Goal: Task Accomplishment & Management: Manage account settings

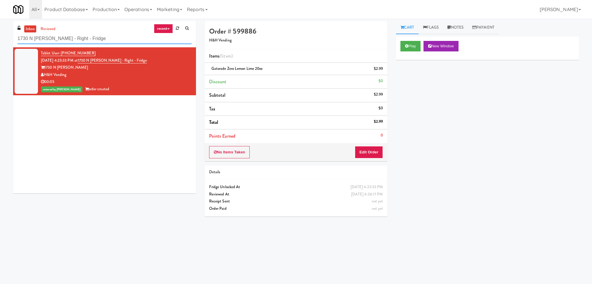
scroll to position [19, 0]
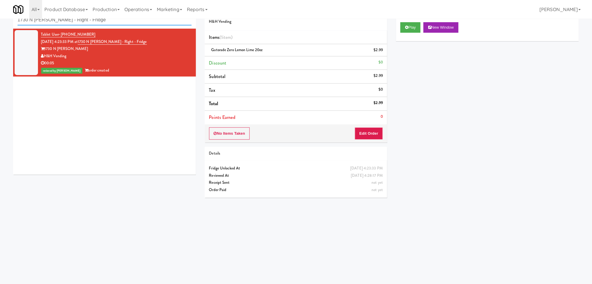
drag, startPoint x: 0, startPoint y: 0, endPoint x: 0, endPoint y: 9, distance: 8.8
click at [0, 9] on body "Are you sure you want to update this order? Okay Cancel Okay Are you sure you w…" at bounding box center [296, 142] width 592 height 284
paste input "[PERSON_NAME] Academy SJ Student Loun"
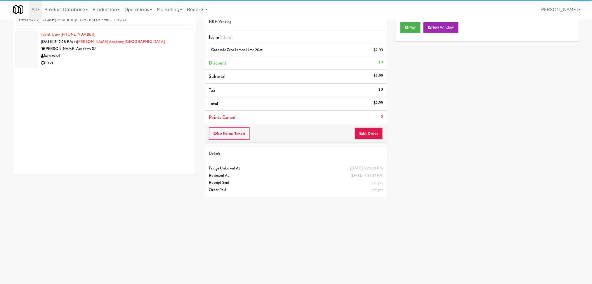
click at [158, 55] on div "InstaVend" at bounding box center [116, 56] width 151 height 7
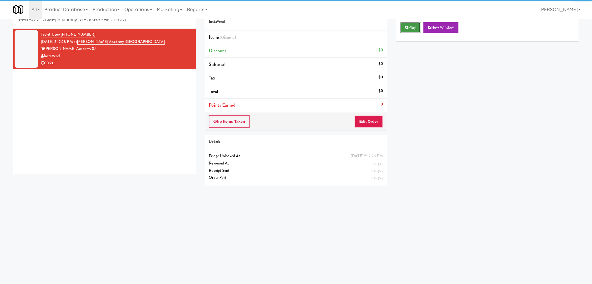
click at [400, 26] on button "Play" at bounding box center [410, 27] width 20 height 11
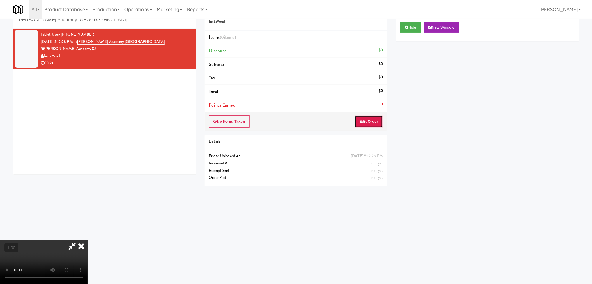
click at [370, 121] on button "Edit Order" at bounding box center [369, 121] width 28 height 12
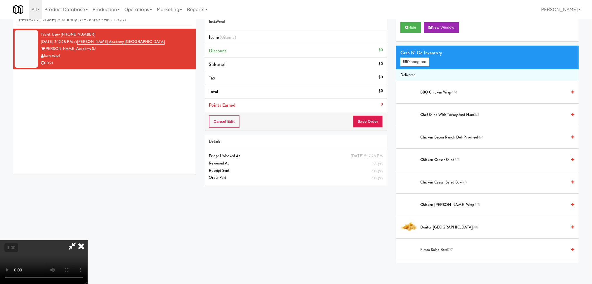
scroll to position [64, 0]
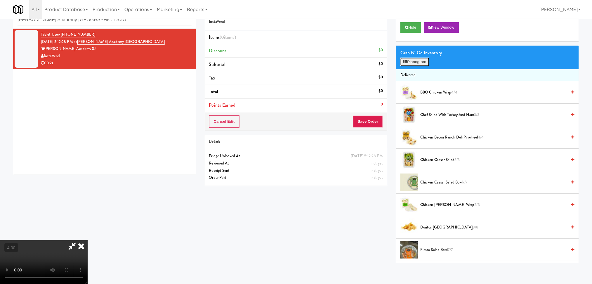
click at [404, 60] on icon at bounding box center [405, 62] width 4 height 4
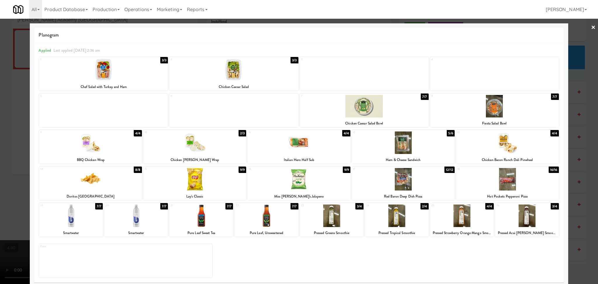
click at [304, 151] on div at bounding box center [299, 142] width 103 height 22
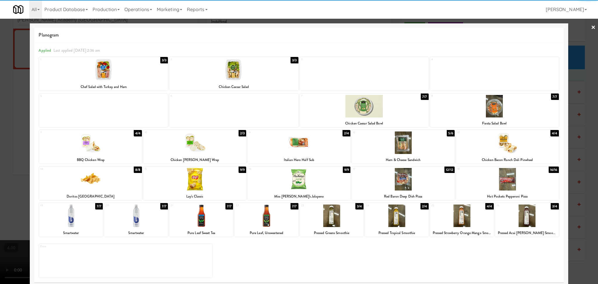
click at [0, 144] on div at bounding box center [299, 142] width 598 height 284
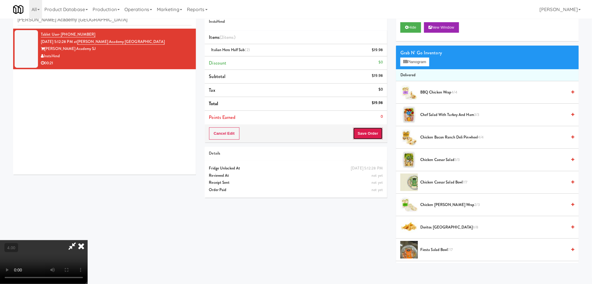
click at [368, 129] on button "Save Order" at bounding box center [368, 133] width 30 height 12
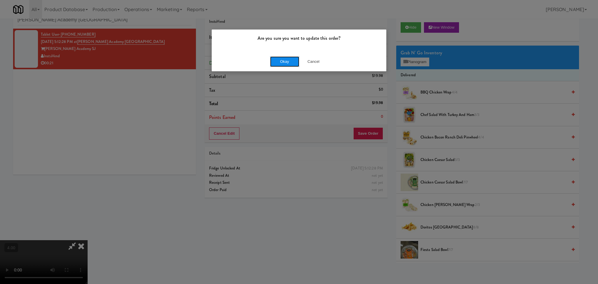
click at [292, 65] on button "Okay" at bounding box center [284, 61] width 29 height 11
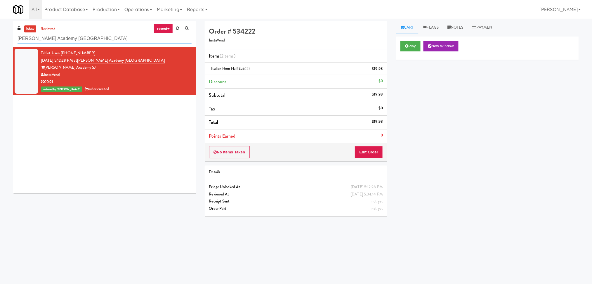
paste input "Eight80 - Main Cooler Right"
drag, startPoint x: 110, startPoint y: 38, endPoint x: 0, endPoint y: 27, distance: 110.6
click at [0, 27] on div "inbox reviewed recent all unclear take inventory issue suspicious failed recent…" at bounding box center [296, 138] width 592 height 235
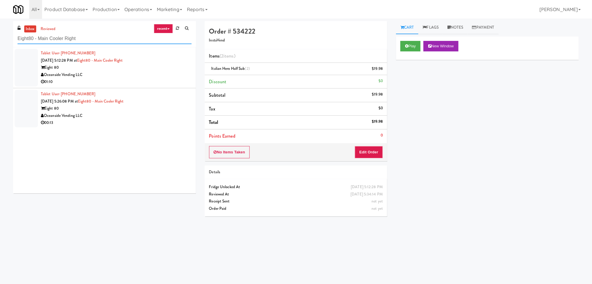
type input "Eight80 - Main Cooler Right"
click at [153, 71] on div "Eight 80" at bounding box center [116, 67] width 151 height 7
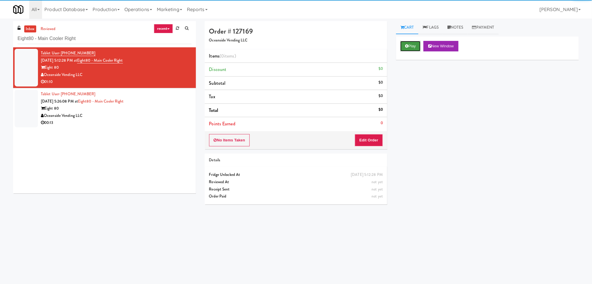
click at [409, 49] on button "Play" at bounding box center [410, 46] width 20 height 11
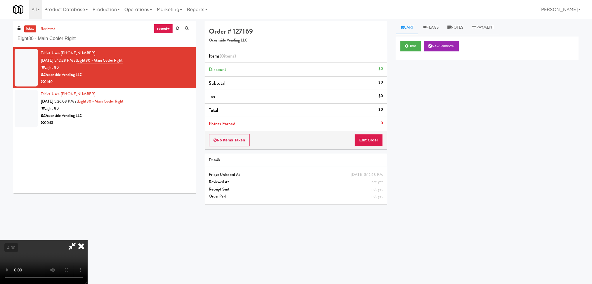
click at [88, 240] on video at bounding box center [44, 262] width 88 height 44
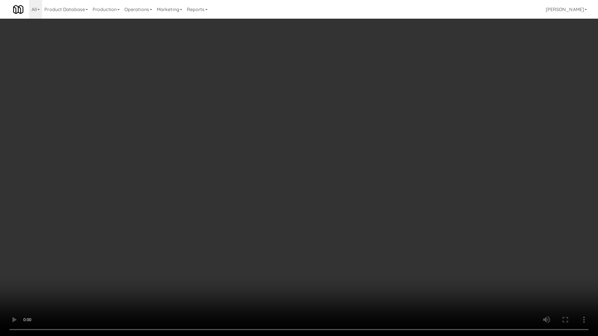
click at [130, 245] on video at bounding box center [299, 168] width 598 height 336
click at [137, 247] on video at bounding box center [299, 168] width 598 height 336
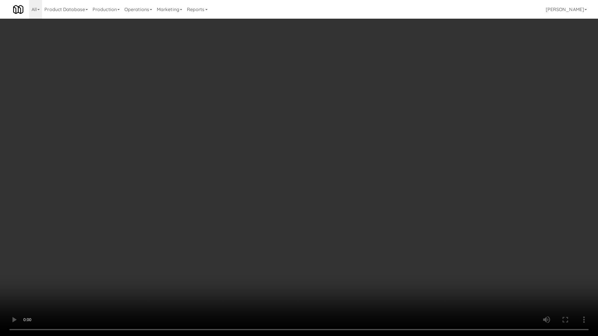
click at [89, 264] on video at bounding box center [299, 168] width 598 height 336
click at [93, 273] on video at bounding box center [299, 168] width 598 height 336
click at [93, 282] on video at bounding box center [299, 168] width 598 height 336
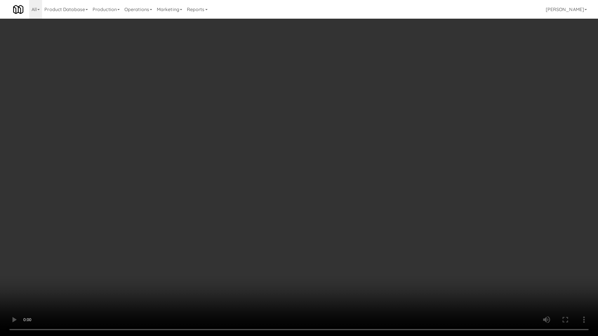
click at [93, 282] on video at bounding box center [299, 168] width 598 height 336
click at [73, 269] on video at bounding box center [299, 168] width 598 height 336
click at [75, 267] on video at bounding box center [299, 168] width 598 height 336
click at [48, 284] on video at bounding box center [299, 168] width 598 height 336
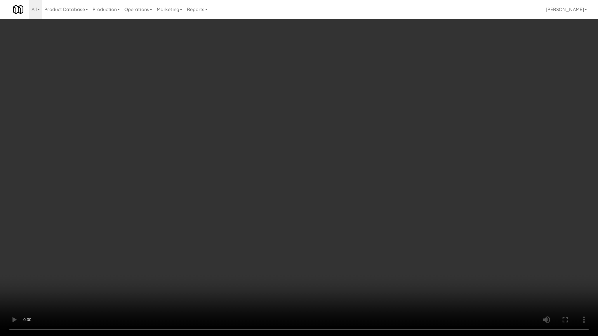
click at [48, 284] on video at bounding box center [299, 168] width 598 height 336
click at [51, 284] on video at bounding box center [299, 168] width 598 height 336
click at [52, 284] on video at bounding box center [299, 168] width 598 height 336
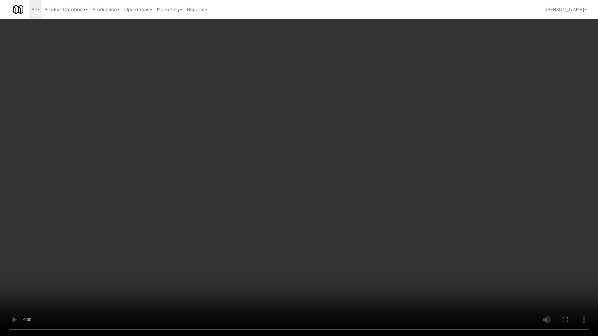
click at [52, 284] on video at bounding box center [299, 168] width 598 height 336
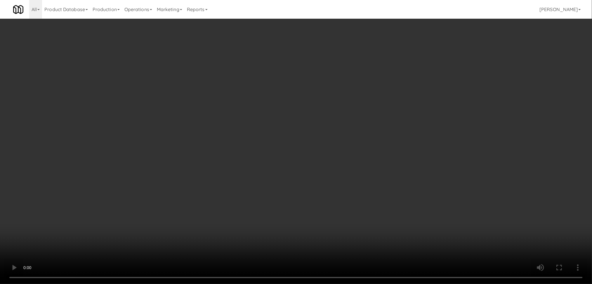
click at [56, 257] on video at bounding box center [296, 142] width 592 height 284
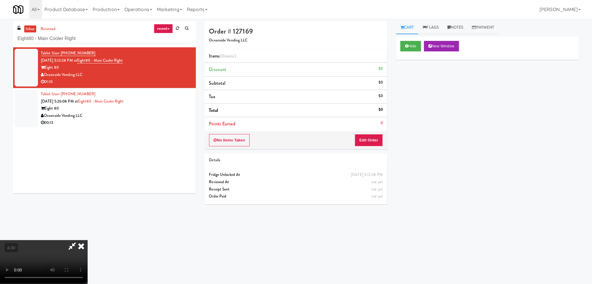
click at [56, 257] on video at bounding box center [44, 262] width 88 height 44
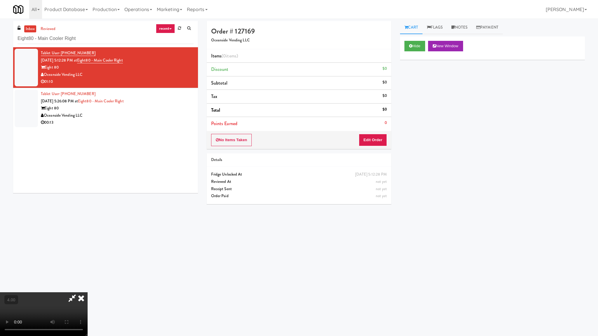
click at [83, 284] on video at bounding box center [44, 315] width 88 height 44
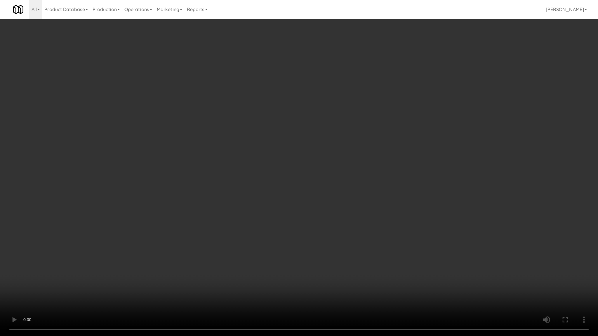
click at [84, 278] on video at bounding box center [299, 168] width 598 height 336
click at [79, 282] on video at bounding box center [299, 168] width 598 height 336
click at [78, 282] on video at bounding box center [299, 168] width 598 height 336
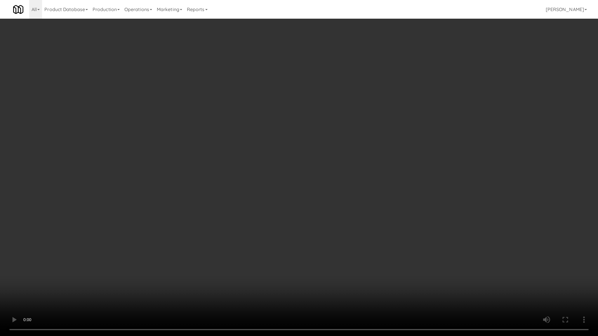
click at [78, 282] on video at bounding box center [299, 168] width 598 height 336
click at [78, 281] on video at bounding box center [299, 168] width 598 height 336
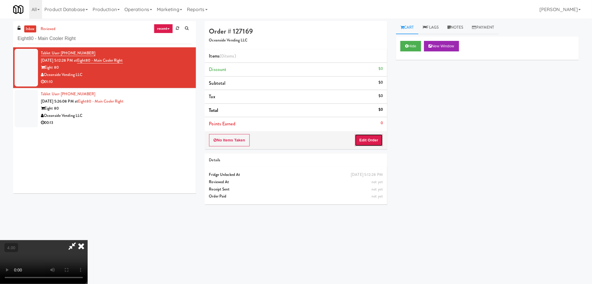
click at [367, 138] on button "Edit Order" at bounding box center [369, 140] width 28 height 12
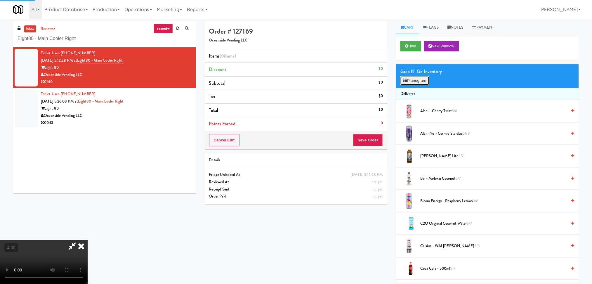
click at [405, 79] on icon at bounding box center [405, 81] width 4 height 4
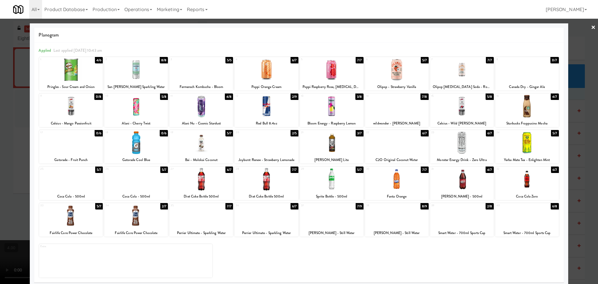
click at [410, 143] on div at bounding box center [397, 142] width 64 height 22
click at [0, 156] on div at bounding box center [299, 142] width 598 height 284
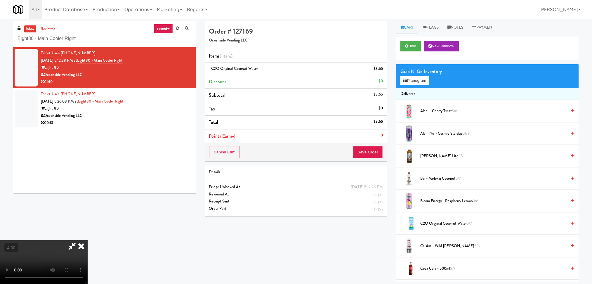
click at [88, 240] on video at bounding box center [44, 262] width 88 height 44
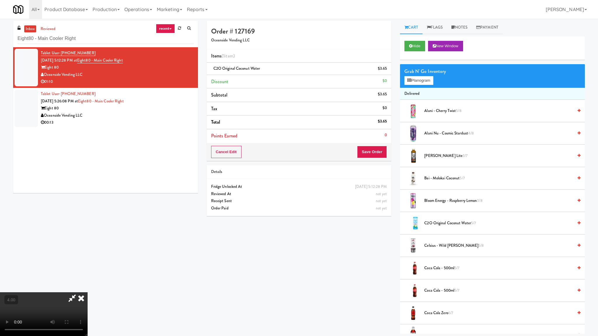
click at [88, 284] on video at bounding box center [44, 315] width 88 height 44
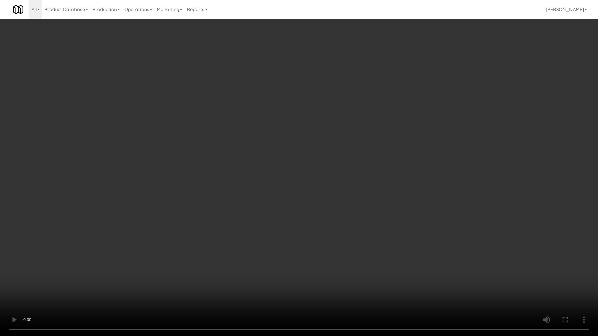
click at [176, 228] on video at bounding box center [299, 168] width 598 height 336
click at [211, 223] on video at bounding box center [299, 168] width 598 height 336
click at [218, 215] on video at bounding box center [299, 168] width 598 height 336
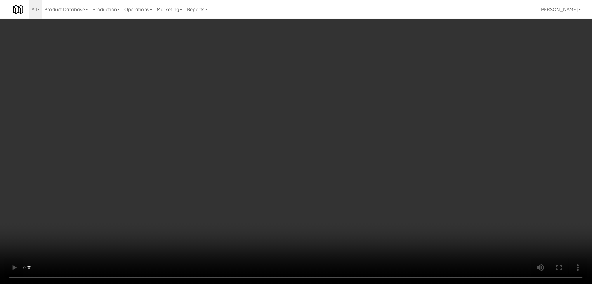
click at [279, 126] on video at bounding box center [296, 142] width 592 height 284
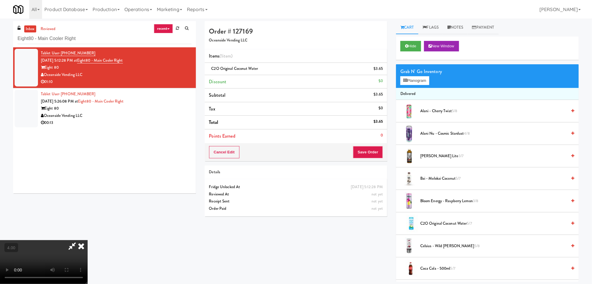
click at [88, 240] on video at bounding box center [44, 262] width 88 height 44
click at [407, 81] on icon at bounding box center [405, 81] width 4 height 4
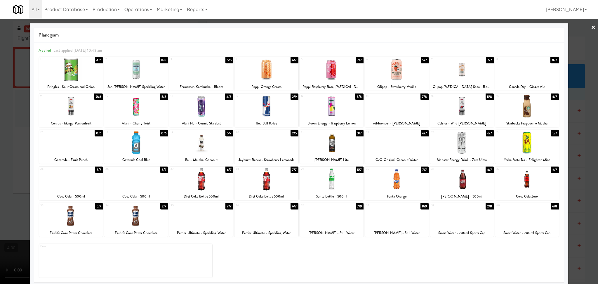
click at [457, 149] on div at bounding box center [462, 142] width 64 height 22
click at [516, 111] on div at bounding box center [527, 106] width 64 height 22
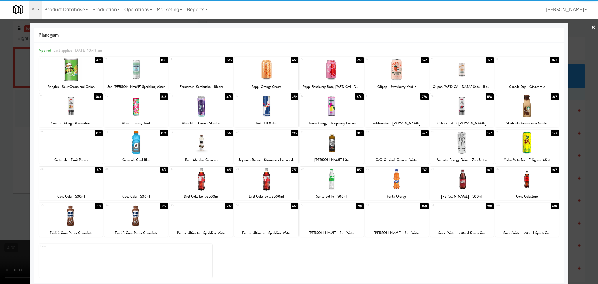
click at [0, 126] on div at bounding box center [299, 142] width 598 height 284
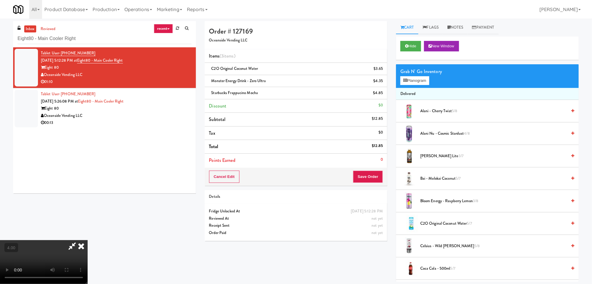
click at [88, 240] on video at bounding box center [44, 262] width 88 height 44
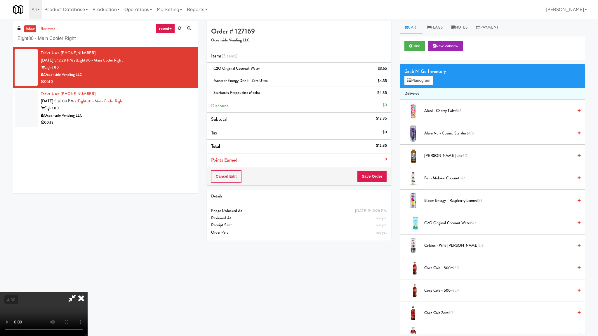
click at [88, 284] on video at bounding box center [44, 315] width 88 height 44
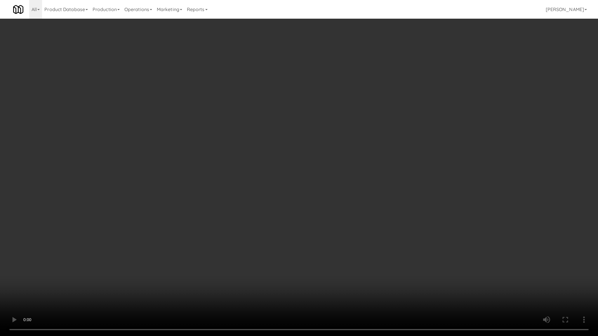
click at [247, 209] on video at bounding box center [299, 168] width 598 height 336
click at [251, 205] on video at bounding box center [299, 168] width 598 height 336
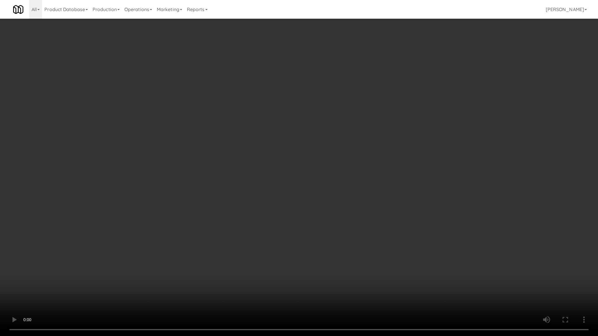
click at [251, 205] on video at bounding box center [299, 168] width 598 height 336
click at [251, 207] on video at bounding box center [299, 168] width 598 height 336
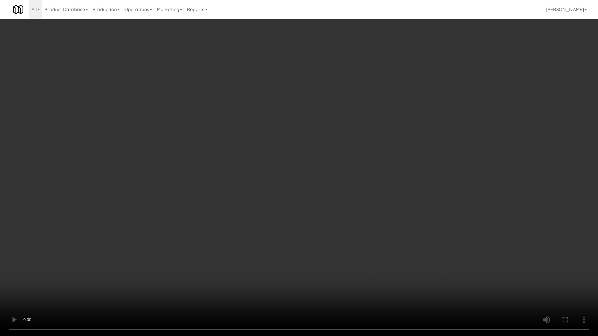
click at [251, 207] on video at bounding box center [299, 168] width 598 height 336
click at [250, 211] on video at bounding box center [299, 168] width 598 height 336
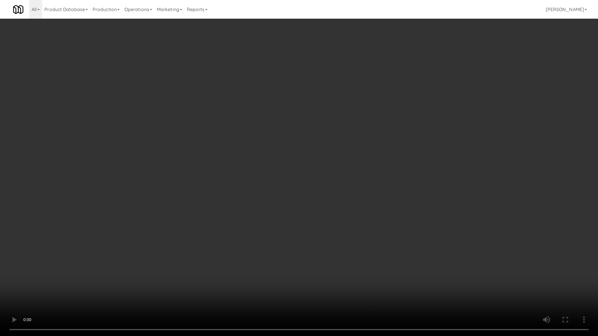
click at [250, 211] on video at bounding box center [299, 168] width 598 height 336
click at [251, 284] on video at bounding box center [299, 168] width 598 height 336
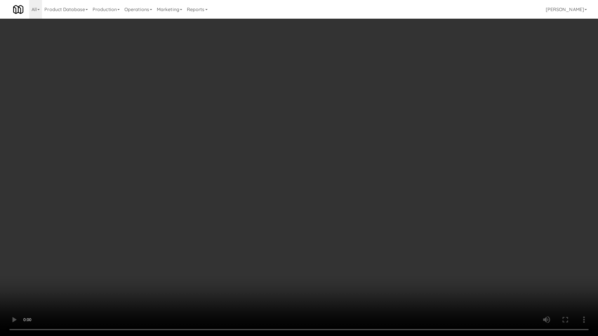
click at [242, 284] on video at bounding box center [299, 168] width 598 height 336
click at [244, 284] on video at bounding box center [299, 168] width 598 height 336
click at [247, 279] on video at bounding box center [299, 168] width 598 height 336
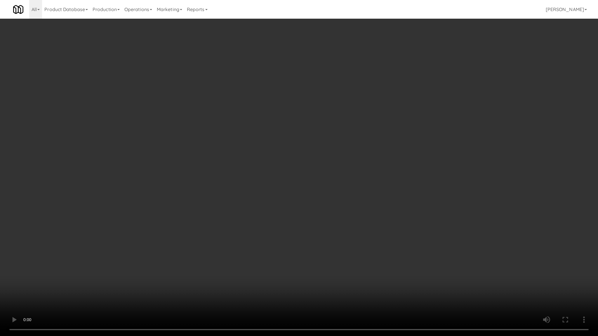
click at [247, 279] on video at bounding box center [299, 168] width 598 height 336
click at [256, 273] on video at bounding box center [299, 168] width 598 height 336
click at [259, 270] on video at bounding box center [299, 168] width 598 height 336
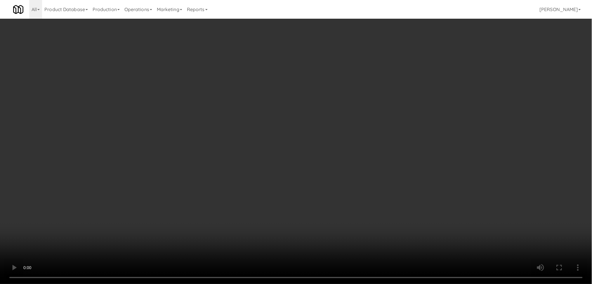
click at [292, 154] on video at bounding box center [296, 142] width 592 height 284
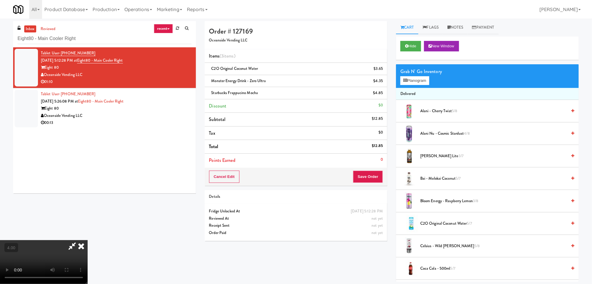
click at [88, 240] on video at bounding box center [44, 262] width 88 height 44
click at [410, 79] on button "Planogram" at bounding box center [414, 80] width 29 height 9
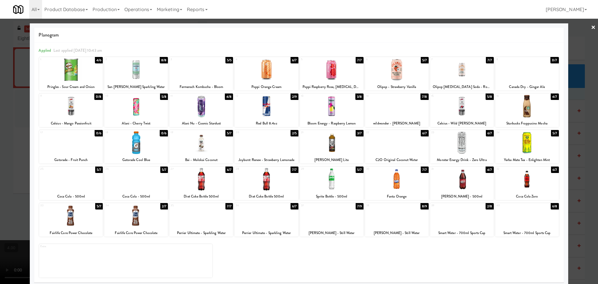
click at [128, 68] on div at bounding box center [136, 69] width 64 height 22
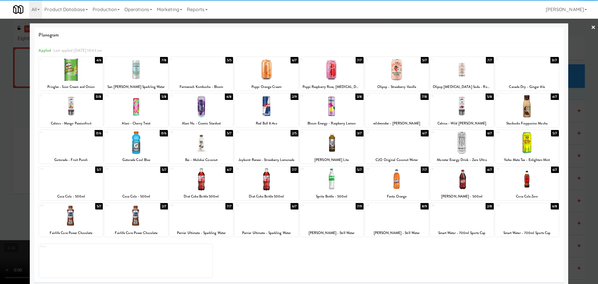
click at [0, 129] on div at bounding box center [299, 142] width 598 height 284
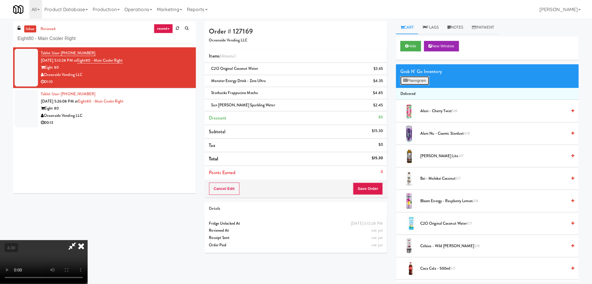
click at [412, 81] on button "Planogram" at bounding box center [414, 80] width 29 height 9
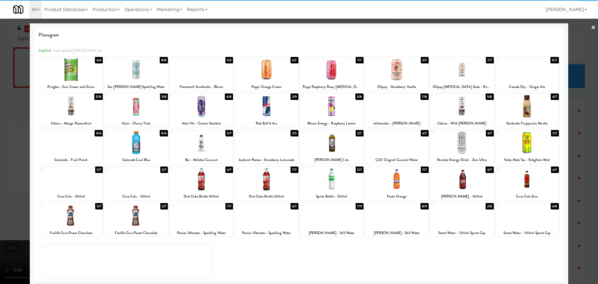
click at [140, 104] on div at bounding box center [136, 106] width 64 height 22
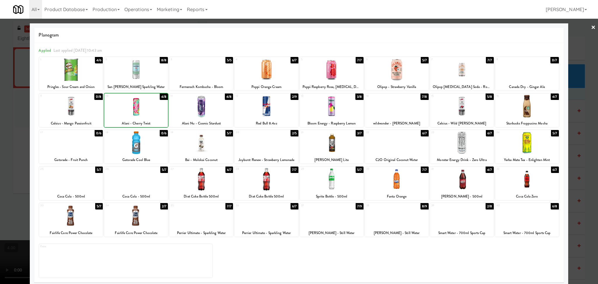
click at [0, 110] on div at bounding box center [299, 142] width 598 height 284
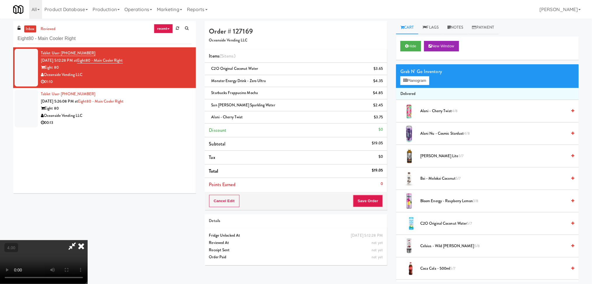
click at [88, 240] on video at bounding box center [44, 262] width 88 height 44
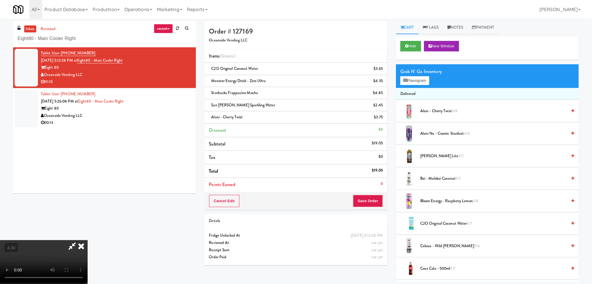
click at [88, 240] on video at bounding box center [44, 262] width 88 height 44
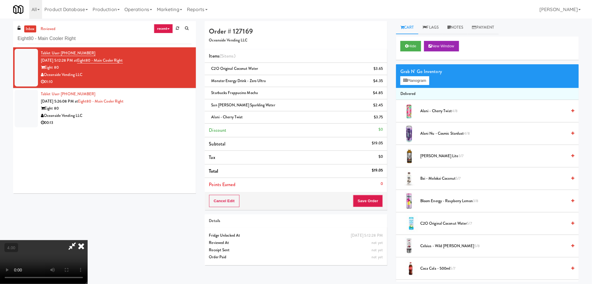
click at [88, 240] on video at bounding box center [44, 262] width 88 height 44
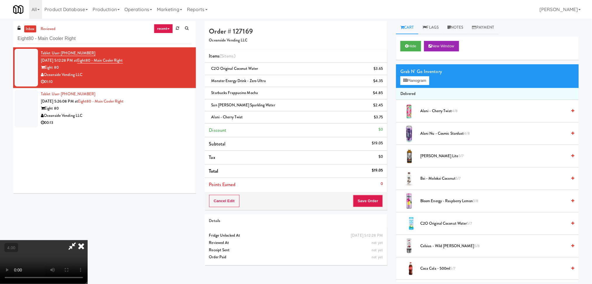
click at [88, 240] on video at bounding box center [44, 262] width 88 height 44
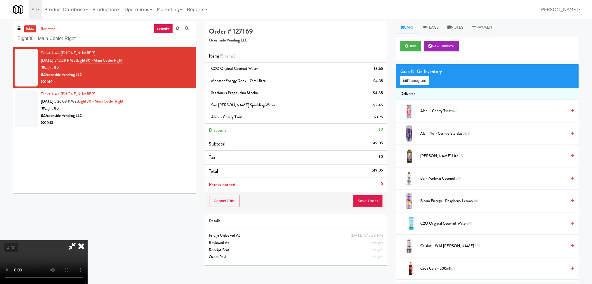
click at [88, 240] on video at bounding box center [44, 262] width 88 height 44
click at [414, 84] on button "Planogram" at bounding box center [414, 80] width 29 height 9
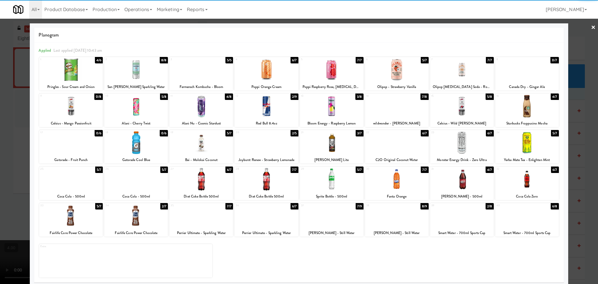
click at [85, 69] on div at bounding box center [71, 69] width 64 height 22
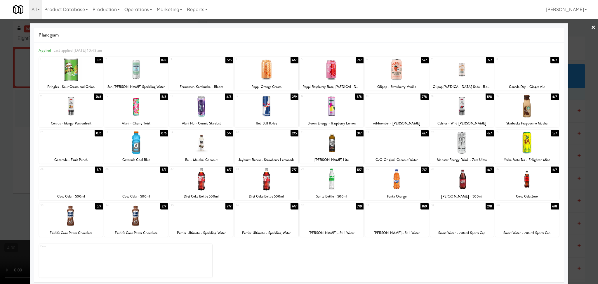
click at [531, 109] on div at bounding box center [527, 106] width 64 height 22
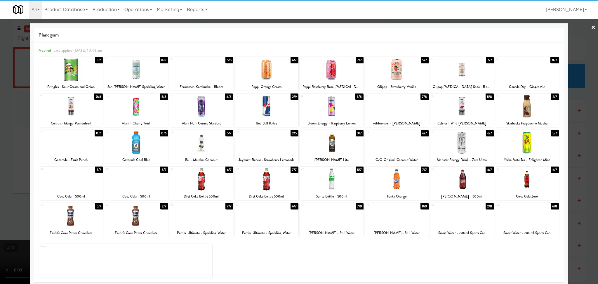
click at [585, 112] on div at bounding box center [299, 142] width 598 height 284
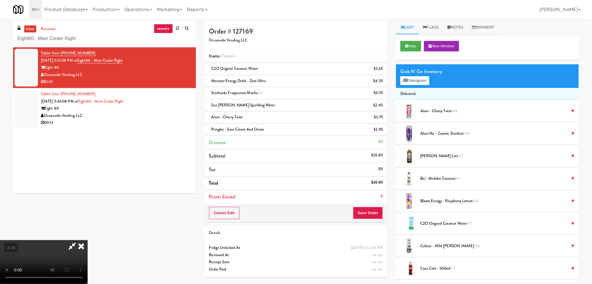
click at [79, 240] on icon at bounding box center [71, 246] width 13 height 12
click at [382, 70] on icon at bounding box center [383, 71] width 3 height 4
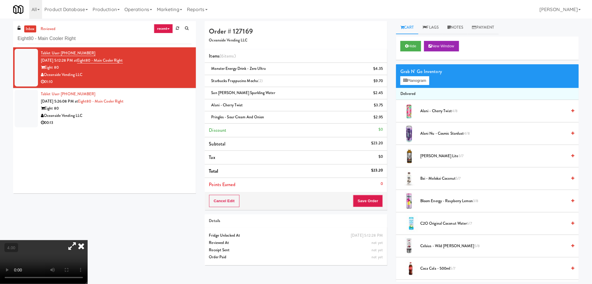
click at [88, 240] on video at bounding box center [44, 262] width 88 height 44
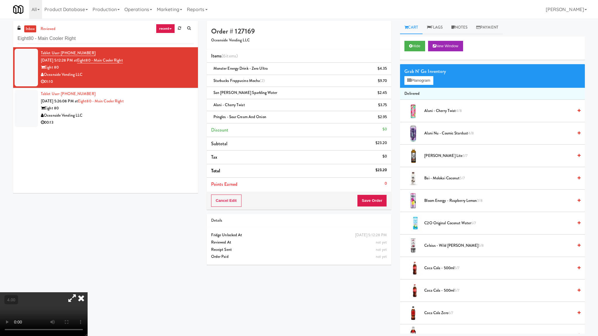
click at [88, 284] on video at bounding box center [44, 315] width 88 height 44
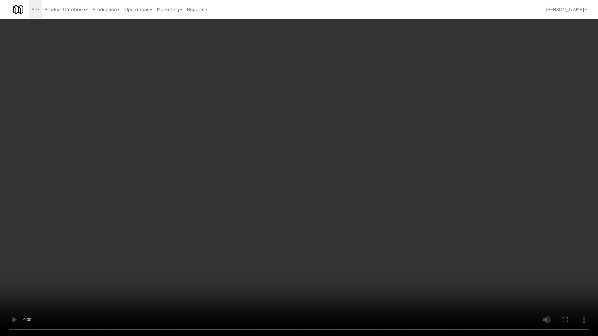
click at [230, 217] on video at bounding box center [299, 168] width 598 height 336
click at [233, 217] on video at bounding box center [299, 168] width 598 height 336
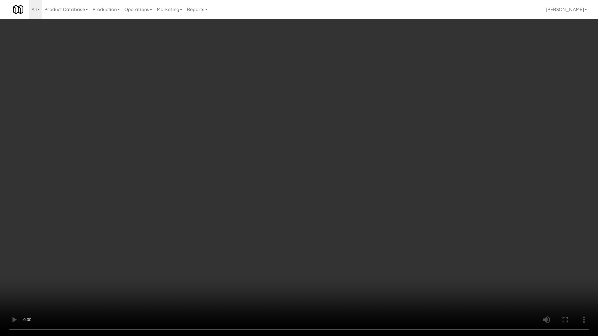
click at [237, 214] on video at bounding box center [299, 168] width 598 height 336
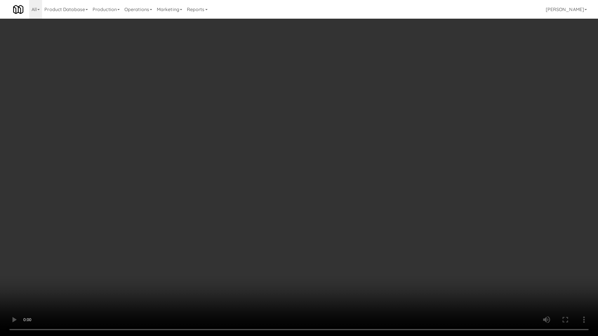
click at [253, 230] on video at bounding box center [299, 168] width 598 height 336
click at [255, 224] on video at bounding box center [299, 168] width 598 height 336
click at [255, 223] on video at bounding box center [299, 168] width 598 height 336
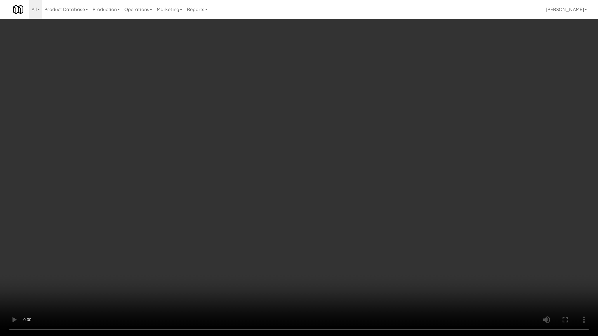
click at [255, 223] on video at bounding box center [299, 168] width 598 height 336
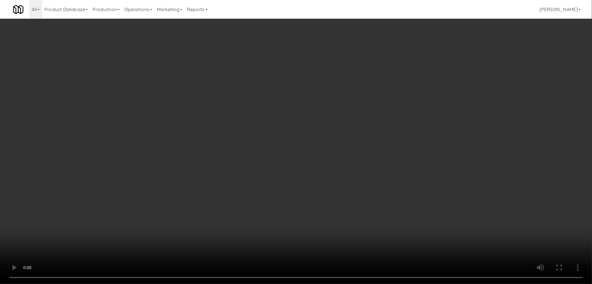
click at [421, 86] on div "Grab N' Go Inventory Planogram" at bounding box center [487, 76] width 183 height 24
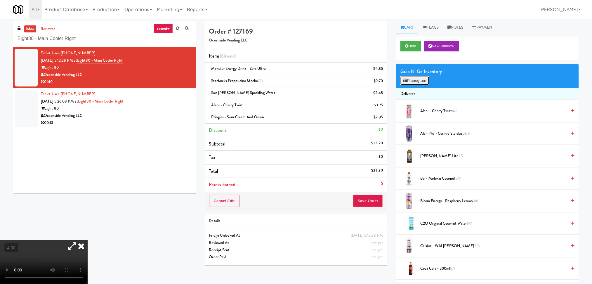
click at [417, 81] on button "Planogram" at bounding box center [414, 80] width 29 height 9
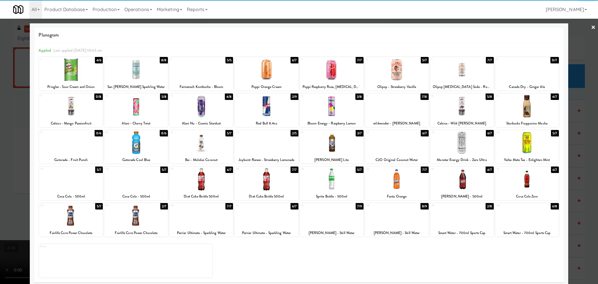
click at [0, 70] on div at bounding box center [299, 142] width 598 height 284
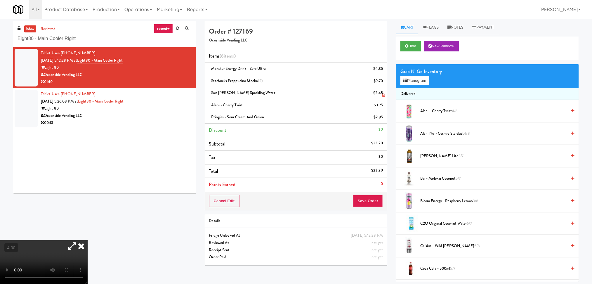
click at [384, 95] on icon at bounding box center [383, 95] width 3 height 4
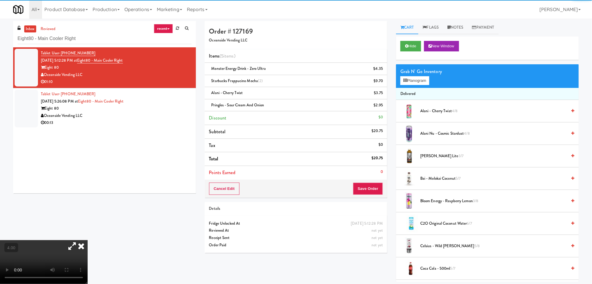
click at [88, 240] on video at bounding box center [44, 262] width 88 height 44
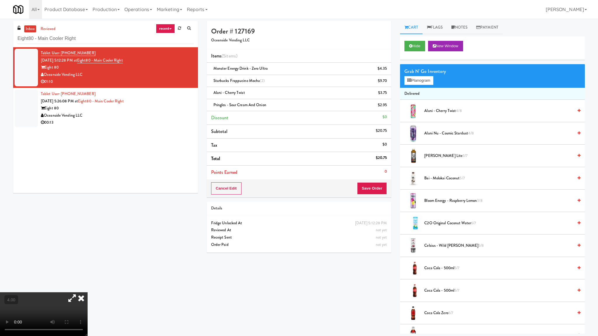
click at [88, 284] on video at bounding box center [44, 315] width 88 height 44
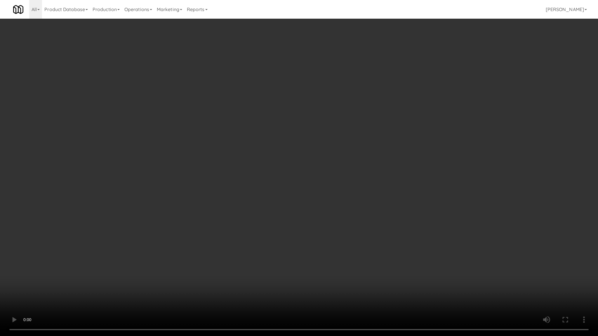
click at [143, 176] on video at bounding box center [299, 168] width 598 height 336
click at [140, 167] on video at bounding box center [299, 168] width 598 height 336
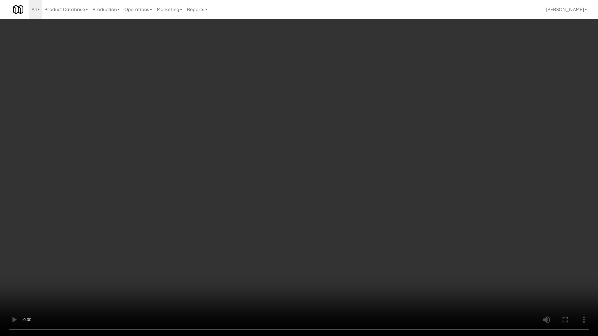
click at [140, 167] on video at bounding box center [299, 168] width 598 height 336
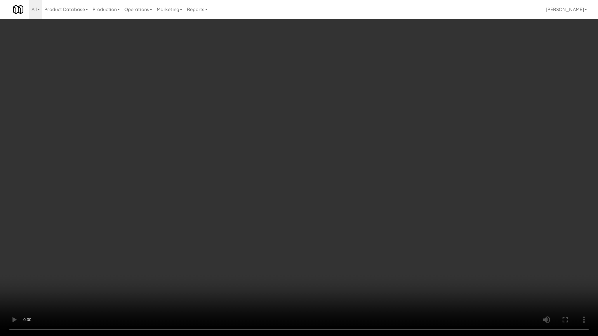
click at [140, 167] on video at bounding box center [299, 168] width 598 height 336
click at [138, 167] on video at bounding box center [299, 168] width 598 height 336
click at [139, 168] on video at bounding box center [299, 168] width 598 height 336
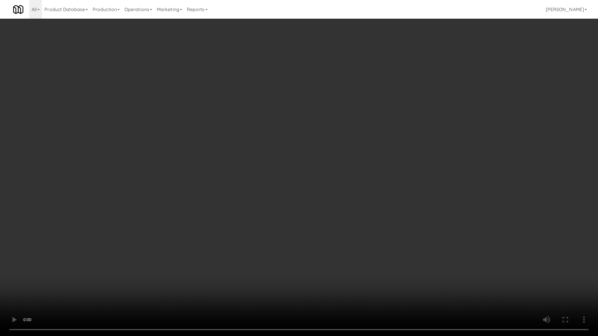
click at [139, 168] on video at bounding box center [299, 168] width 598 height 336
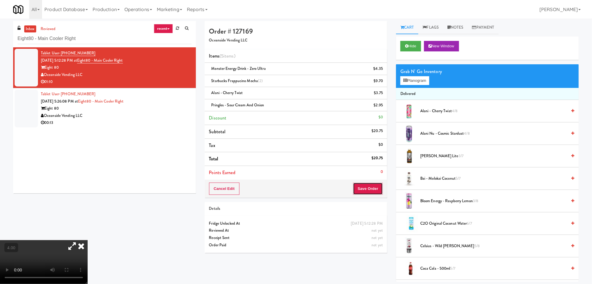
click at [360, 189] on button "Save Order" at bounding box center [368, 189] width 30 height 12
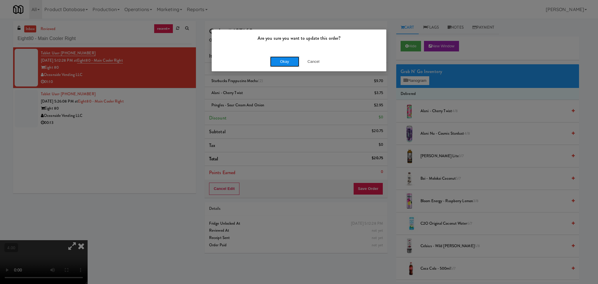
click at [287, 60] on button "Okay" at bounding box center [284, 61] width 29 height 11
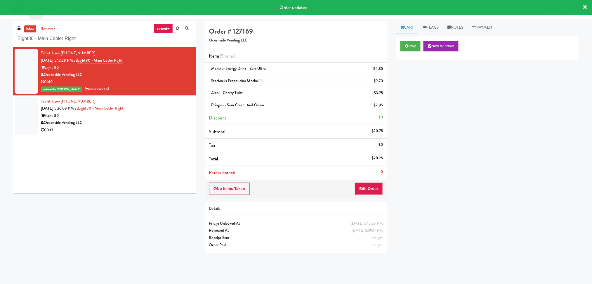
click at [166, 107] on div "Tablet User · (714) 277-2451 [DATE] 5:26:08 PM at Eight80 - Main Cooler Right E…" at bounding box center [116, 116] width 151 height 36
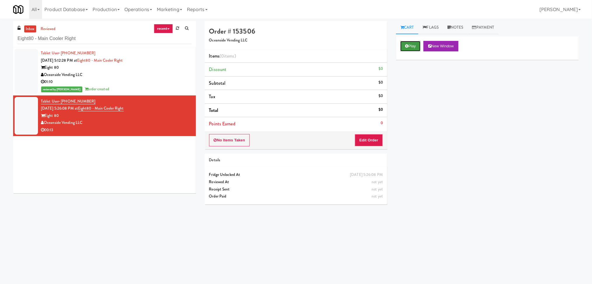
click at [404, 47] on button "Play" at bounding box center [410, 46] width 20 height 11
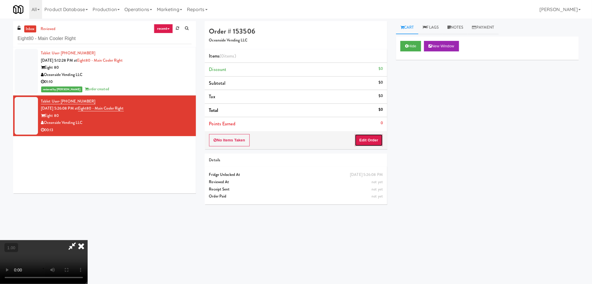
click at [379, 135] on button "Edit Order" at bounding box center [369, 140] width 28 height 12
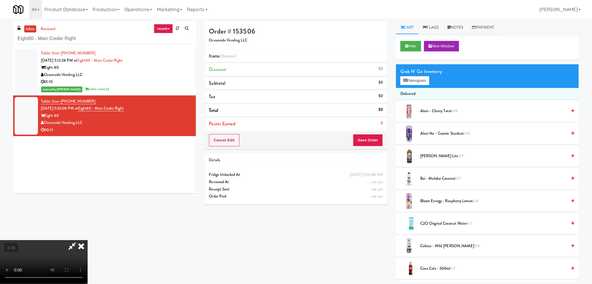
scroll to position [25, 0]
click at [409, 85] on div "Grab N' Go Inventory Planogram" at bounding box center [487, 76] width 183 height 24
click at [407, 81] on button "Planogram" at bounding box center [414, 80] width 29 height 9
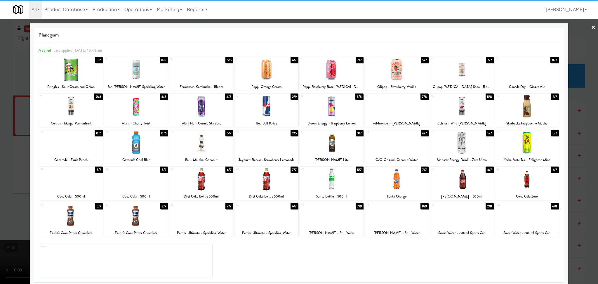
click at [400, 71] on div at bounding box center [397, 69] width 64 height 22
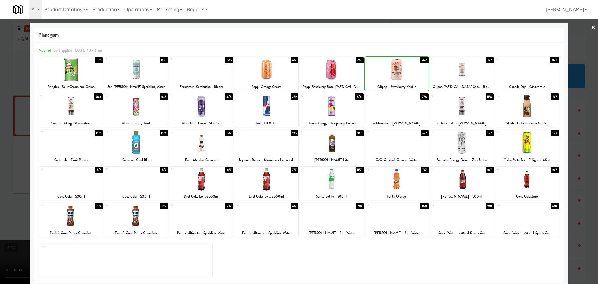
click at [400, 71] on div at bounding box center [397, 69] width 64 height 22
click at [1, 88] on div at bounding box center [299, 142] width 598 height 284
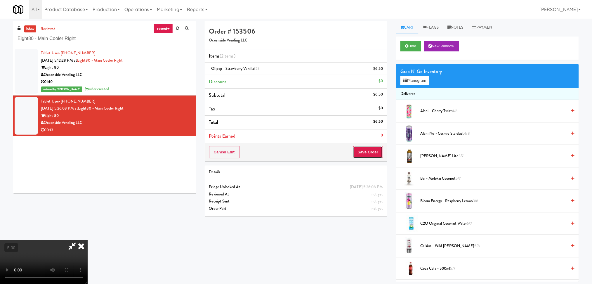
click at [371, 152] on button "Save Order" at bounding box center [368, 152] width 30 height 12
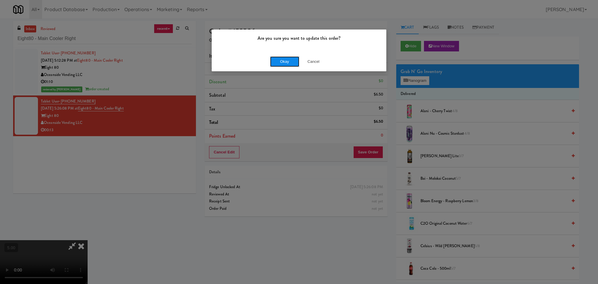
click at [280, 62] on button "Okay" at bounding box center [284, 61] width 29 height 11
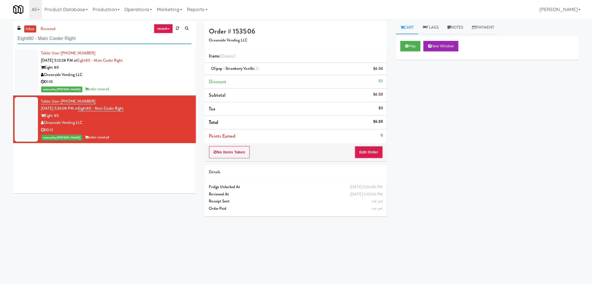
click at [94, 41] on input "Eight80 - Main Cooler Right" at bounding box center [105, 38] width 174 height 11
paste input "JHE Building - Fireball Cafe - [GEOGRAPHIC_DATA]"
drag, startPoint x: 107, startPoint y: 37, endPoint x: 0, endPoint y: 43, distance: 106.8
click at [0, 43] on div "inbox reviewed recent all unclear take inventory issue suspicious failed recent…" at bounding box center [296, 138] width 592 height 235
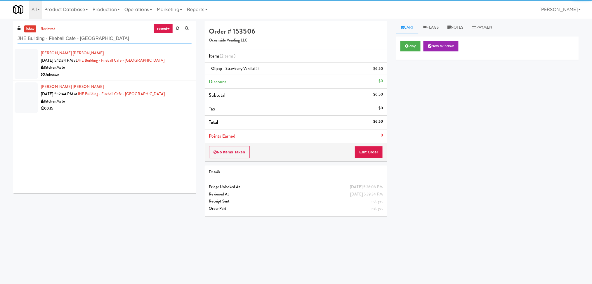
type input "JHE Building - Fireball Cafe - [GEOGRAPHIC_DATA]"
click at [152, 72] on div "Unknown" at bounding box center [116, 74] width 151 height 7
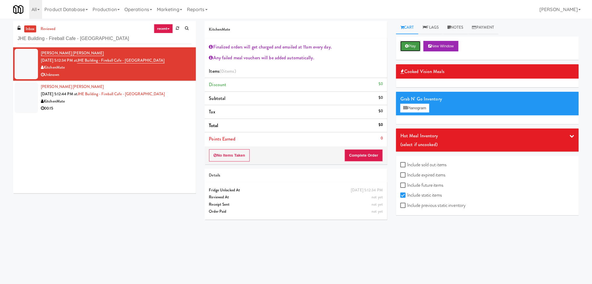
click at [403, 47] on button "Play" at bounding box center [410, 46] width 20 height 11
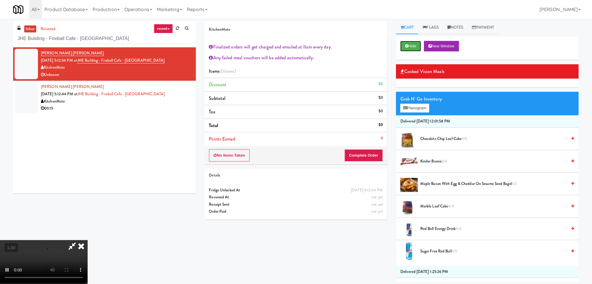
scroll to position [128, 0]
click at [88, 240] on video at bounding box center [44, 262] width 88 height 44
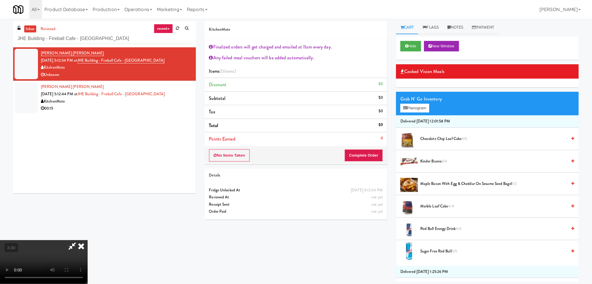
click at [88, 240] on video at bounding box center [44, 262] width 88 height 44
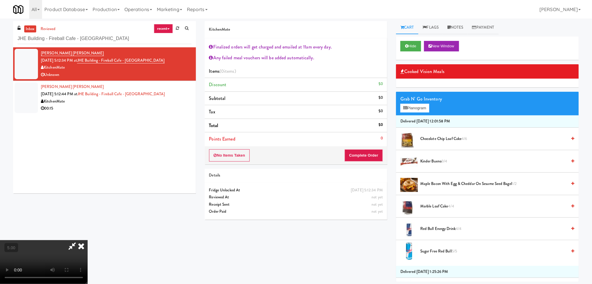
click at [427, 162] on span "Kinder Bueno 3/4" at bounding box center [493, 161] width 147 height 7
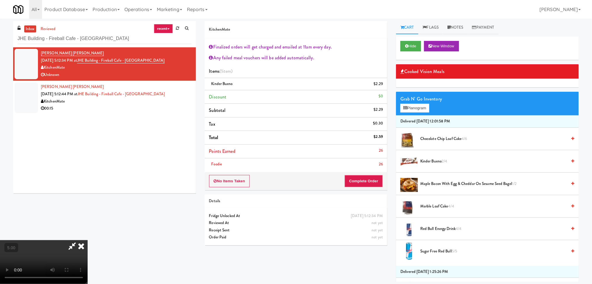
scroll to position [128, 0]
click at [88, 240] on video at bounding box center [44, 262] width 88 height 44
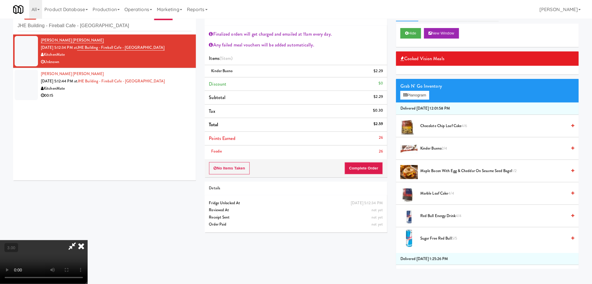
scroll to position [19, 0]
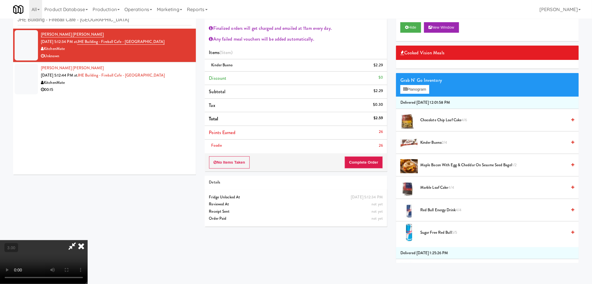
click at [88, 240] on video at bounding box center [44, 262] width 88 height 44
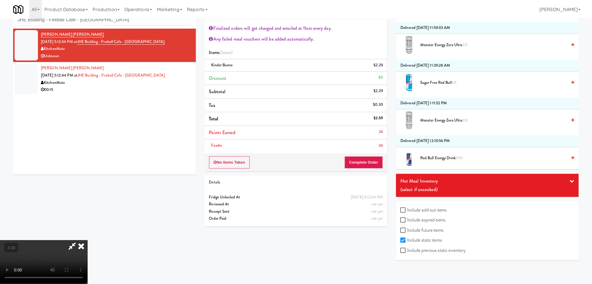
scroll to position [369, 0]
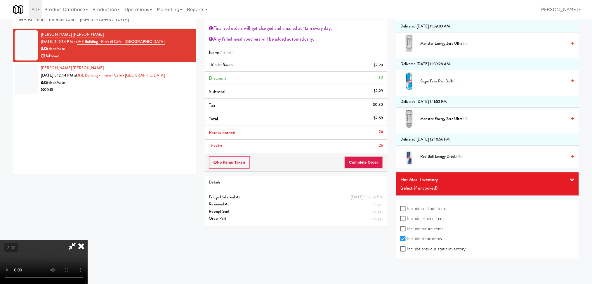
click at [416, 186] on div "(select if uncooked)" at bounding box center [487, 188] width 174 height 9
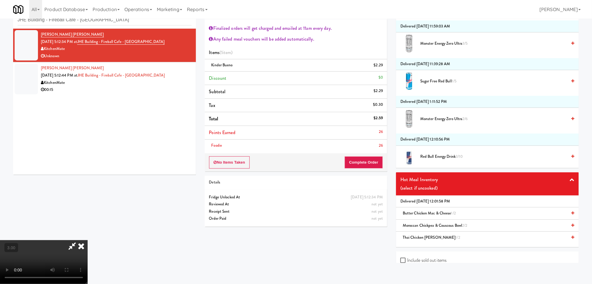
scroll to position [421, 0]
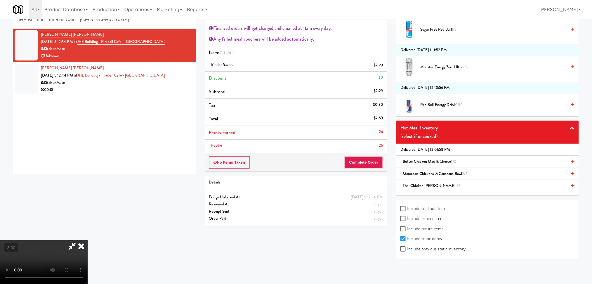
click at [430, 209] on label "Include sold out items" at bounding box center [423, 208] width 46 height 9
click at [407, 209] on input "Include sold out items" at bounding box center [403, 208] width 7 height 5
checkbox input "true"
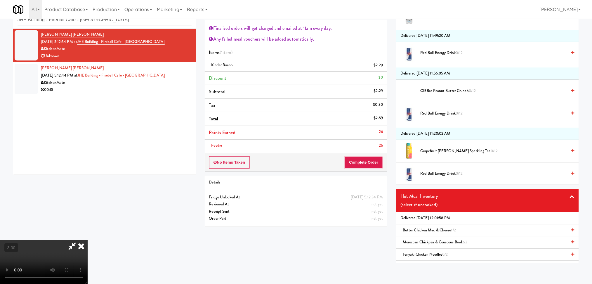
scroll to position [1277, 0]
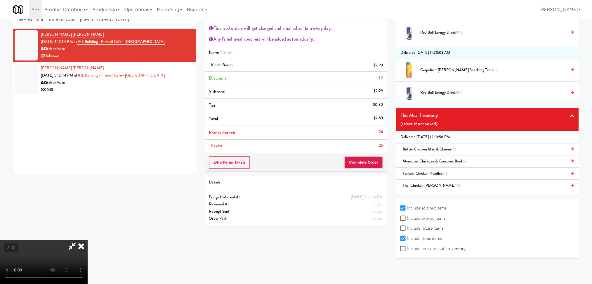
click at [430, 176] on span "Teriyaki Chicken Noodles 0/2" at bounding box center [425, 174] width 45 height 6
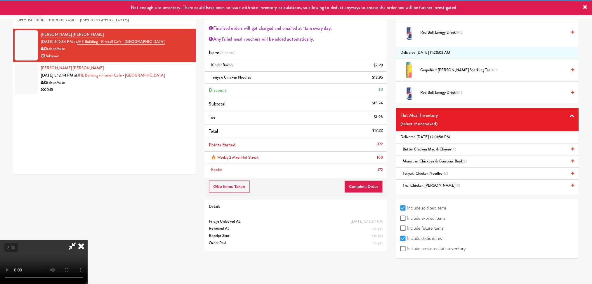
click at [88, 240] on video at bounding box center [44, 262] width 88 height 44
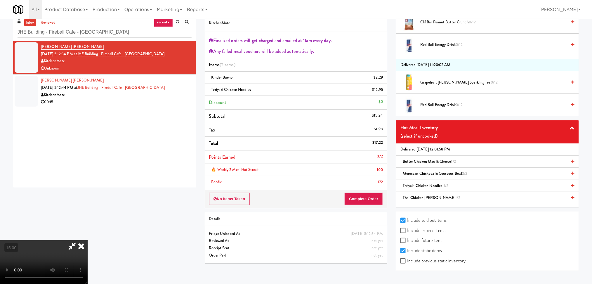
scroll to position [0, 0]
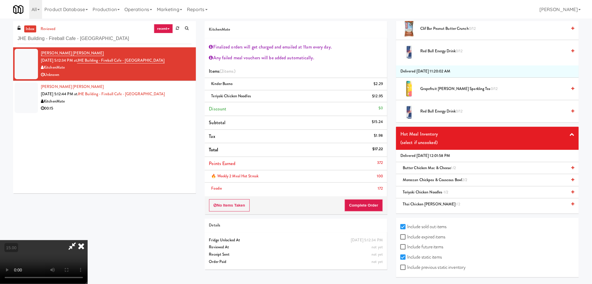
click at [88, 240] on icon at bounding box center [81, 246] width 13 height 12
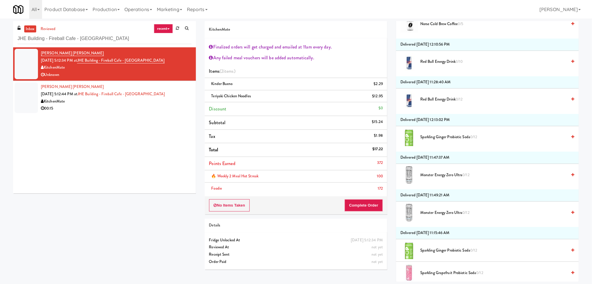
scroll to position [614, 0]
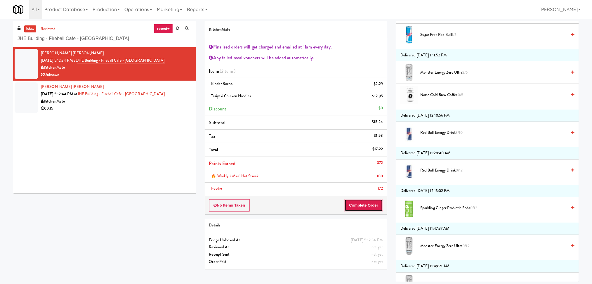
click at [378, 202] on button "Complete Order" at bounding box center [364, 205] width 39 height 12
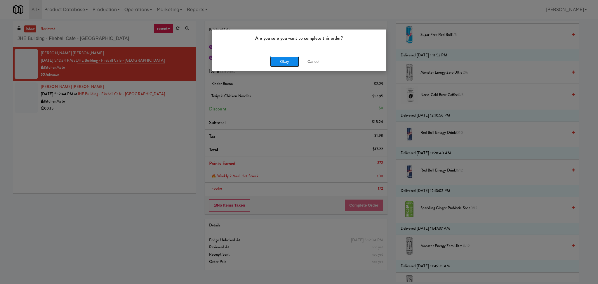
click at [282, 64] on button "Okay" at bounding box center [284, 61] width 29 height 11
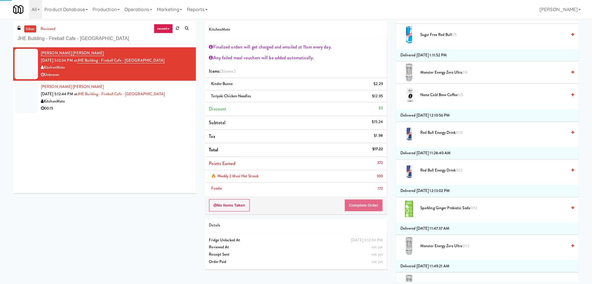
click at [167, 105] on div "00:15" at bounding box center [116, 108] width 151 height 7
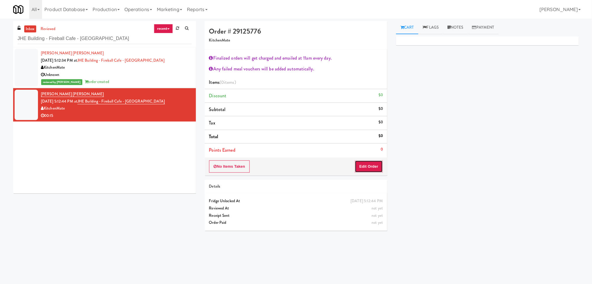
click at [363, 166] on button "Edit Order" at bounding box center [369, 166] width 28 height 12
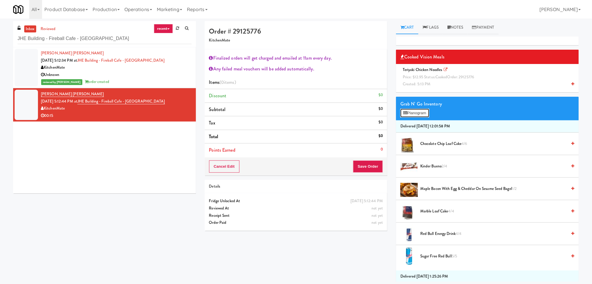
drag, startPoint x: 423, startPoint y: 113, endPoint x: 113, endPoint y: 169, distance: 314.9
click at [113, 169] on div "inbox reviewed recent all unclear take inventory issue suspicious failed recent…" at bounding box center [296, 151] width 574 height 261
click at [180, 65] on div "KitchenMate" at bounding box center [116, 67] width 151 height 7
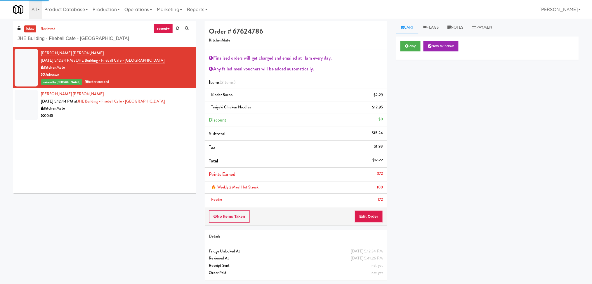
click at [162, 107] on div "KitchenMate" at bounding box center [116, 108] width 151 height 7
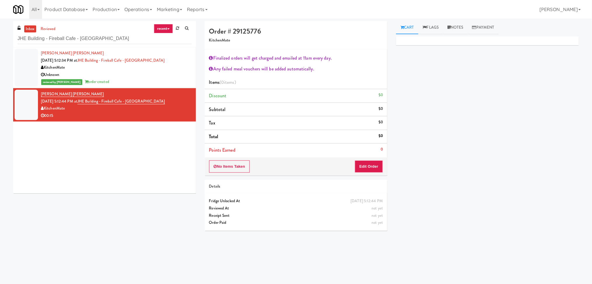
click at [134, 80] on div "reviewed by [PERSON_NAME] order created" at bounding box center [116, 81] width 151 height 7
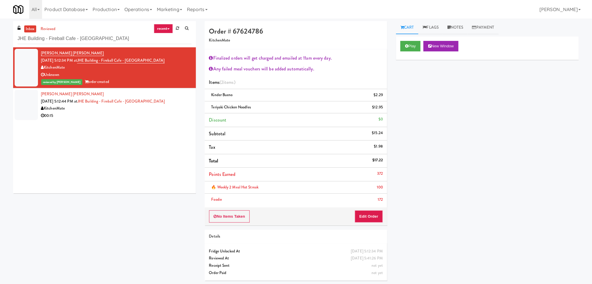
click at [179, 115] on div "00:15" at bounding box center [116, 115] width 151 height 7
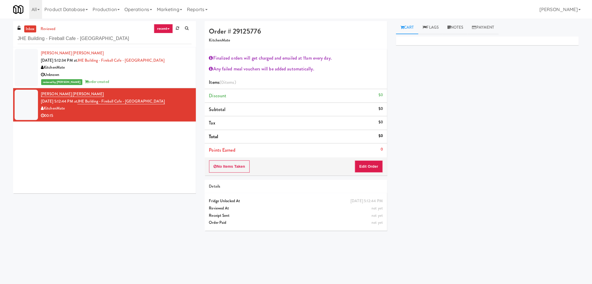
click at [152, 71] on div "KitchenMate" at bounding box center [116, 67] width 151 height 7
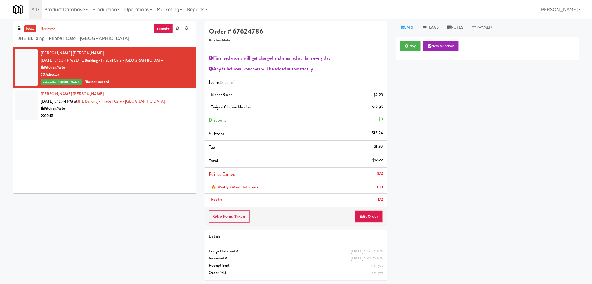
click at [159, 117] on div "00:15" at bounding box center [116, 115] width 151 height 7
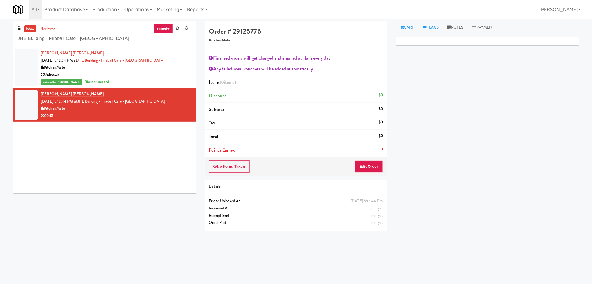
click at [443, 25] on link "Flags" at bounding box center [431, 27] width 25 height 13
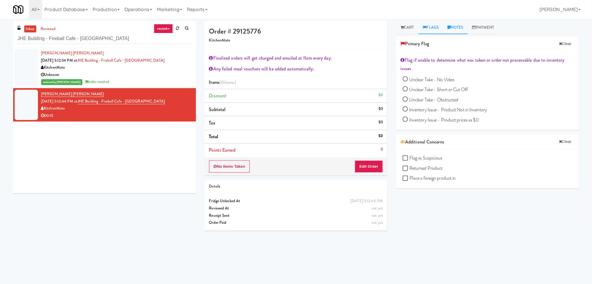
click at [449, 30] on link "Notes" at bounding box center [455, 27] width 25 height 13
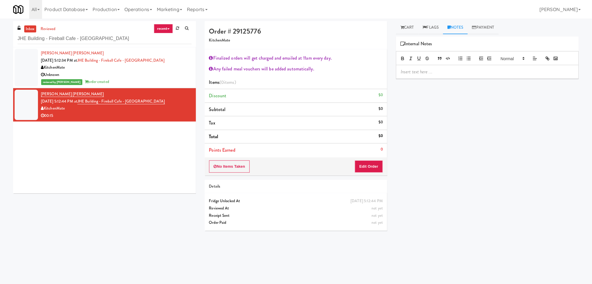
click at [456, 75] on div at bounding box center [487, 71] width 182 height 13
drag, startPoint x: 174, startPoint y: 103, endPoint x: 87, endPoint y: 103, distance: 87.3
click at [87, 103] on div "[PERSON_NAME] [PERSON_NAME] [DATE] 5:12:44 PM at [GEOGRAPHIC_DATA] - [GEOGRAPHI…" at bounding box center [116, 105] width 151 height 29
copy link "JHE Building - Fireball Cafe - [GEOGRAPHIC_DATA]"
click at [47, 30] on link "reviewed" at bounding box center [48, 28] width 18 height 7
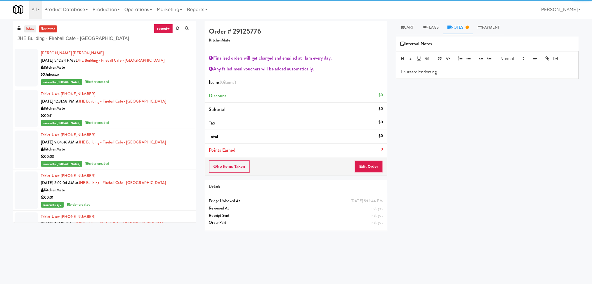
click at [30, 32] on link "inbox" at bounding box center [30, 28] width 12 height 7
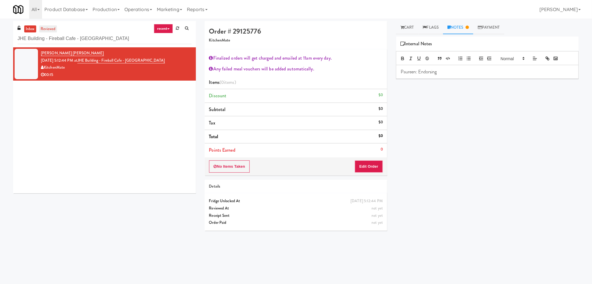
click at [54, 27] on link "reviewed" at bounding box center [48, 28] width 18 height 7
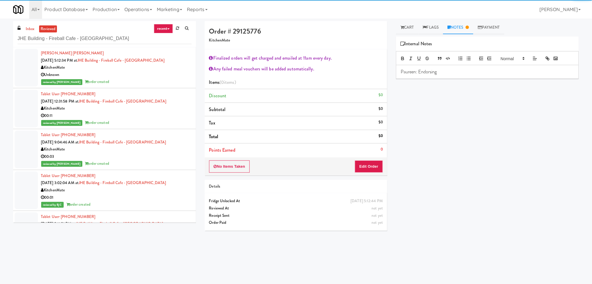
click at [155, 79] on div "reviewed by [PERSON_NAME] order created" at bounding box center [116, 81] width 151 height 7
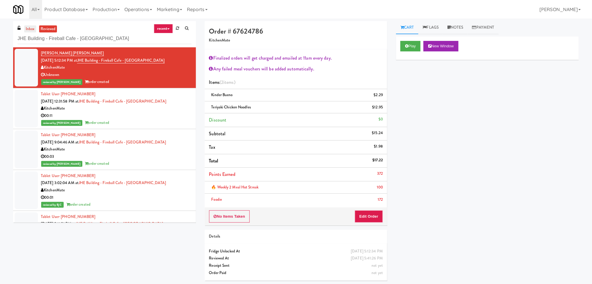
click at [27, 26] on link "inbox" at bounding box center [30, 28] width 12 height 7
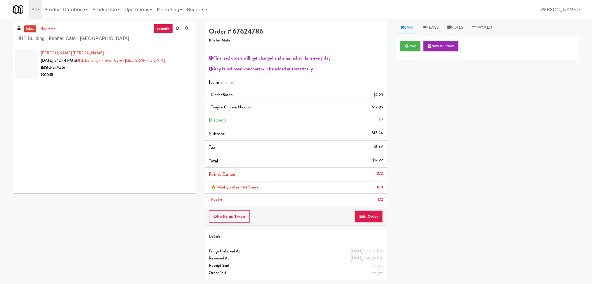
click at [134, 73] on div "00:15" at bounding box center [116, 74] width 151 height 7
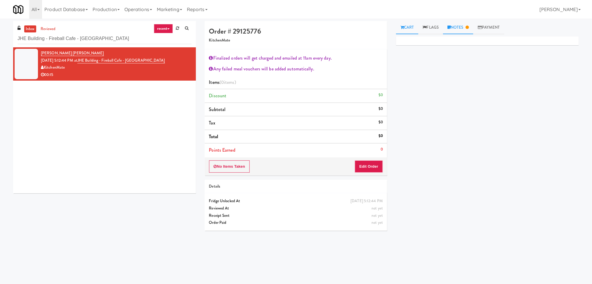
click at [467, 29] on link "Notes" at bounding box center [458, 27] width 30 height 13
drag, startPoint x: 459, startPoint y: 72, endPoint x: 419, endPoint y: 70, distance: 40.6
click at [419, 70] on p "Paureen: Endorsing" at bounding box center [487, 72] width 173 height 6
click at [47, 25] on link "reviewed" at bounding box center [48, 28] width 18 height 7
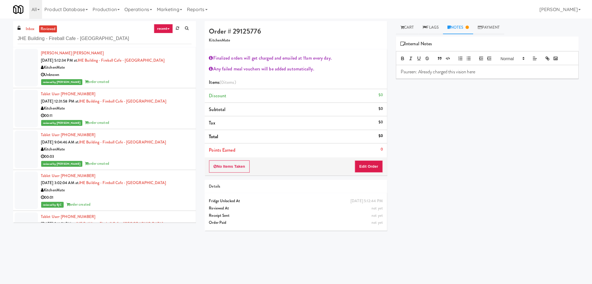
click at [155, 74] on div "Unknown" at bounding box center [116, 74] width 151 height 7
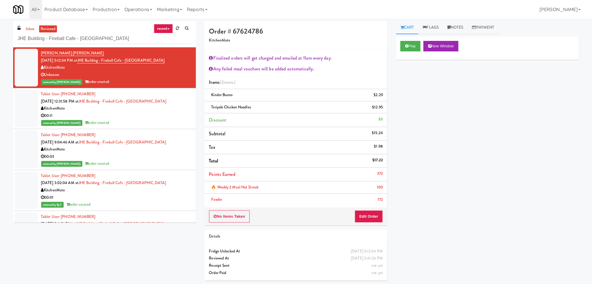
click at [26, 32] on li "inbox" at bounding box center [30, 28] width 12 height 7
click at [31, 26] on link "inbox" at bounding box center [30, 28] width 12 height 7
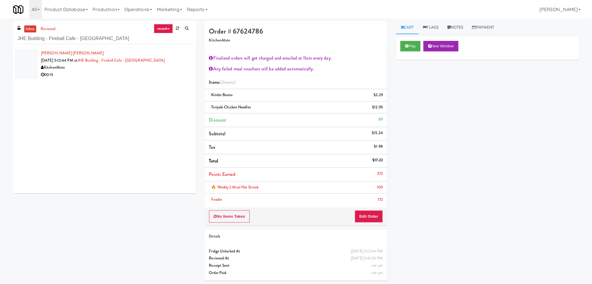
click at [162, 73] on div "00:15" at bounding box center [116, 74] width 151 height 7
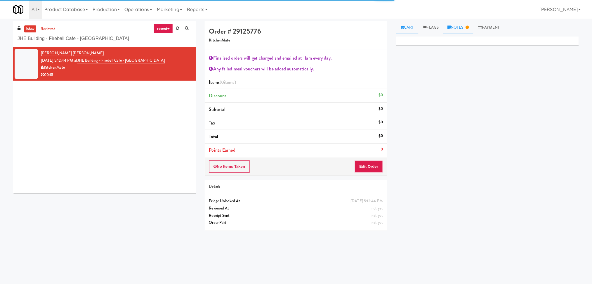
click at [457, 28] on link "Notes" at bounding box center [458, 27] width 30 height 13
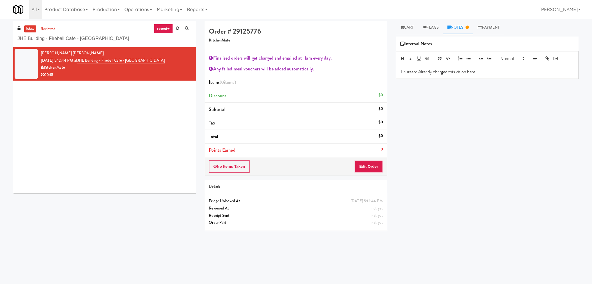
click at [496, 77] on div "Paureen: Already charged this vision here" at bounding box center [487, 71] width 182 height 13
click at [478, 71] on p "Paureen: Already charged this vision here [URL][DOMAIN_NAME]" at bounding box center [487, 72] width 173 height 6
click at [480, 68] on div "Paureen: Already charged this vision here [URL][DOMAIN_NAME]" at bounding box center [487, 75] width 182 height 20
click at [237, 165] on button "No Items Taken" at bounding box center [229, 166] width 41 height 12
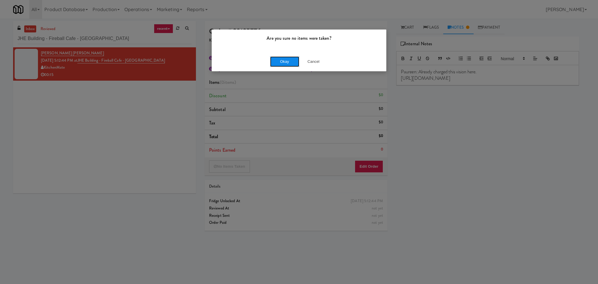
click at [282, 65] on button "Okay" at bounding box center [284, 61] width 29 height 11
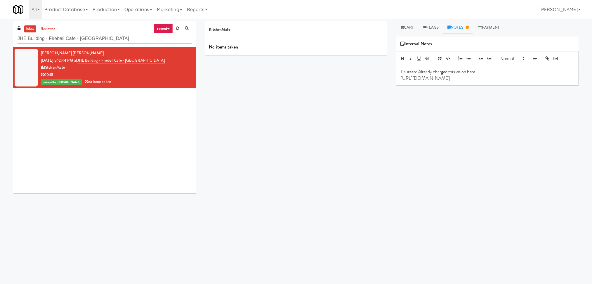
paste input "La Plaza - Cooler 3 Top"
drag, startPoint x: 133, startPoint y: 42, endPoint x: 0, endPoint y: 44, distance: 133.2
click at [0, 44] on div "inbox reviewed recent all unclear take inventory issue suspicious failed recent…" at bounding box center [296, 138] width 592 height 235
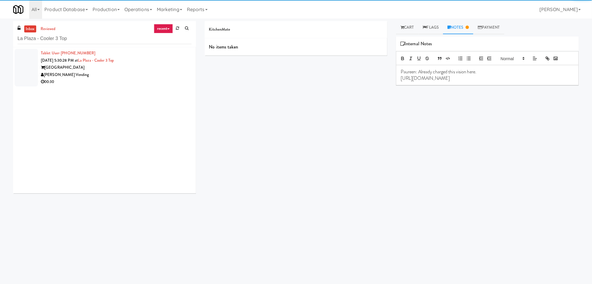
click at [157, 72] on div "[PERSON_NAME] Vending" at bounding box center [116, 74] width 151 height 7
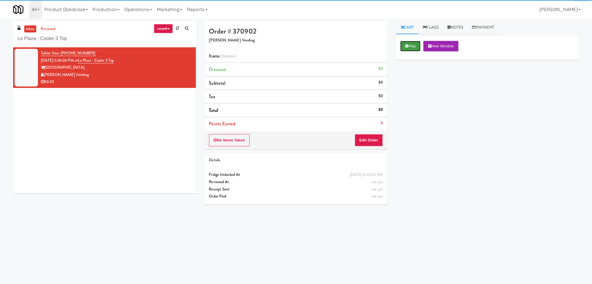
click at [416, 44] on button "Play" at bounding box center [410, 46] width 20 height 11
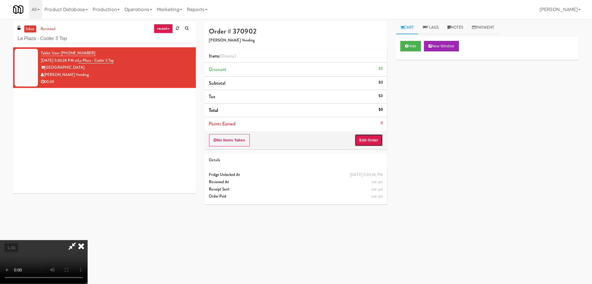
click at [365, 140] on button "Edit Order" at bounding box center [369, 140] width 28 height 12
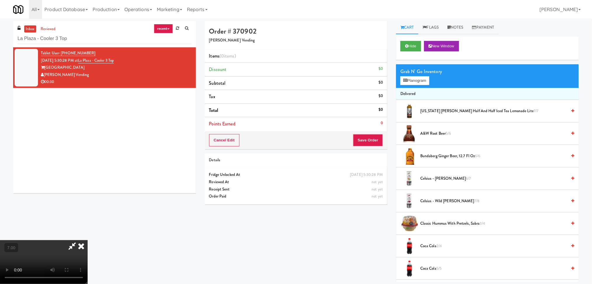
scroll to position [103, 0]
click at [88, 240] on video at bounding box center [44, 262] width 88 height 44
click at [412, 81] on button "Planogram" at bounding box center [414, 80] width 29 height 9
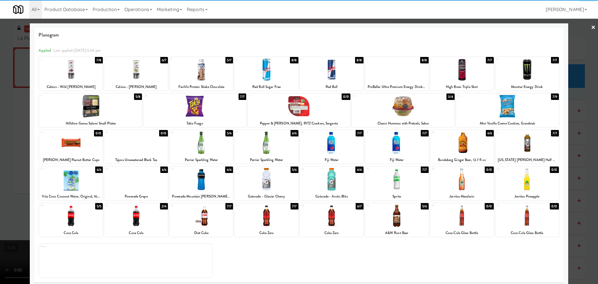
click at [461, 137] on div at bounding box center [462, 142] width 64 height 22
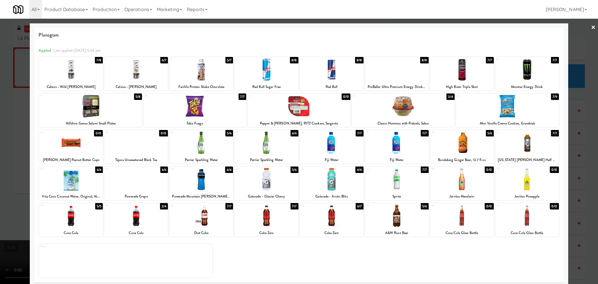
click at [148, 220] on div at bounding box center [136, 215] width 64 height 22
click at [0, 150] on div at bounding box center [299, 142] width 598 height 284
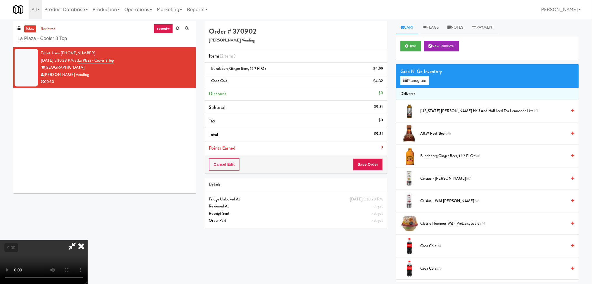
click at [79, 240] on icon at bounding box center [71, 246] width 13 height 12
click at [375, 164] on button "Save Order" at bounding box center [368, 164] width 30 height 12
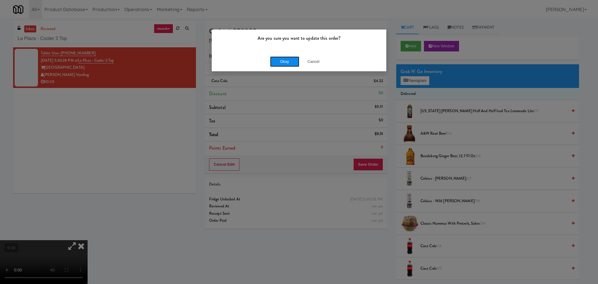
click at [284, 60] on button "Okay" at bounding box center [284, 61] width 29 height 11
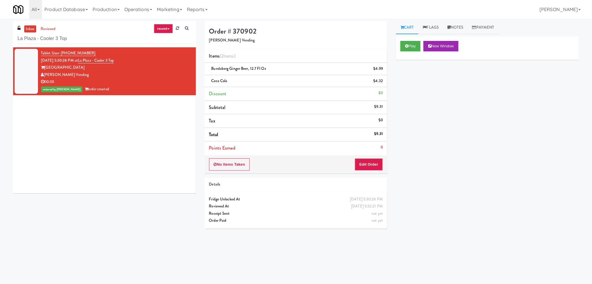
drag, startPoint x: 121, startPoint y: 33, endPoint x: 0, endPoint y: 43, distance: 121.0
click at [0, 43] on div "inbox reviewed recent all unclear take inventory issue suspicious failed recent…" at bounding box center [296, 138] width 592 height 235
click at [87, 35] on input "La Plaza - Cooler 3 Top" at bounding box center [105, 38] width 174 height 11
drag, startPoint x: 89, startPoint y: 34, endPoint x: 1, endPoint y: 37, distance: 87.7
click at [1, 37] on div "inbox reviewed recent all unclear take inventory issue suspicious failed recent…" at bounding box center [296, 138] width 592 height 235
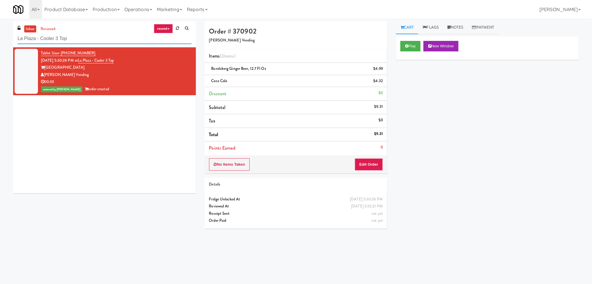
paste input "C-Side Sports Drink Cooler"
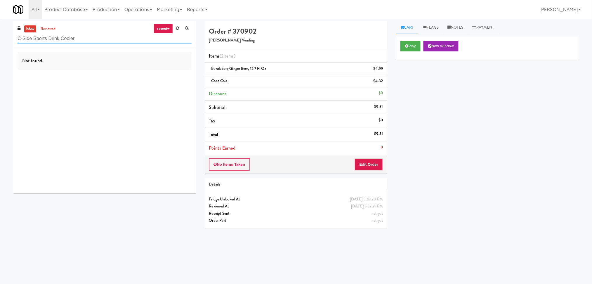
drag, startPoint x: 116, startPoint y: 44, endPoint x: 69, endPoint y: 40, distance: 47.5
click at [69, 40] on input "C-Side Sports Drink Cooler" at bounding box center [105, 38] width 174 height 11
paste input "[PERSON_NAME] - Cooler - Left"
drag, startPoint x: 104, startPoint y: 37, endPoint x: 0, endPoint y: 37, distance: 103.7
click at [0, 37] on div "inbox reviewed recent all unclear take inventory issue suspicious failed recent…" at bounding box center [296, 138] width 592 height 235
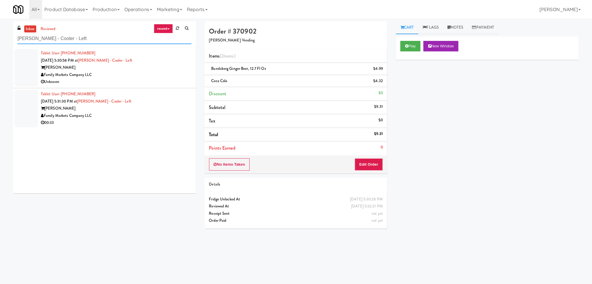
type input "[PERSON_NAME] - Cooler - Left"
click at [101, 75] on div "Family Markets Company LLC" at bounding box center [116, 74] width 151 height 7
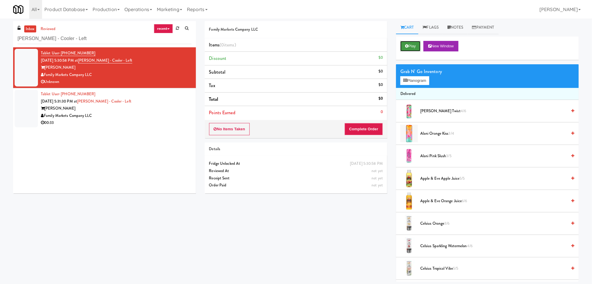
click at [408, 48] on button "Play" at bounding box center [410, 46] width 20 height 11
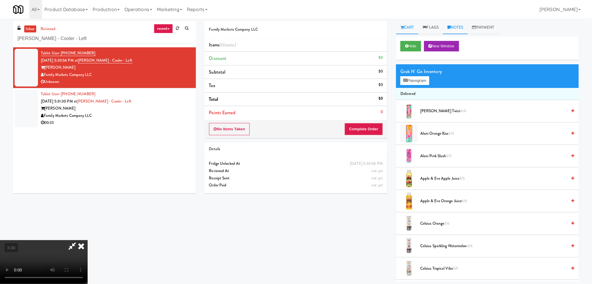
click at [457, 32] on link "Notes" at bounding box center [455, 27] width 25 height 13
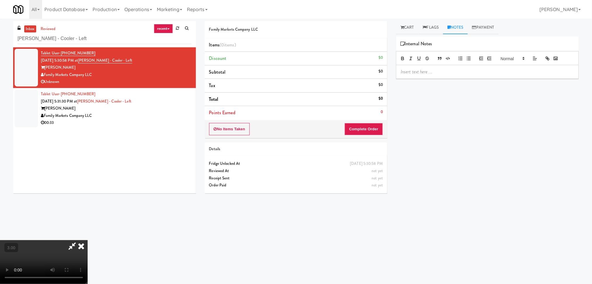
click at [432, 72] on p at bounding box center [487, 72] width 173 height 6
click at [88, 240] on icon at bounding box center [81, 246] width 13 height 12
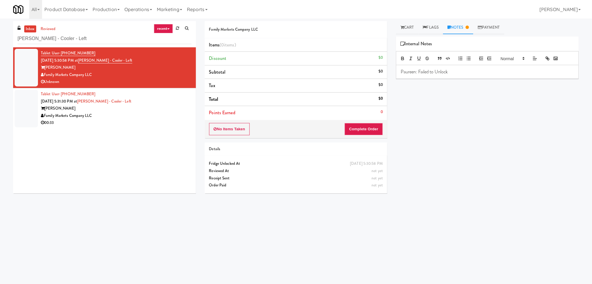
click at [0, 177] on div "inbox reviewed recent all unclear take inventory issue suspicious failed recent…" at bounding box center [296, 138] width 592 height 235
click at [134, 171] on div "Tablet User · (240) 691-2788 [DATE] 5:30:58 PM at Rowan - Cooler - Left Rowan F…" at bounding box center [104, 120] width 183 height 146
click at [138, 106] on div "[PERSON_NAME]" at bounding box center [116, 108] width 151 height 7
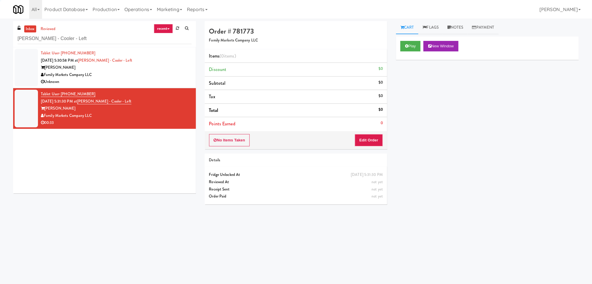
click at [145, 76] on div "Family Markets Company LLC" at bounding box center [116, 74] width 151 height 7
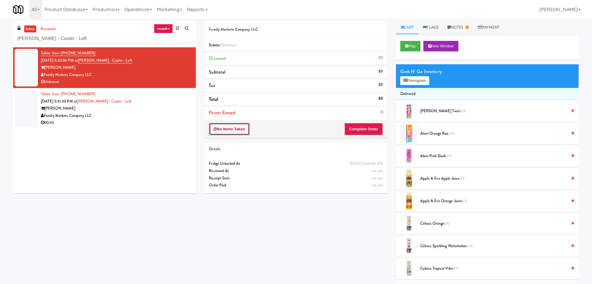
click at [242, 128] on button "No Items Taken" at bounding box center [229, 129] width 41 height 12
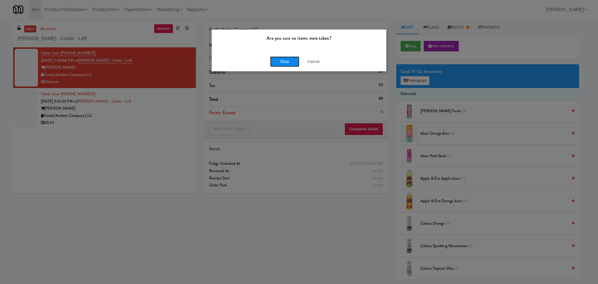
click at [282, 62] on button "Okay" at bounding box center [284, 61] width 29 height 11
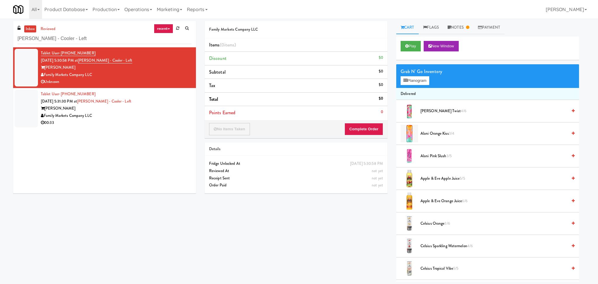
click at [151, 109] on div "[PERSON_NAME]" at bounding box center [116, 108] width 151 height 7
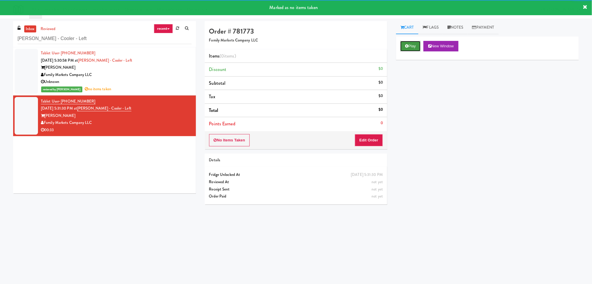
click at [410, 50] on button "Play" at bounding box center [410, 46] width 20 height 11
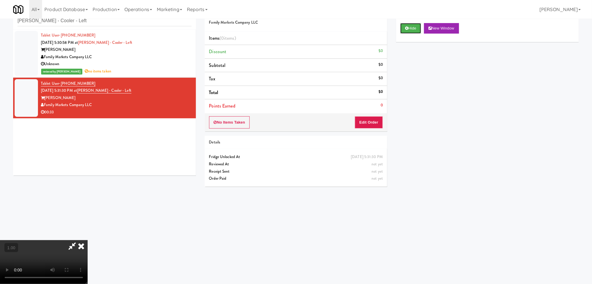
scroll to position [19, 0]
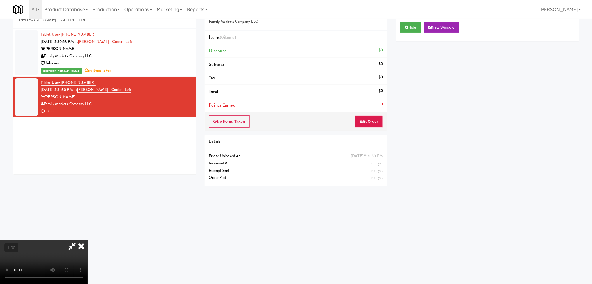
click at [41, 240] on video at bounding box center [44, 262] width 88 height 44
click at [88, 261] on video at bounding box center [44, 262] width 88 height 44
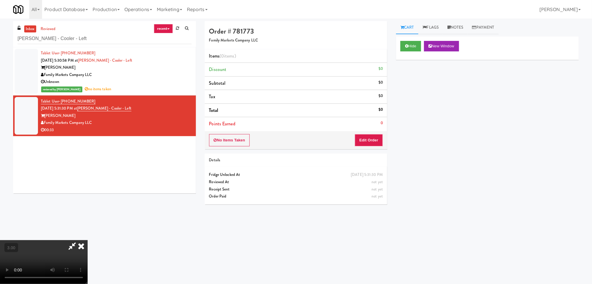
click at [88, 247] on video at bounding box center [44, 262] width 88 height 44
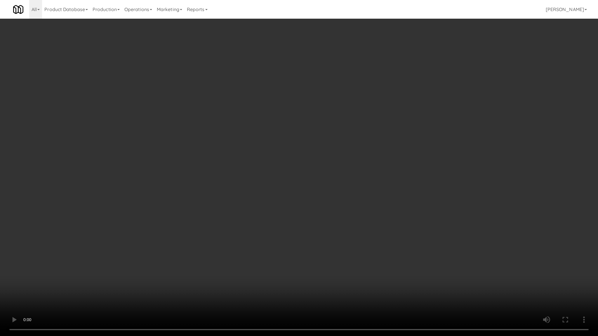
click at [167, 265] on video at bounding box center [299, 168] width 598 height 336
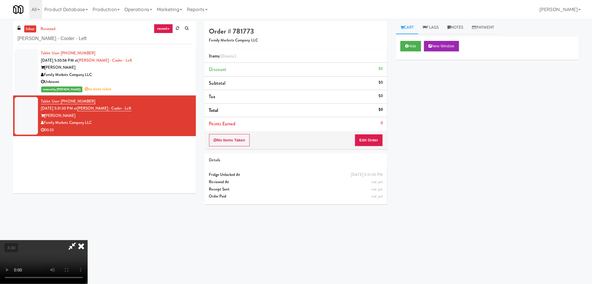
click at [88, 240] on video at bounding box center [44, 262] width 88 height 44
drag, startPoint x: 198, startPoint y: 210, endPoint x: 198, endPoint y: 243, distance: 33.6
click at [88, 240] on video at bounding box center [44, 262] width 88 height 44
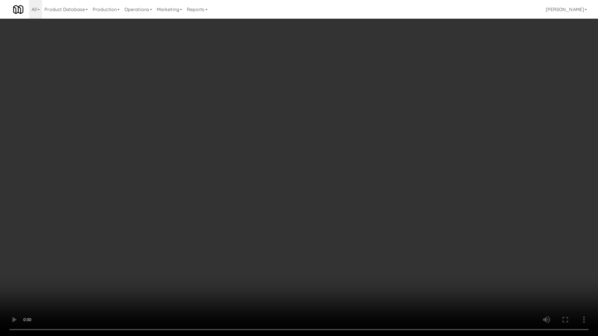
click at [198, 239] on video at bounding box center [299, 168] width 598 height 336
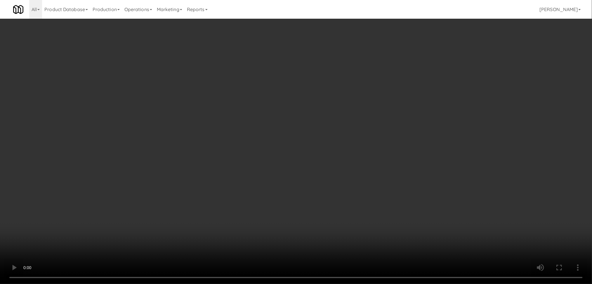
click at [142, 185] on video at bounding box center [296, 142] width 592 height 284
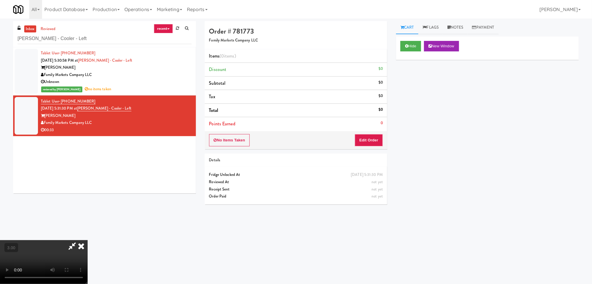
click at [88, 240] on video at bounding box center [44, 262] width 88 height 44
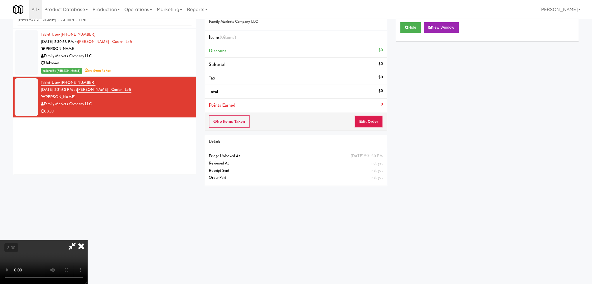
drag, startPoint x: 83, startPoint y: 211, endPoint x: 82, endPoint y: 244, distance: 33.6
click at [83, 240] on video at bounding box center [44, 262] width 88 height 44
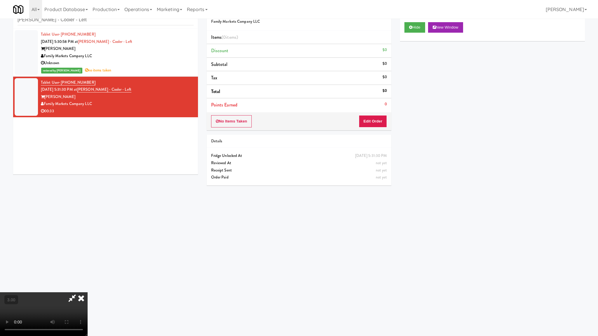
click at [83, 284] on video at bounding box center [44, 315] width 88 height 44
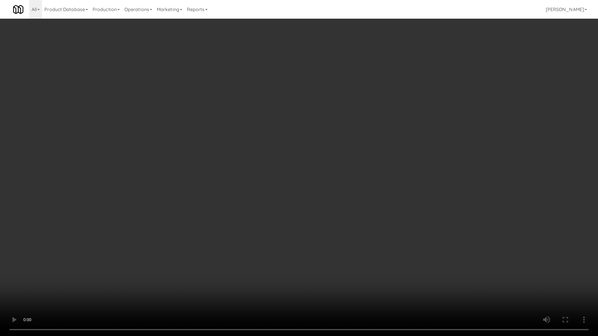
click at [83, 242] on video at bounding box center [299, 168] width 598 height 336
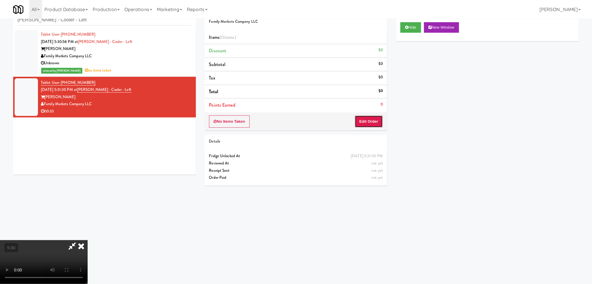
click at [367, 121] on button "Edit Order" at bounding box center [369, 121] width 28 height 12
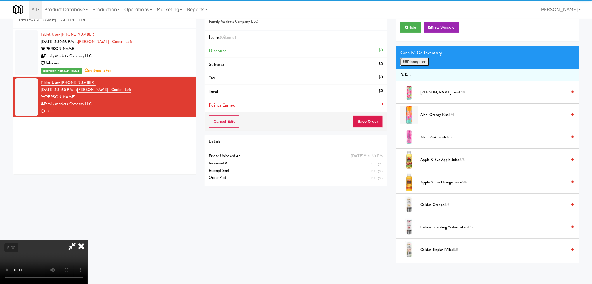
click at [426, 58] on button "Planogram" at bounding box center [414, 62] width 29 height 9
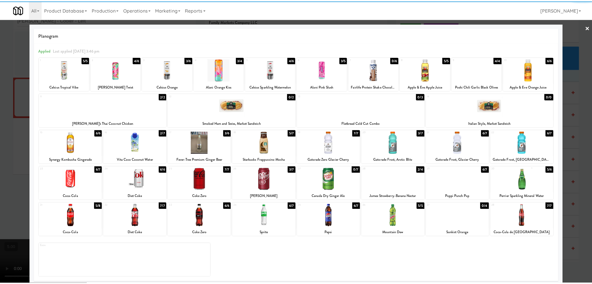
scroll to position [3, 0]
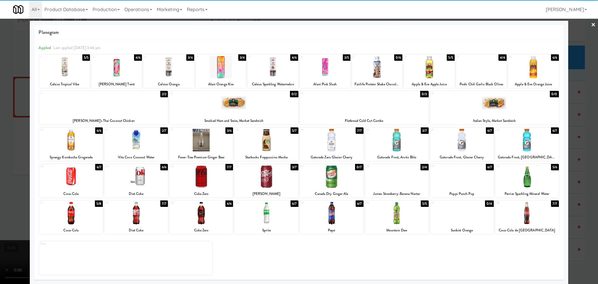
click at [527, 211] on div at bounding box center [527, 213] width 64 height 22
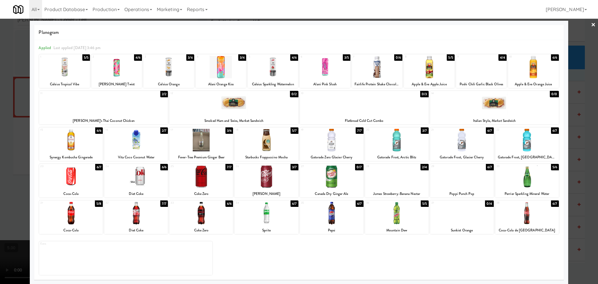
click at [580, 195] on div at bounding box center [299, 142] width 598 height 284
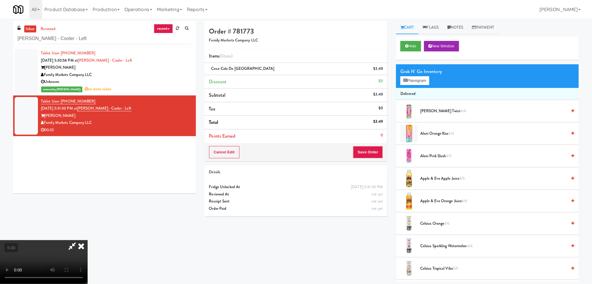
click at [88, 240] on icon at bounding box center [81, 246] width 13 height 12
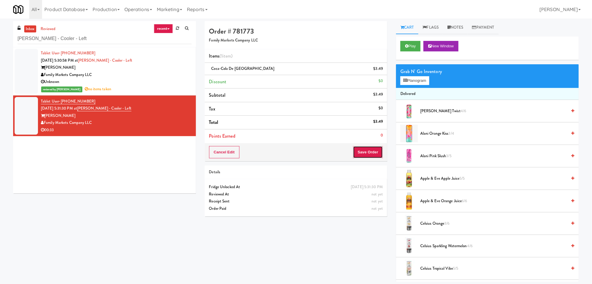
click at [363, 149] on button "Save Order" at bounding box center [368, 152] width 30 height 12
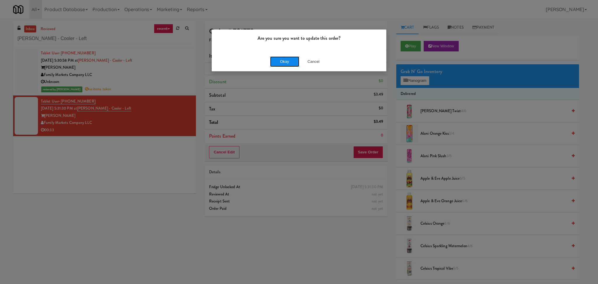
click at [296, 65] on button "Okay" at bounding box center [284, 61] width 29 height 11
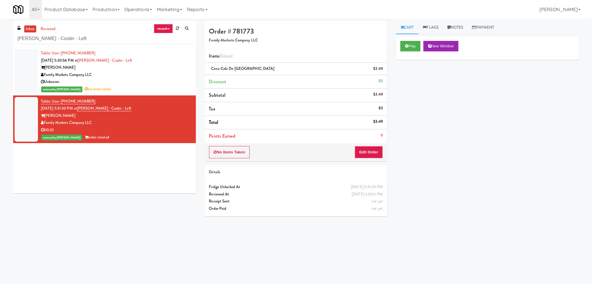
drag, startPoint x: 74, startPoint y: 30, endPoint x: 70, endPoint y: 32, distance: 4.6
click at [70, 32] on div "inbox reviewed recent all unclear take inventory issue suspicious failed recent…" at bounding box center [104, 34] width 183 height 26
drag, startPoint x: 74, startPoint y: 37, endPoint x: 0, endPoint y: 37, distance: 73.9
click at [0, 37] on div "inbox reviewed recent all unclear take inventory issue suspicious failed recent…" at bounding box center [296, 138] width 592 height 235
paste input "[GEOGRAPHIC_DATA] - [GEOGRAPHIC_DATA]"
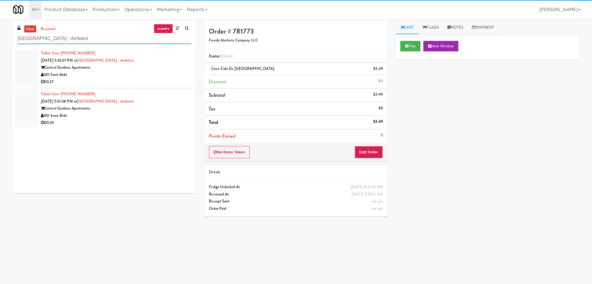
type input "[GEOGRAPHIC_DATA] - Ambient"
click at [152, 74] on div "901 Smrt Mrkt" at bounding box center [116, 74] width 151 height 7
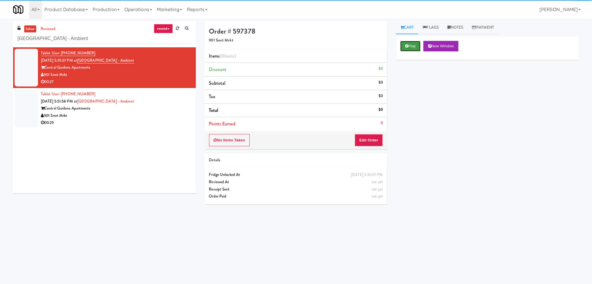
click at [414, 48] on button "Play" at bounding box center [410, 46] width 20 height 11
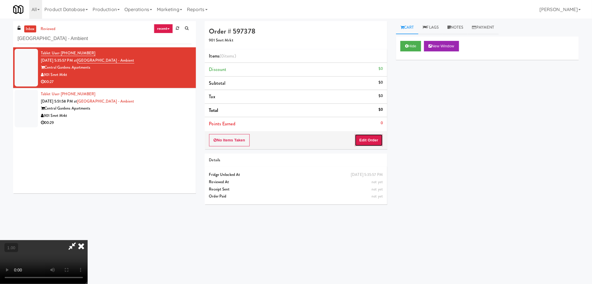
click at [378, 138] on button "Edit Order" at bounding box center [369, 140] width 28 height 12
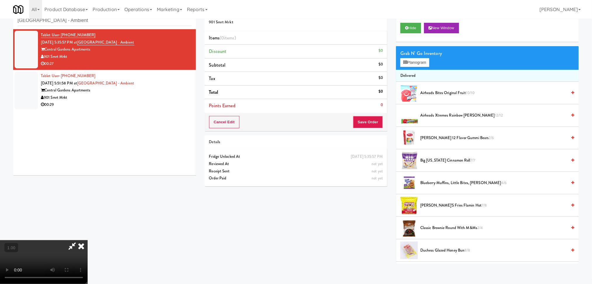
scroll to position [19, 0]
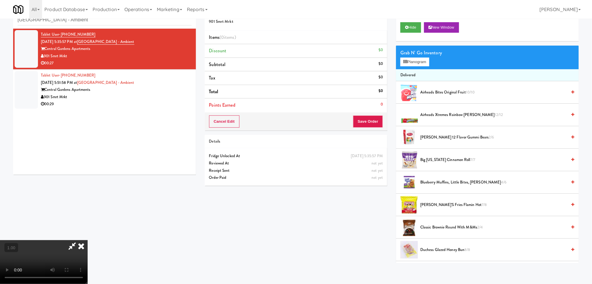
click at [88, 240] on video at bounding box center [44, 262] width 88 height 44
click at [74, 240] on video at bounding box center [44, 262] width 88 height 44
click at [411, 60] on button "Planogram" at bounding box center [414, 62] width 29 height 9
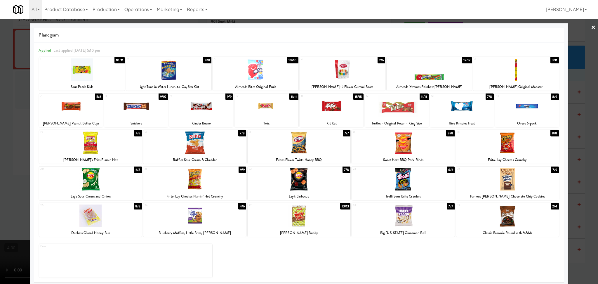
click at [498, 80] on div at bounding box center [515, 69] width 85 height 22
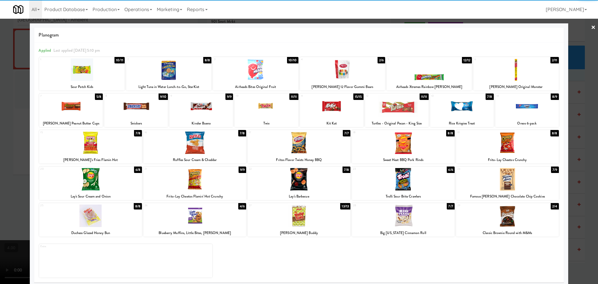
click at [111, 150] on div at bounding box center [90, 142] width 103 height 22
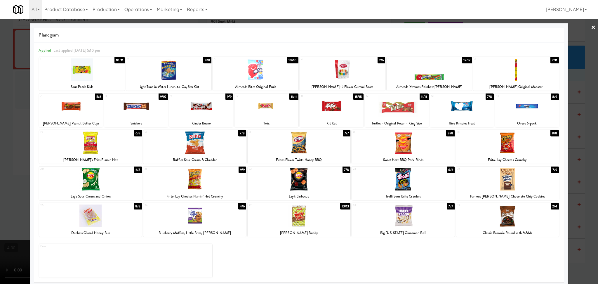
click at [444, 58] on div at bounding box center [429, 69] width 85 height 22
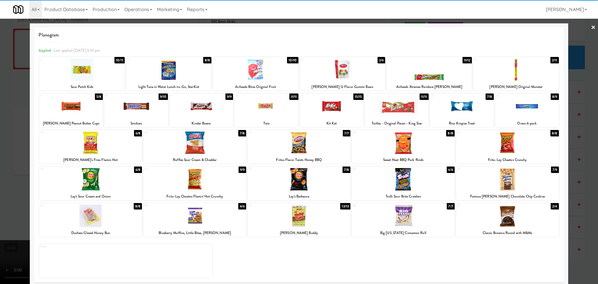
click at [0, 107] on div at bounding box center [299, 142] width 598 height 284
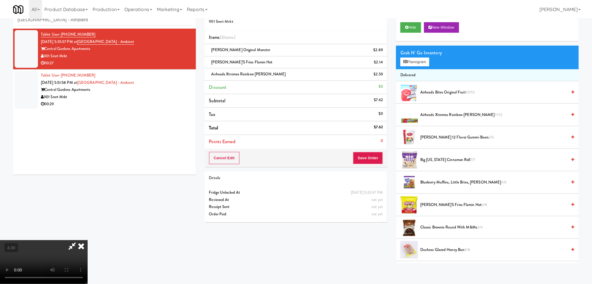
scroll to position [25, 0]
click at [88, 240] on video at bounding box center [44, 262] width 88 height 44
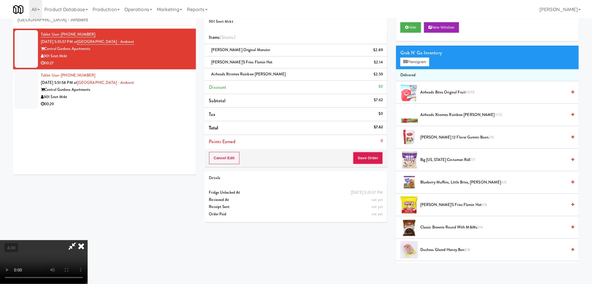
click at [88, 240] on video at bounding box center [44, 262] width 88 height 44
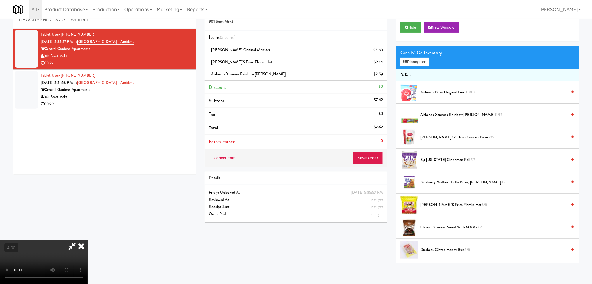
click at [88, 240] on video at bounding box center [44, 262] width 88 height 44
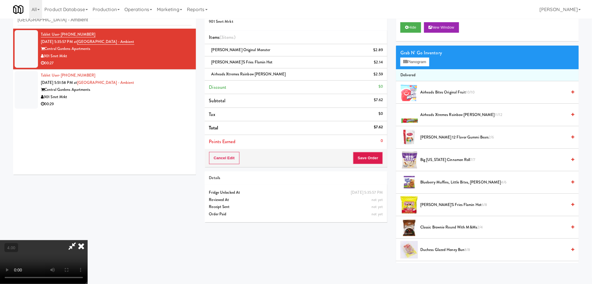
click at [88, 240] on video at bounding box center [44, 262] width 88 height 44
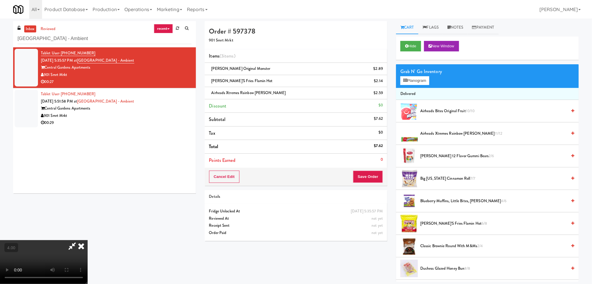
scroll to position [0, 0]
click at [88, 240] on icon at bounding box center [81, 246] width 13 height 12
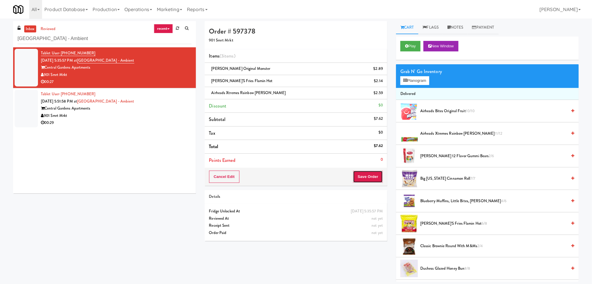
click at [360, 176] on button "Save Order" at bounding box center [368, 177] width 30 height 12
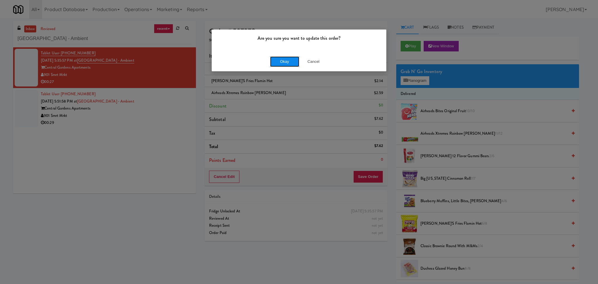
click at [292, 64] on button "Okay" at bounding box center [284, 61] width 29 height 11
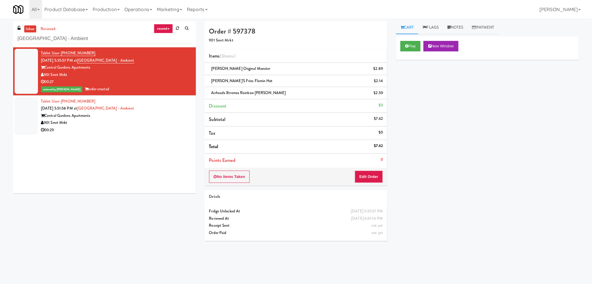
drag, startPoint x: 139, startPoint y: 121, endPoint x: 143, endPoint y: 120, distance: 4.1
click at [139, 121] on div "901 Smrt Mrkt" at bounding box center [116, 122] width 151 height 7
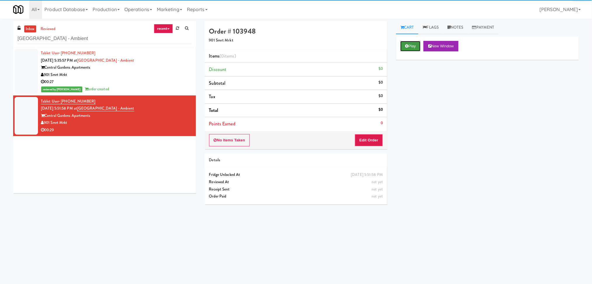
click at [404, 44] on button "Play" at bounding box center [410, 46] width 20 height 11
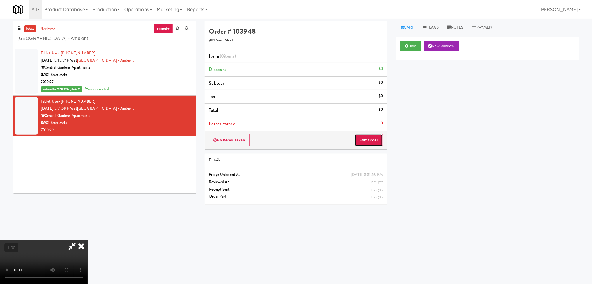
click at [372, 136] on button "Edit Order" at bounding box center [369, 140] width 28 height 12
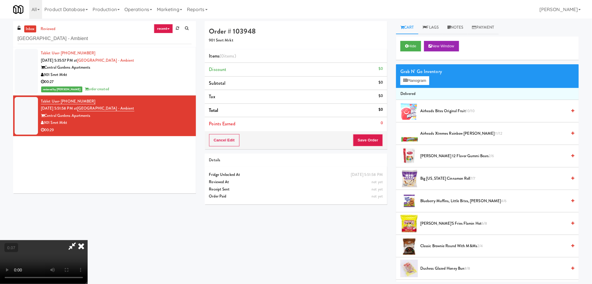
click at [88, 240] on video at bounding box center [44, 262] width 88 height 44
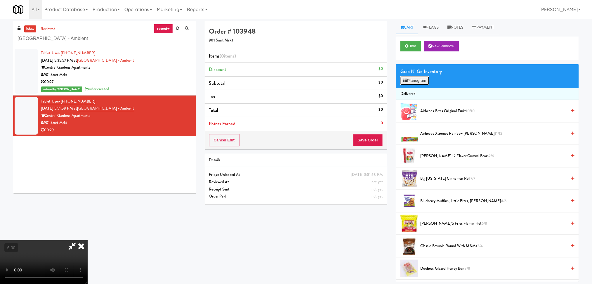
click at [405, 79] on icon at bounding box center [405, 81] width 4 height 4
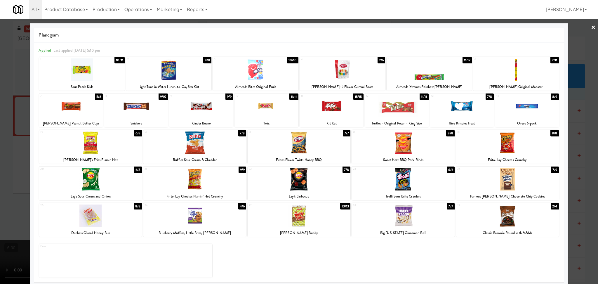
click at [509, 73] on div at bounding box center [515, 69] width 85 height 22
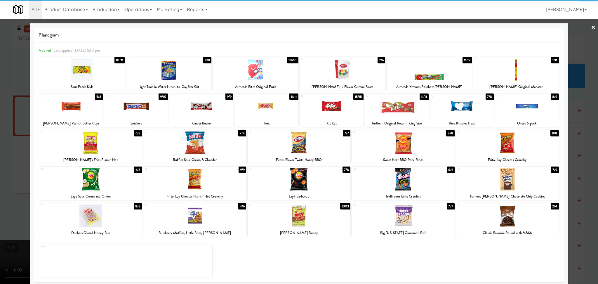
click at [509, 73] on div at bounding box center [515, 69] width 85 height 22
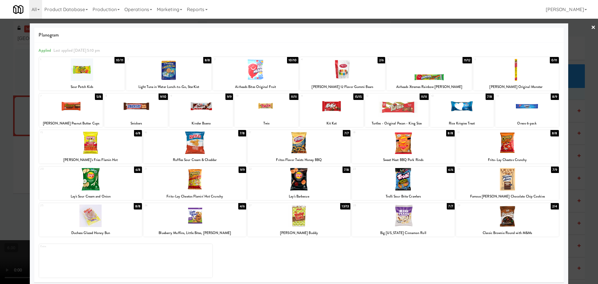
click at [509, 73] on div at bounding box center [515, 69] width 85 height 22
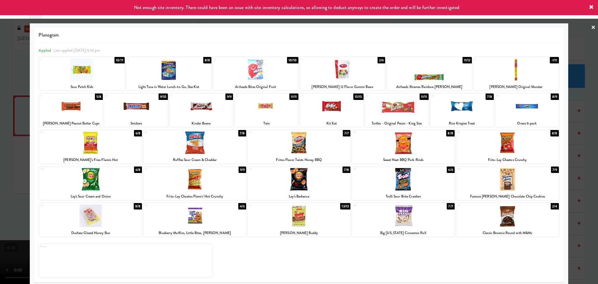
click at [394, 180] on div at bounding box center [403, 179] width 103 height 22
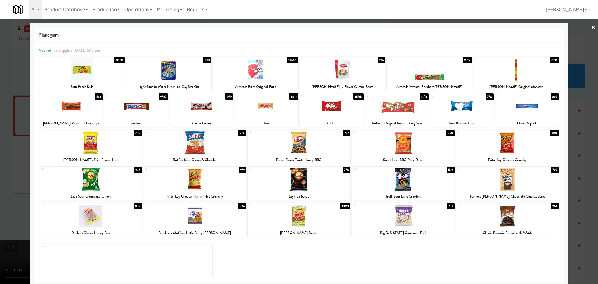
click at [0, 137] on div at bounding box center [299, 142] width 598 height 284
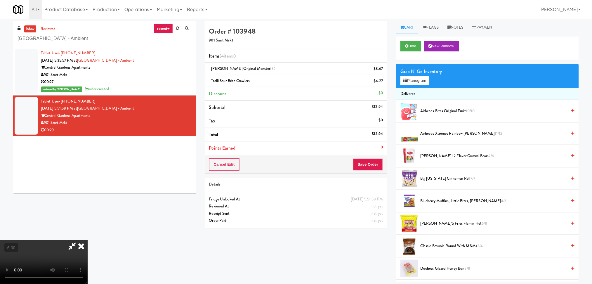
click at [88, 240] on video at bounding box center [44, 262] width 88 height 44
click at [367, 162] on button "Save Order" at bounding box center [368, 164] width 30 height 12
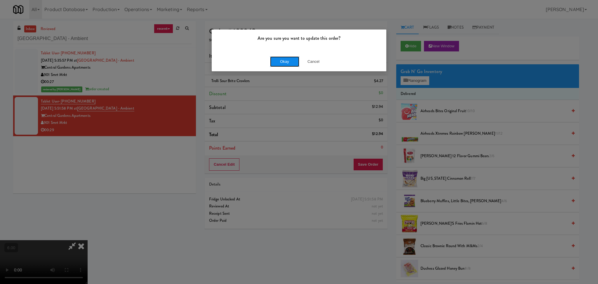
click at [276, 62] on button "Okay" at bounding box center [284, 61] width 29 height 11
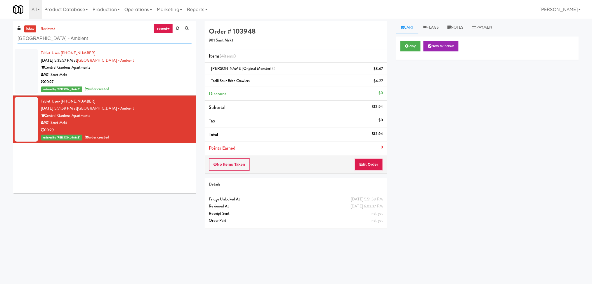
paste input "IKEA [GEOGRAPHIC_DATA]"
drag, startPoint x: 78, startPoint y: 40, endPoint x: 0, endPoint y: 34, distance: 77.9
click at [0, 34] on div "inbox reviewed recent all unclear take inventory issue suspicious failed recent…" at bounding box center [296, 138] width 592 height 235
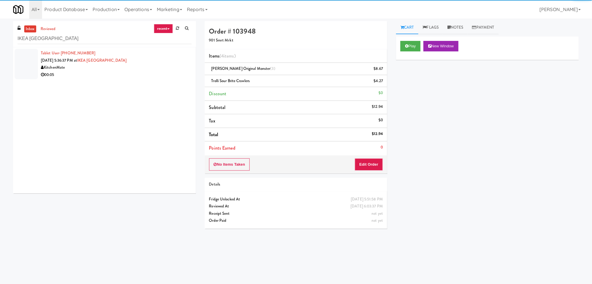
click at [133, 65] on div "KitchenMate" at bounding box center [116, 67] width 151 height 7
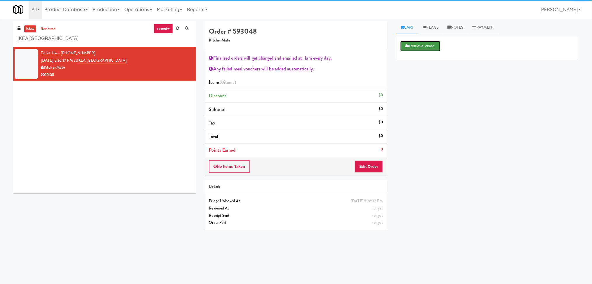
drag, startPoint x: 425, startPoint y: 46, endPoint x: 418, endPoint y: 44, distance: 7.3
click at [426, 46] on button "Retrieve Video" at bounding box center [420, 46] width 40 height 11
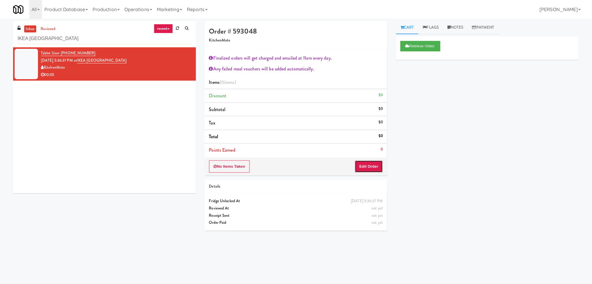
click at [366, 167] on button "Edit Order" at bounding box center [369, 166] width 28 height 12
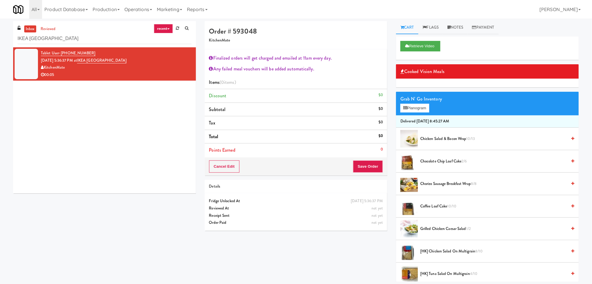
click at [433, 209] on span "Coffee Loaf Cake 10/10" at bounding box center [493, 206] width 147 height 7
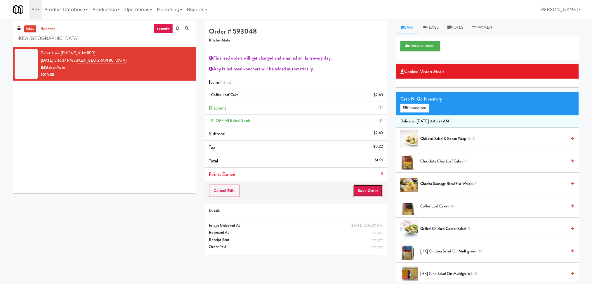
click at [370, 192] on button "Save Order" at bounding box center [368, 191] width 30 height 12
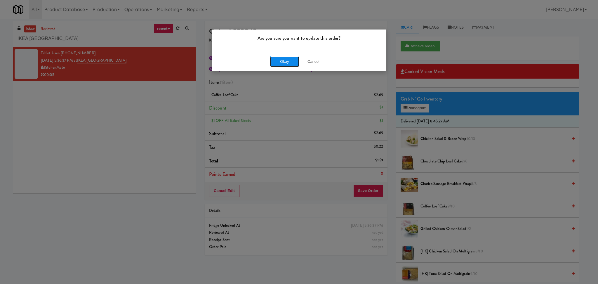
click at [274, 66] on button "Okay" at bounding box center [284, 61] width 29 height 11
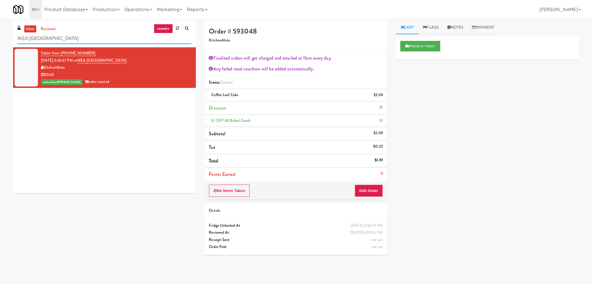
drag, startPoint x: 88, startPoint y: 41, endPoint x: 0, endPoint y: 23, distance: 89.9
click at [0, 23] on div "inbox reviewed recent all unclear take inventory issue suspicious failed recent…" at bounding box center [296, 140] width 592 height 238
paste input "Estate - Cooler - Left"
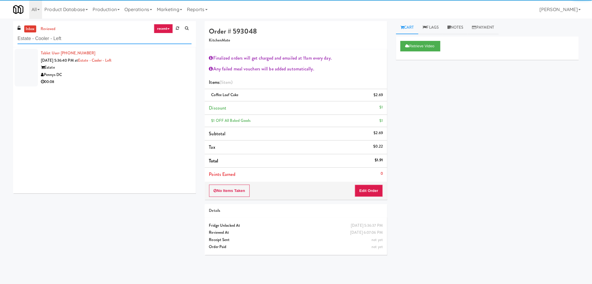
type input "Estate - Cooler - Left"
click at [141, 87] on li "Tablet User · (203) 658-4480 [DATE] 5:36:40 PM at Estate - [GEOGRAPHIC_DATA] - …" at bounding box center [104, 67] width 183 height 41
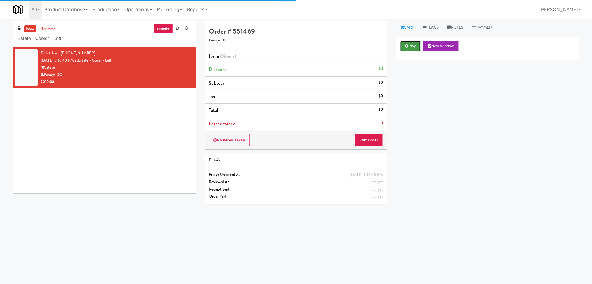
click at [409, 46] on button "Play" at bounding box center [410, 46] width 20 height 11
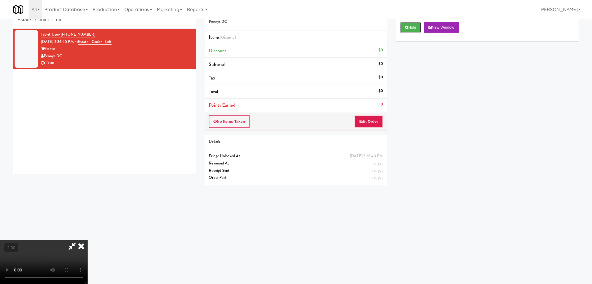
scroll to position [25, 0]
click at [364, 130] on div "No Items Taken Edit Order" at bounding box center [296, 121] width 183 height 18
click at [368, 124] on button "Edit Order" at bounding box center [369, 121] width 28 height 12
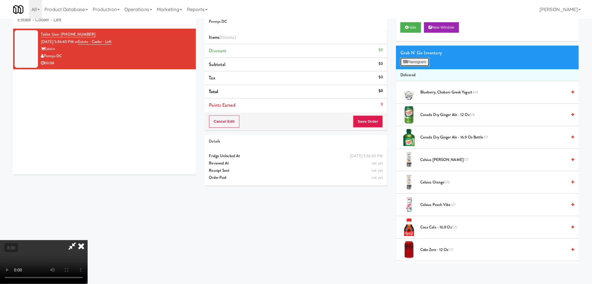
click at [411, 64] on button "Planogram" at bounding box center [414, 62] width 29 height 9
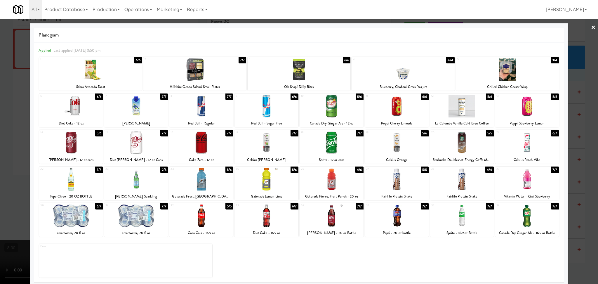
click at [203, 184] on div at bounding box center [201, 179] width 64 height 22
click at [0, 119] on div at bounding box center [299, 142] width 598 height 284
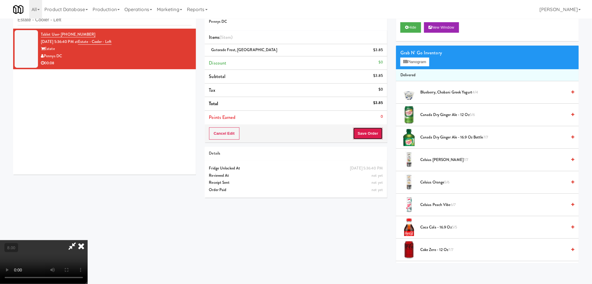
click at [368, 130] on button "Save Order" at bounding box center [368, 133] width 30 height 12
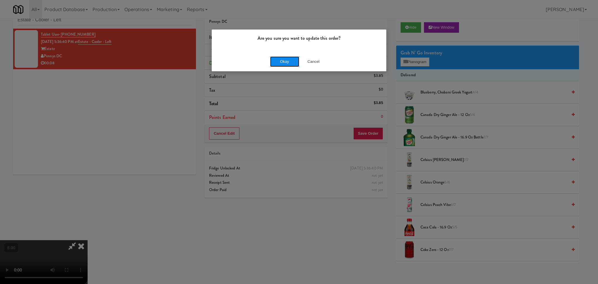
click at [287, 66] on button "Okay" at bounding box center [284, 61] width 29 height 11
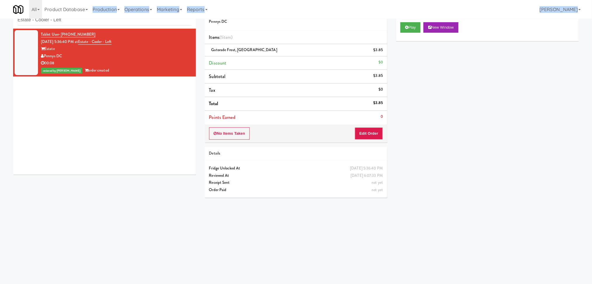
drag, startPoint x: 91, startPoint y: 18, endPoint x: 41, endPoint y: 20, distance: 50.0
click at [41, 20] on body "Are you sure you want to update this order? Okay Cancel Okay Are you sure you w…" at bounding box center [296, 142] width 592 height 284
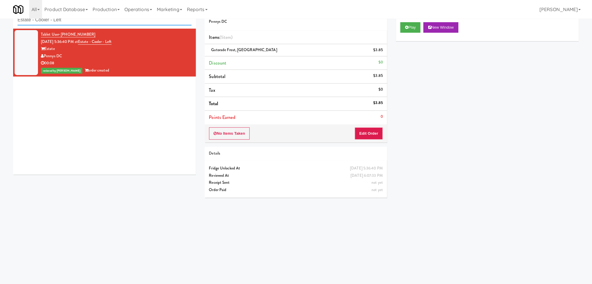
drag, startPoint x: 67, startPoint y: 21, endPoint x: 0, endPoint y: 22, distance: 66.6
click at [0, 22] on div "inbox reviewed recent all unclear take inventory issue suspicious failed recent…" at bounding box center [296, 119] width 592 height 235
paste input "sex Luxe - Ambient - Righ"
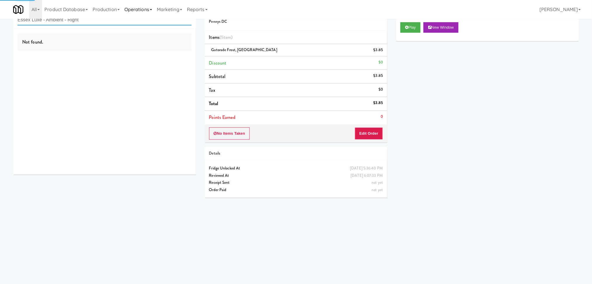
type input "Essex Luxe - Ambient - Right"
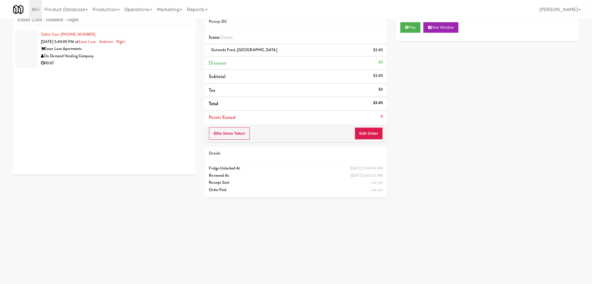
click at [123, 63] on div "00:07" at bounding box center [116, 63] width 151 height 7
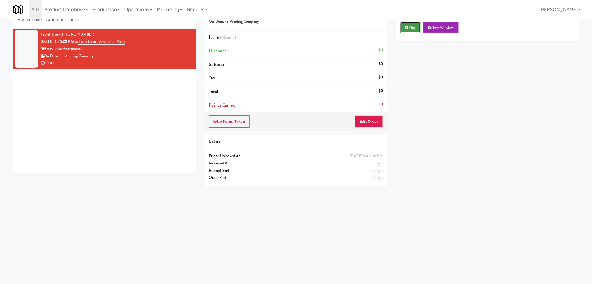
click at [412, 32] on button "Play" at bounding box center [410, 27] width 20 height 11
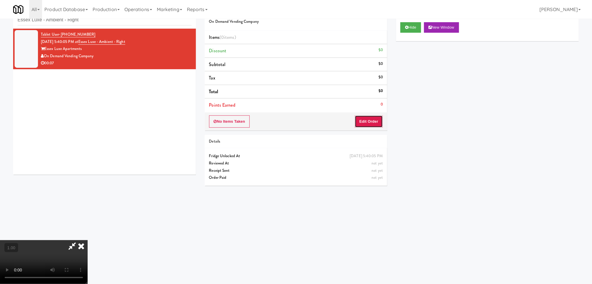
click at [373, 120] on button "Edit Order" at bounding box center [369, 121] width 28 height 12
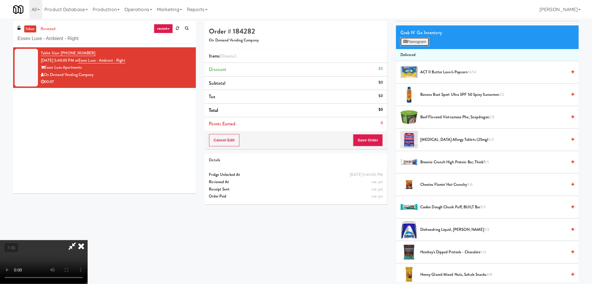
click at [411, 44] on button "Planogram" at bounding box center [414, 41] width 29 height 9
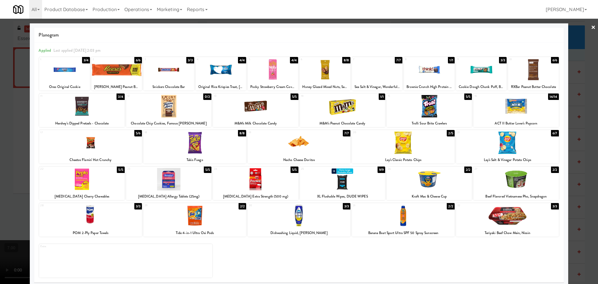
click at [72, 71] on div at bounding box center [64, 69] width 51 height 22
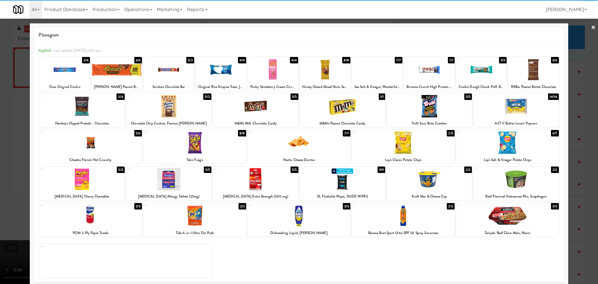
click at [0, 55] on div at bounding box center [299, 142] width 598 height 284
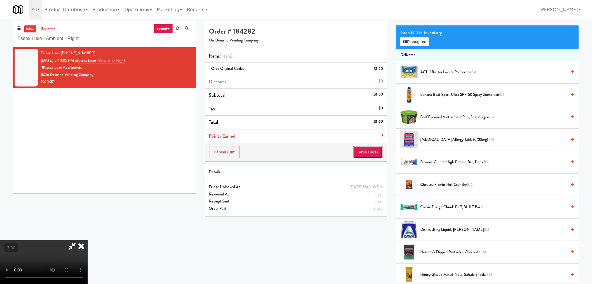
click at [376, 152] on button "Save Order" at bounding box center [368, 152] width 30 height 12
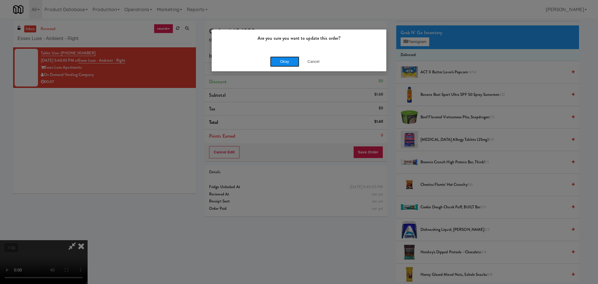
click at [279, 58] on button "Okay" at bounding box center [284, 61] width 29 height 11
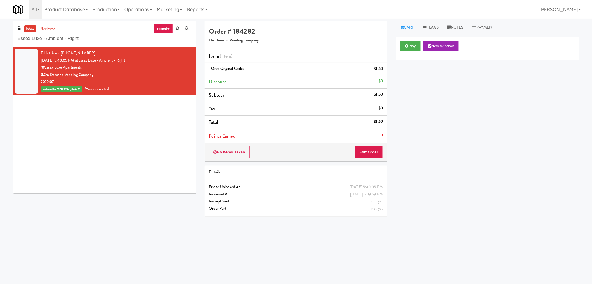
paste input "1140 S Wabash - Right - [MEDICAL_DATA]"
drag, startPoint x: 93, startPoint y: 43, endPoint x: 0, endPoint y: 29, distance: 93.5
click at [0, 29] on div "inbox reviewed recent all unclear take inventory issue suspicious failed recent…" at bounding box center [296, 138] width 592 height 235
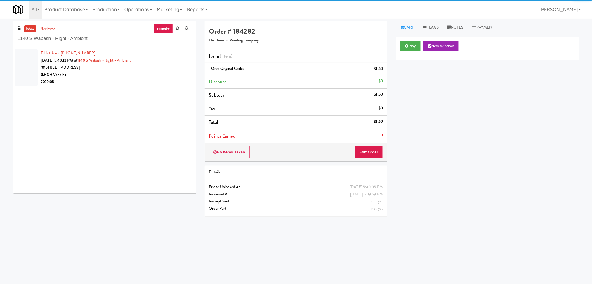
type input "1140 S Wabash - Right - Ambient"
click at [147, 70] on div "[STREET_ADDRESS]" at bounding box center [116, 67] width 151 height 7
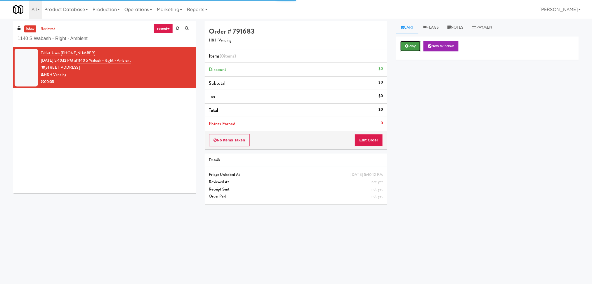
click at [410, 46] on button "Play" at bounding box center [410, 46] width 20 height 11
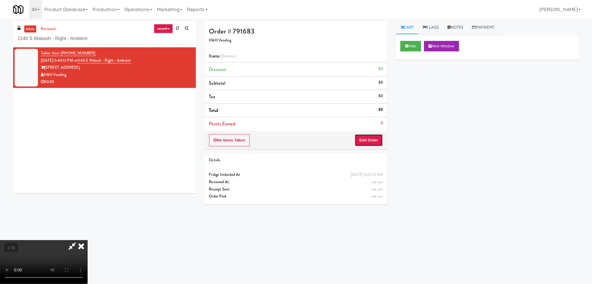
click at [363, 142] on button "Edit Order" at bounding box center [369, 140] width 28 height 12
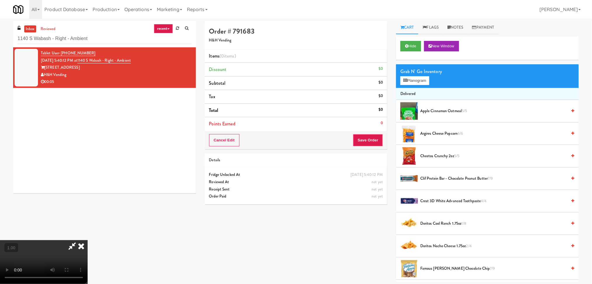
drag, startPoint x: 286, startPoint y: 139, endPoint x: 191, endPoint y: 146, distance: 95.5
click at [191, 146] on div "inbox reviewed recent all unclear take inventory issue suspicious failed recent…" at bounding box center [296, 151] width 574 height 261
click at [459, 32] on link "Notes" at bounding box center [455, 27] width 25 height 13
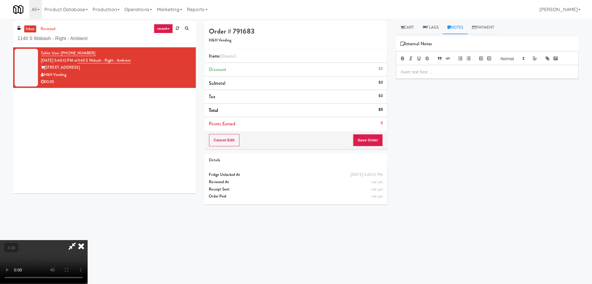
click at [435, 76] on div at bounding box center [487, 71] width 182 height 13
click at [68, 250] on video at bounding box center [44, 262] width 88 height 44
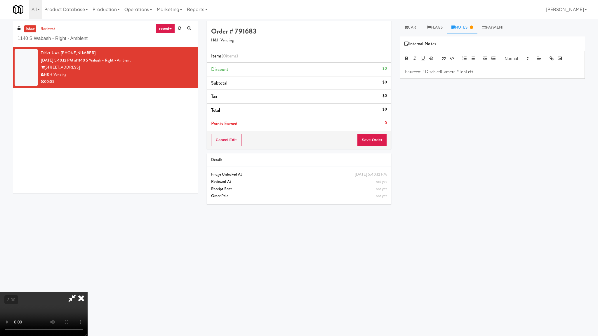
click at [88, 284] on video at bounding box center [44, 315] width 88 height 44
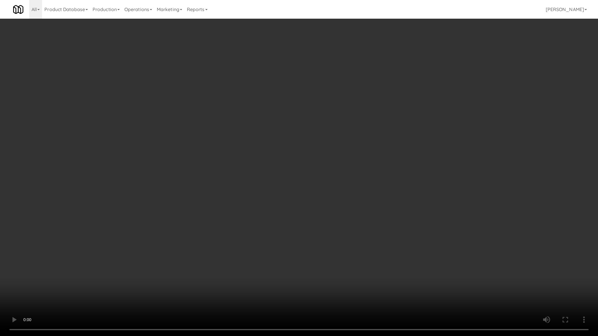
click at [107, 274] on video at bounding box center [299, 168] width 598 height 336
click at [255, 284] on video at bounding box center [299, 168] width 598 height 336
click at [253, 284] on video at bounding box center [299, 168] width 598 height 336
click at [101, 284] on video at bounding box center [299, 168] width 598 height 336
click at [100, 284] on video at bounding box center [299, 168] width 598 height 336
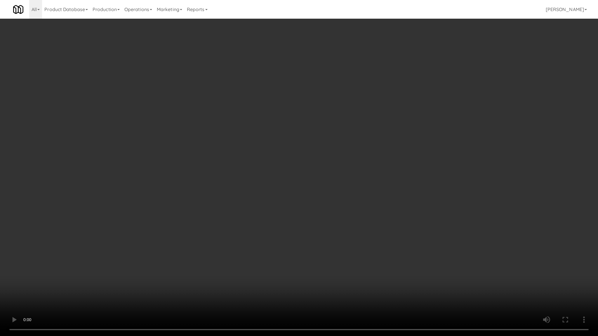
click at [180, 273] on video at bounding box center [299, 168] width 598 height 336
click at [192, 264] on video at bounding box center [299, 168] width 598 height 336
click at [198, 261] on video at bounding box center [299, 168] width 598 height 336
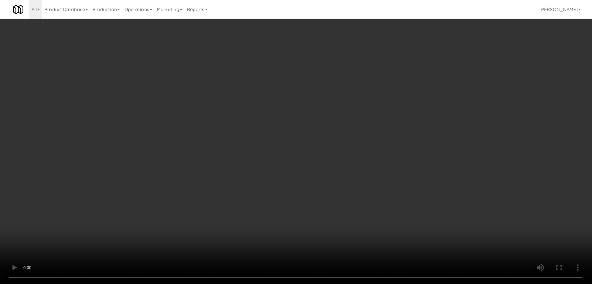
click at [406, 34] on li "Cart" at bounding box center [407, 27] width 22 height 13
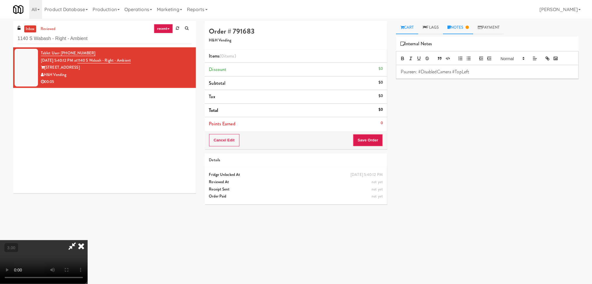
click at [408, 31] on link "Cart" at bounding box center [407, 27] width 22 height 13
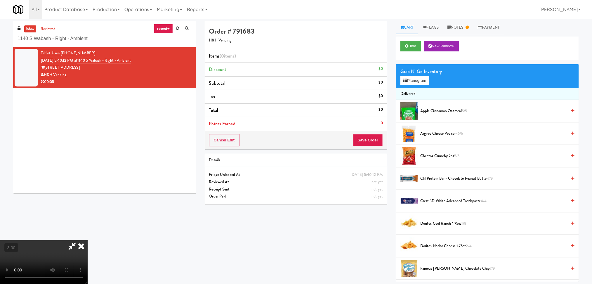
click at [415, 85] on div "Grab N' Go Inventory Planogram" at bounding box center [487, 76] width 183 height 24
click at [416, 82] on button "Planogram" at bounding box center [414, 80] width 29 height 9
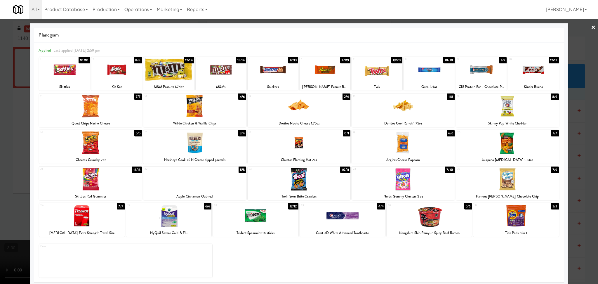
click at [525, 73] on div at bounding box center [533, 69] width 51 height 22
click at [575, 80] on div at bounding box center [299, 142] width 598 height 284
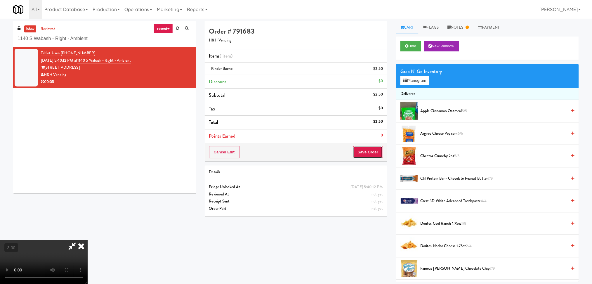
click at [367, 151] on button "Save Order" at bounding box center [368, 152] width 30 height 12
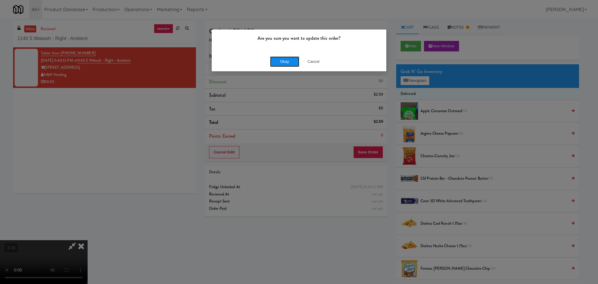
click at [292, 63] on button "Okay" at bounding box center [284, 61] width 29 height 11
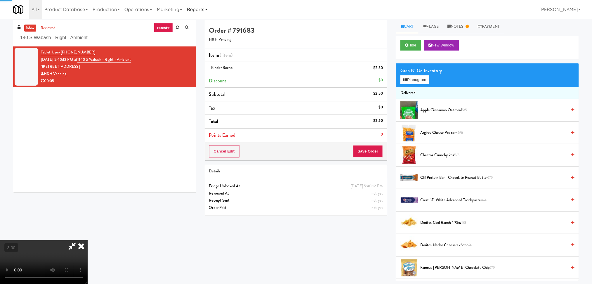
scroll to position [19, 0]
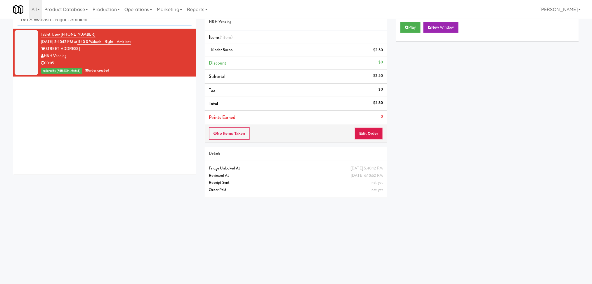
paste input "[GEOGRAPHIC_DATA][PERSON_NAME][MEDICAL_DATA]"
drag, startPoint x: 103, startPoint y: 22, endPoint x: 0, endPoint y: 20, distance: 103.4
click at [0, 20] on div "inbox reviewed recent all unclear take inventory issue suspicious failed recent…" at bounding box center [296, 119] width 592 height 235
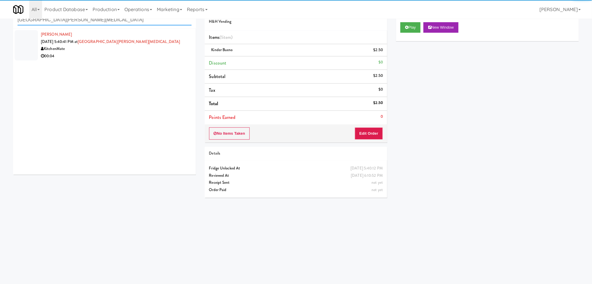
type input "[GEOGRAPHIC_DATA][PERSON_NAME][MEDICAL_DATA]"
drag, startPoint x: 127, startPoint y: 41, endPoint x: 164, endPoint y: 54, distance: 38.9
click at [157, 52] on div "KitchenMate" at bounding box center [116, 48] width 151 height 7
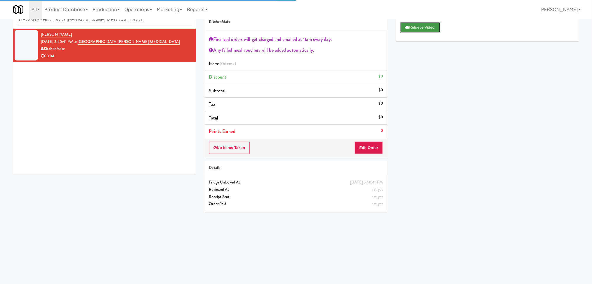
click at [415, 26] on button "Retrieve Video" at bounding box center [420, 27] width 40 height 11
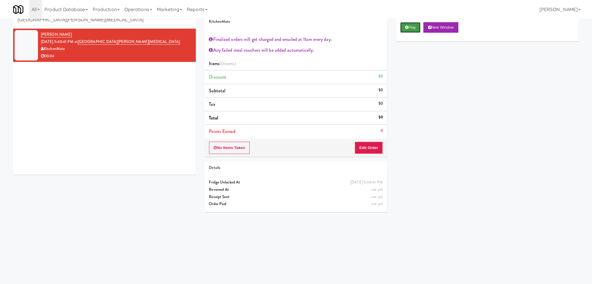
click at [407, 26] on icon at bounding box center [406, 27] width 3 height 4
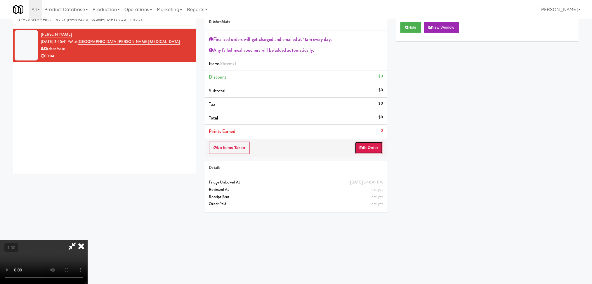
click at [374, 146] on button "Edit Order" at bounding box center [369, 148] width 28 height 12
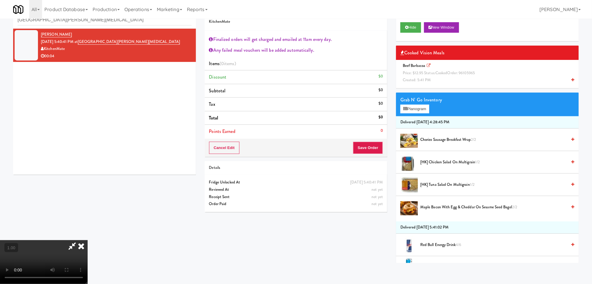
scroll to position [15, 0]
click at [26, 240] on video at bounding box center [44, 262] width 88 height 44
click at [31, 240] on video at bounding box center [44, 262] width 88 height 44
click at [470, 73] on span "Price: $12.95 Status: cooked Order: 96105965" at bounding box center [439, 73] width 72 height 6
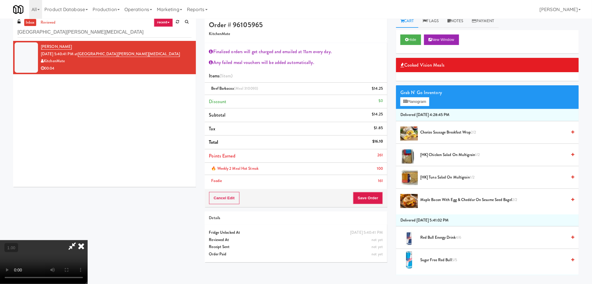
scroll to position [0, 0]
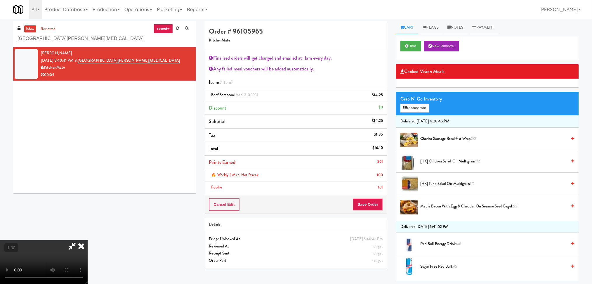
click at [88, 240] on icon at bounding box center [81, 246] width 13 height 12
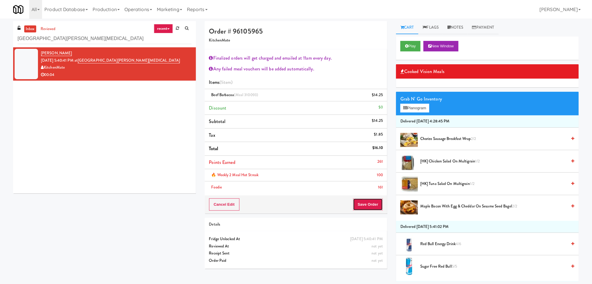
click at [370, 202] on button "Save Order" at bounding box center [368, 204] width 30 height 12
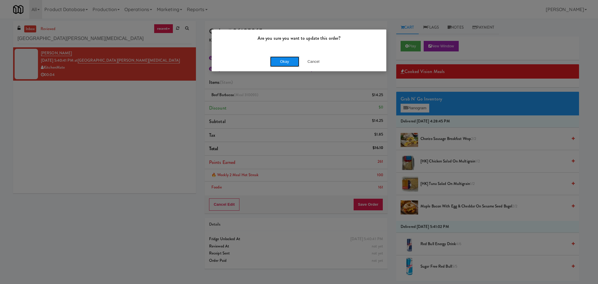
click at [285, 62] on button "Okay" at bounding box center [284, 61] width 29 height 11
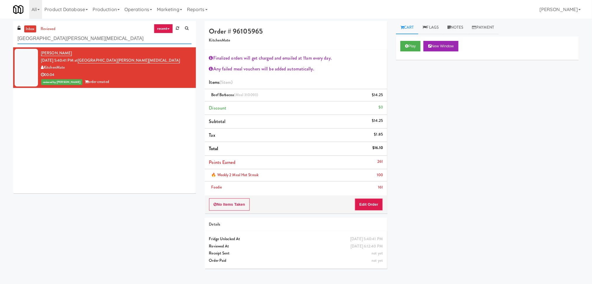
paste input "Sage - Left -Fridg"
drag, startPoint x: 100, startPoint y: 37, endPoint x: 0, endPoint y: 29, distance: 100.2
click at [0, 29] on div "inbox reviewed recent all unclear take inventory issue suspicious failed recent…" at bounding box center [296, 147] width 592 height 252
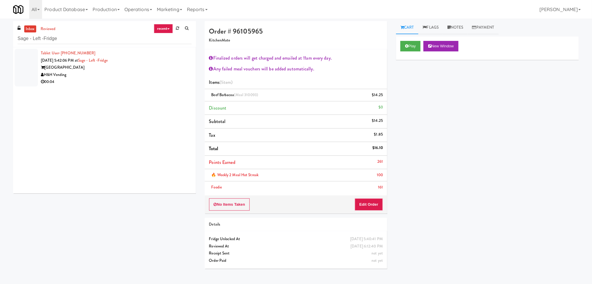
click at [134, 70] on div "[GEOGRAPHIC_DATA]" at bounding box center [116, 67] width 151 height 7
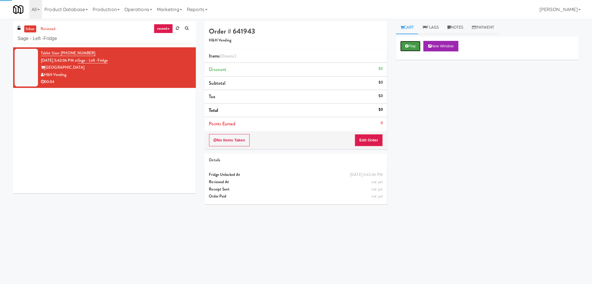
click at [412, 46] on button "Play" at bounding box center [410, 46] width 20 height 11
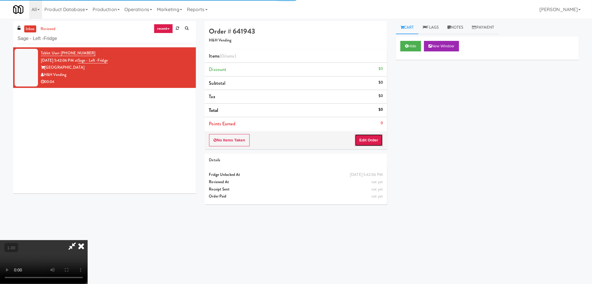
click at [373, 141] on button "Edit Order" at bounding box center [369, 140] width 28 height 12
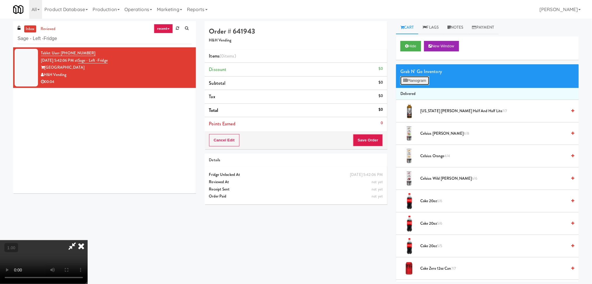
click at [409, 80] on button "Planogram" at bounding box center [414, 80] width 29 height 9
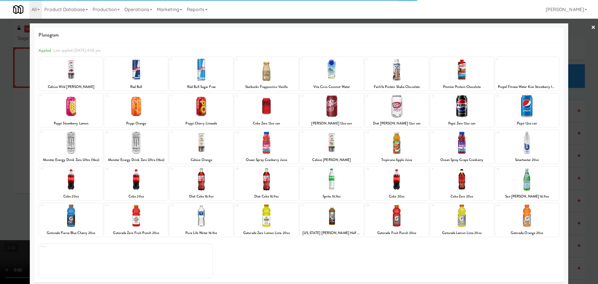
click at [141, 147] on div at bounding box center [136, 142] width 64 height 22
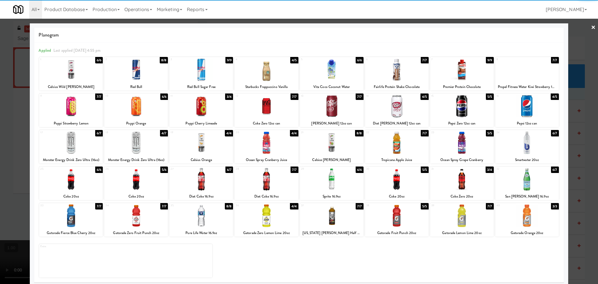
click at [139, 147] on div at bounding box center [136, 142] width 64 height 22
click at [0, 125] on div at bounding box center [299, 142] width 598 height 284
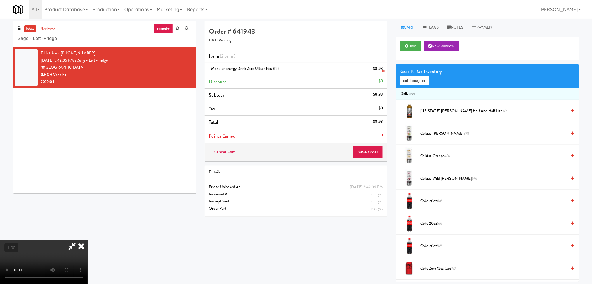
click at [382, 71] on icon at bounding box center [383, 71] width 3 height 4
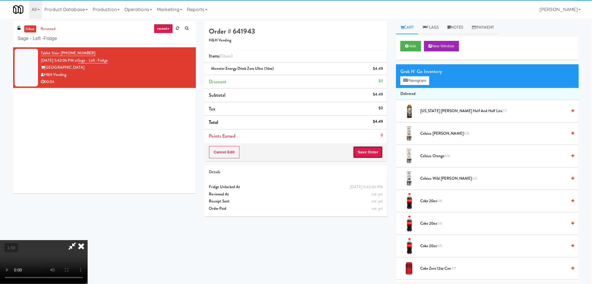
click at [368, 154] on button "Save Order" at bounding box center [368, 152] width 30 height 12
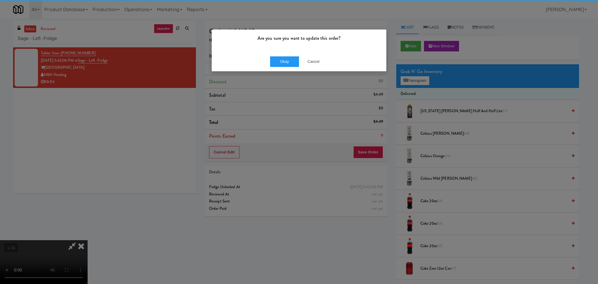
click at [278, 52] on div "Okay Cancel" at bounding box center [299, 62] width 175 height 20
drag, startPoint x: 283, startPoint y: 56, endPoint x: 284, endPoint y: 61, distance: 5.7
click at [284, 57] on div "Okay Cancel" at bounding box center [299, 62] width 175 height 20
click at [284, 61] on button "Okay" at bounding box center [284, 61] width 29 height 11
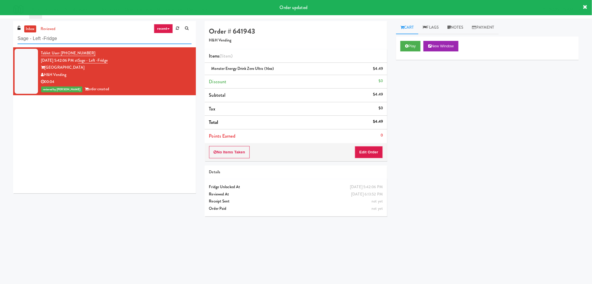
drag, startPoint x: 102, startPoint y: 33, endPoint x: 0, endPoint y: 40, distance: 101.9
click at [0, 40] on div "inbox reviewed recent all unclear take inventory issue suspicious failed recent…" at bounding box center [296, 138] width 592 height 235
paste input "Element25 - Ambient"
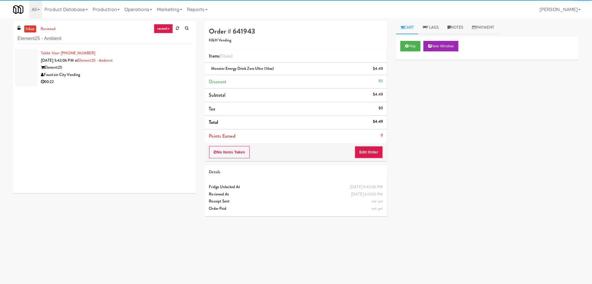
click at [178, 71] on div "Element25" at bounding box center [116, 67] width 151 height 7
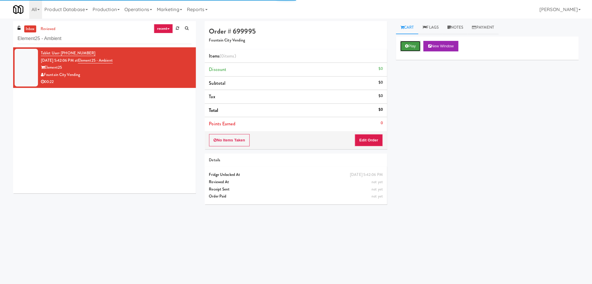
click at [414, 47] on button "Play" at bounding box center [410, 46] width 20 height 11
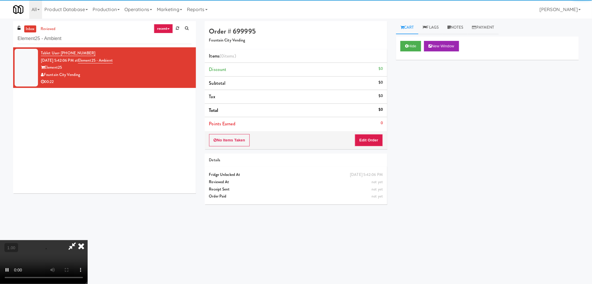
drag, startPoint x: 370, startPoint y: 132, endPoint x: 369, endPoint y: 138, distance: 6.2
click at [370, 133] on div "No Items Taken Edit Order" at bounding box center [296, 140] width 183 height 18
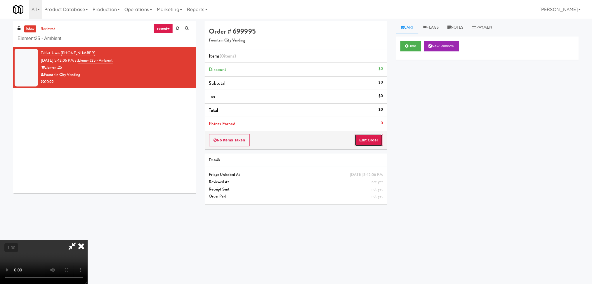
click at [369, 139] on button "Edit Order" at bounding box center [369, 140] width 28 height 12
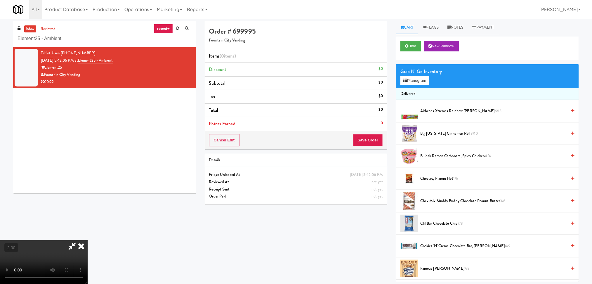
click at [88, 240] on video at bounding box center [44, 262] width 88 height 44
click at [404, 81] on icon at bounding box center [405, 81] width 4 height 4
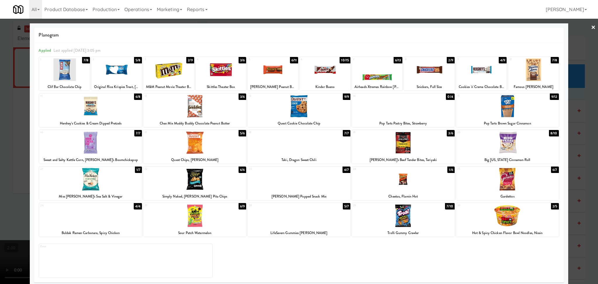
click at [99, 112] on div at bounding box center [90, 106] width 103 height 22
click at [0, 107] on div at bounding box center [299, 142] width 598 height 284
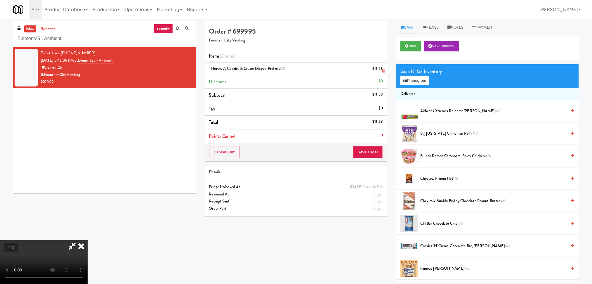
click at [383, 72] on icon at bounding box center [383, 71] width 3 height 4
click at [383, 75] on li "Discount $0" at bounding box center [296, 82] width 183 height 14
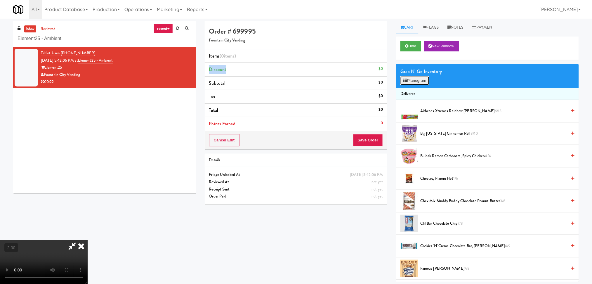
click at [419, 76] on button "Planogram" at bounding box center [414, 80] width 29 height 9
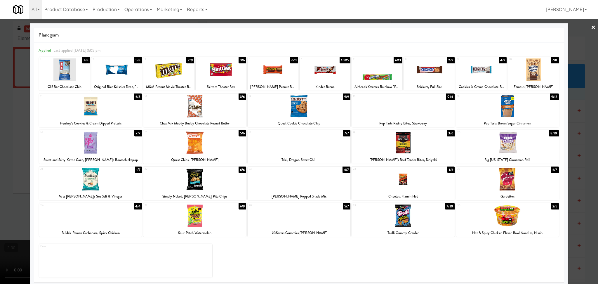
click at [112, 148] on div at bounding box center [90, 142] width 103 height 22
click at [529, 69] on div at bounding box center [533, 69] width 51 height 22
click at [184, 66] on div at bounding box center [168, 69] width 51 height 22
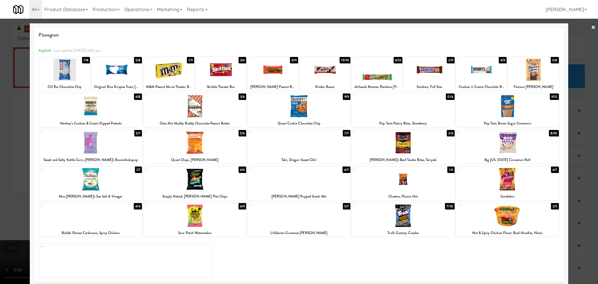
click at [374, 77] on div at bounding box center [377, 69] width 51 height 22
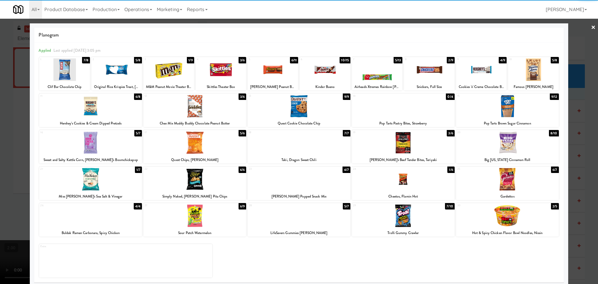
click at [0, 121] on div at bounding box center [299, 142] width 598 height 284
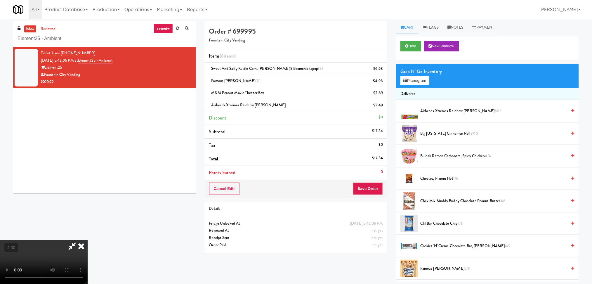
click at [88, 240] on video at bounding box center [44, 262] width 88 height 44
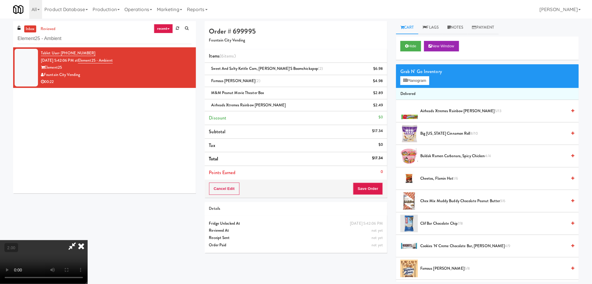
click at [88, 240] on video at bounding box center [44, 262] width 88 height 44
click at [88, 240] on icon at bounding box center [81, 246] width 13 height 12
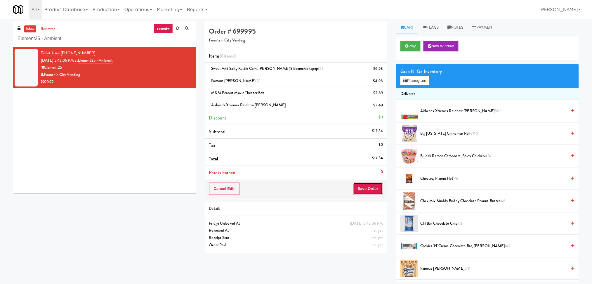
click at [376, 189] on button "Save Order" at bounding box center [368, 189] width 30 height 12
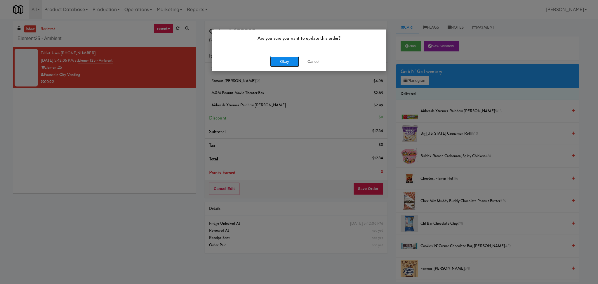
click at [286, 64] on button "Okay" at bounding box center [284, 61] width 29 height 11
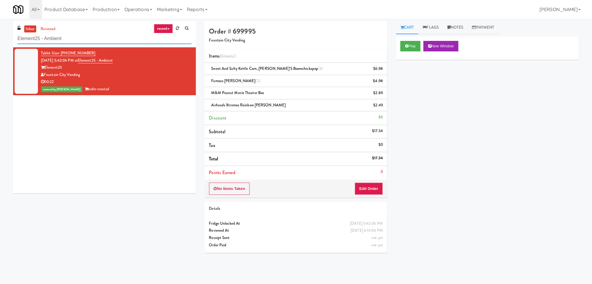
drag, startPoint x: 83, startPoint y: 36, endPoint x: 0, endPoint y: 28, distance: 83.3
click at [0, 28] on div "inbox reviewed recent all unclear take inventory issue suspicious failed recent…" at bounding box center [296, 139] width 592 height 236
paste input "[GEOGRAPHIC_DATA] - [GEOGRAPHIC_DATA] Entrance"
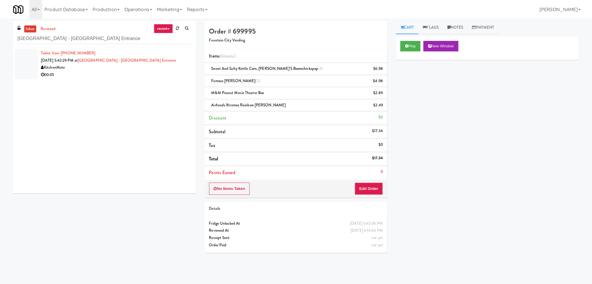
click at [132, 70] on div "KitchenMate" at bounding box center [116, 67] width 151 height 7
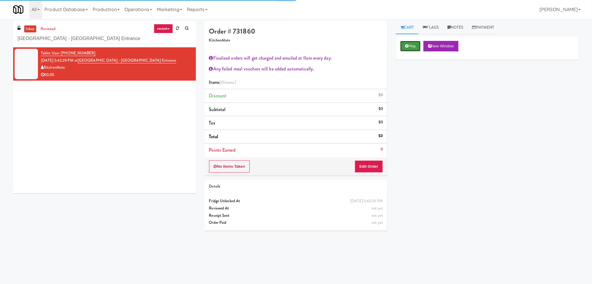
click at [413, 47] on button "Play" at bounding box center [410, 46] width 20 height 11
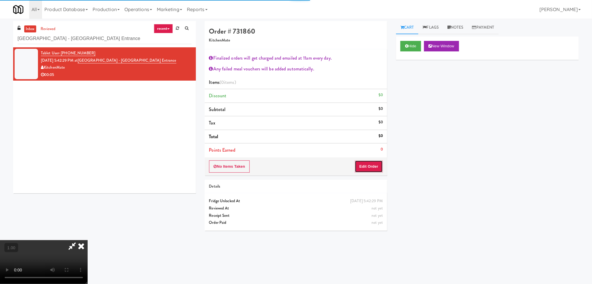
click at [373, 164] on button "Edit Order" at bounding box center [369, 166] width 28 height 12
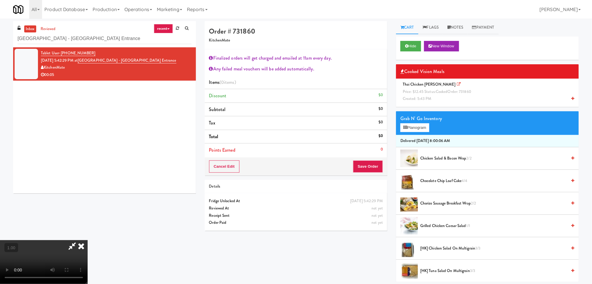
scroll to position [128, 0]
click at [422, 88] on div "Thai Chicken [PERSON_NAME] Price: $12.45 Status: cooked Order: 731860 Created: …" at bounding box center [487, 92] width 174 height 22
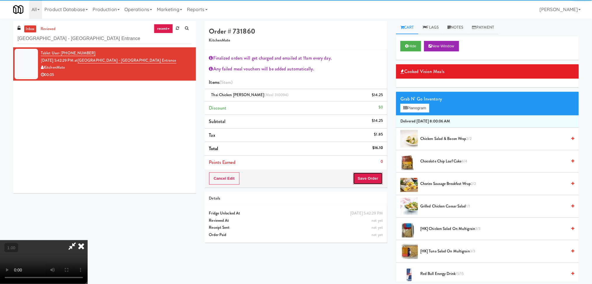
click at [370, 180] on button "Save Order" at bounding box center [368, 178] width 30 height 12
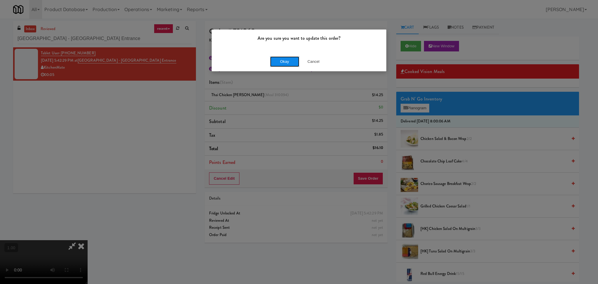
click at [279, 59] on button "Okay" at bounding box center [284, 61] width 29 height 11
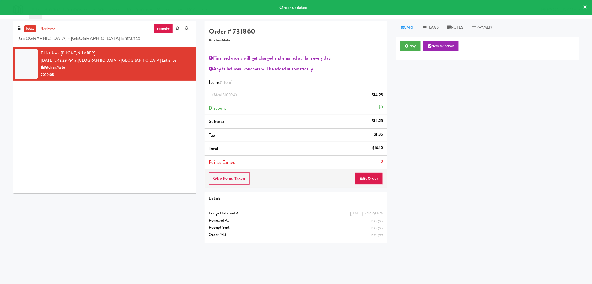
scroll to position [0, 0]
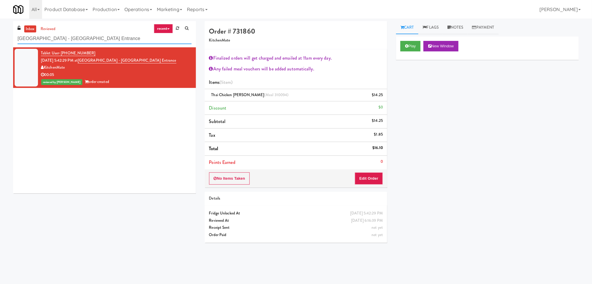
paste input "The [PERSON_NAME] - Cooler #1"
drag, startPoint x: 140, startPoint y: 42, endPoint x: 0, endPoint y: 28, distance: 140.3
click at [0, 28] on div "inbox reviewed recent all unclear take inventory issue suspicious failed recent…" at bounding box center [296, 138] width 592 height 235
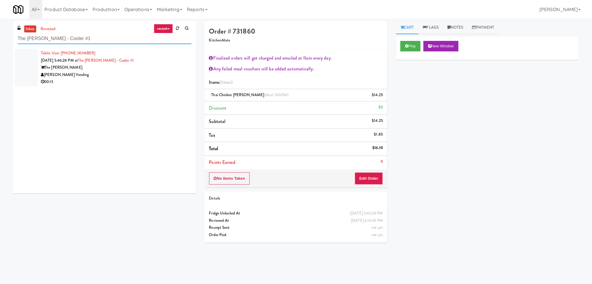
type input "The [PERSON_NAME] - Cooler #1"
click at [109, 72] on div "[PERSON_NAME] Vending" at bounding box center [116, 74] width 151 height 7
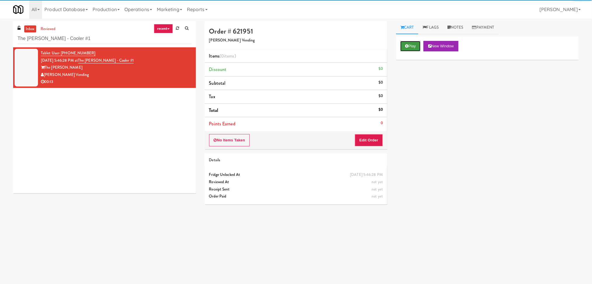
click at [414, 46] on button "Play" at bounding box center [410, 46] width 20 height 11
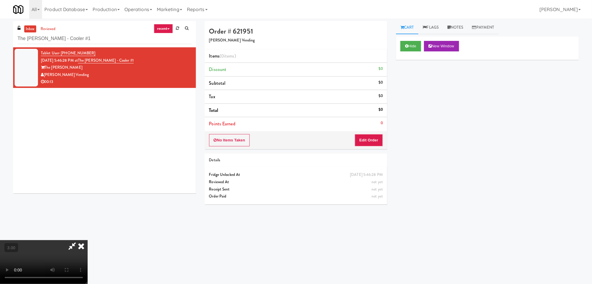
click at [88, 240] on video at bounding box center [44, 262] width 88 height 44
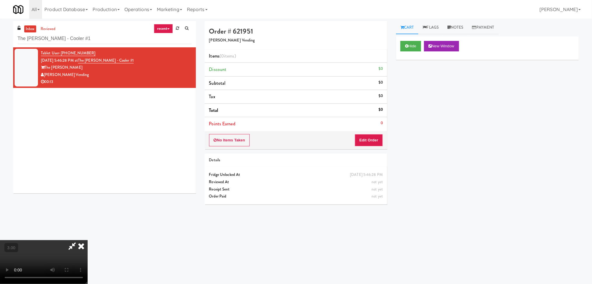
click at [88, 240] on video at bounding box center [44, 262] width 88 height 44
click at [361, 137] on button "Edit Order" at bounding box center [369, 140] width 28 height 12
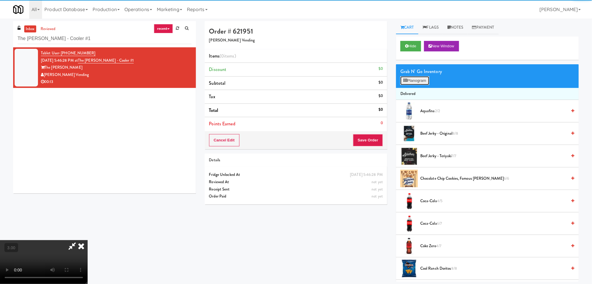
click at [410, 77] on button "Planogram" at bounding box center [414, 80] width 29 height 9
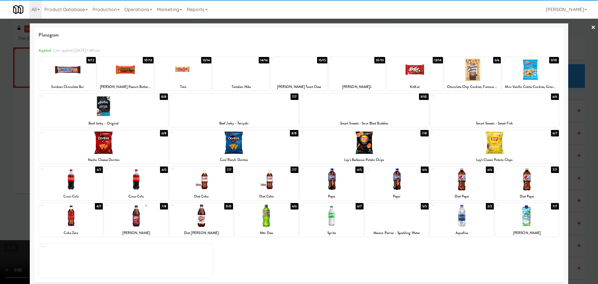
click at [76, 70] on div at bounding box center [67, 69] width 56 height 22
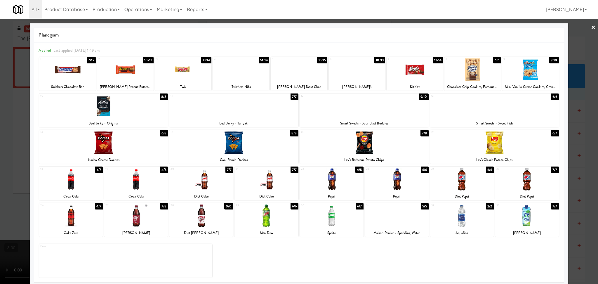
click at [491, 139] on div at bounding box center [494, 142] width 129 height 22
click at [584, 145] on div at bounding box center [299, 142] width 598 height 284
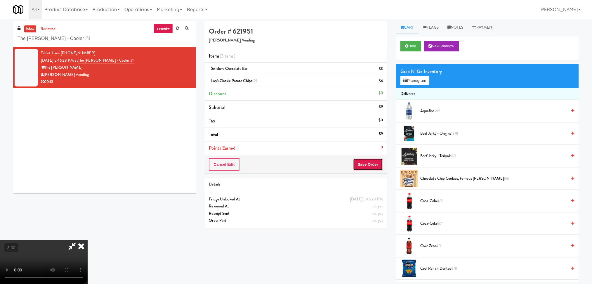
click at [368, 167] on button "Save Order" at bounding box center [368, 164] width 30 height 12
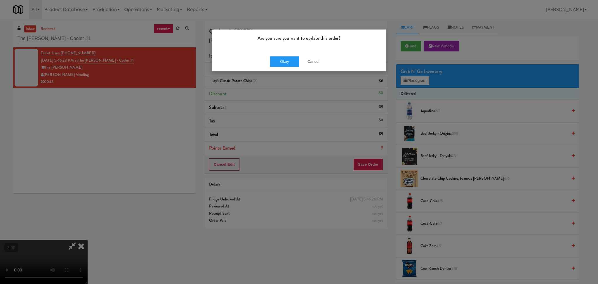
click at [283, 68] on div "Okay Cancel" at bounding box center [299, 62] width 175 height 20
drag, startPoint x: 282, startPoint y: 66, endPoint x: 267, endPoint y: 53, distance: 19.9
click at [281, 65] on button "Okay" at bounding box center [284, 61] width 29 height 11
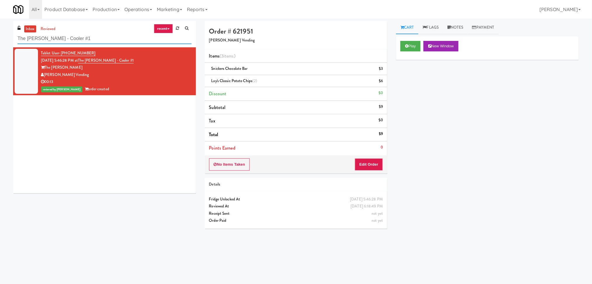
drag, startPoint x: 109, startPoint y: 33, endPoint x: 0, endPoint y: 30, distance: 108.7
click at [0, 30] on div "inbox reviewed recent all unclear take inventory issue suspicious failed recent…" at bounding box center [296, 138] width 592 height 235
paste input "Pointe-Outpost-C"
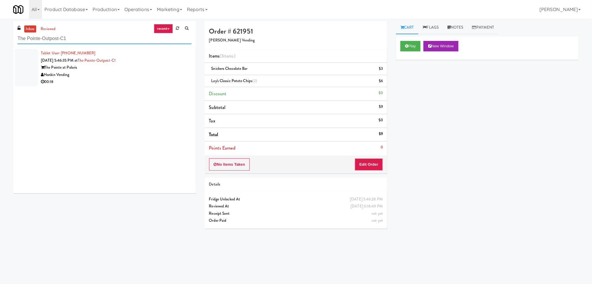
type input "The Pointe-Outpost-C1"
click at [113, 80] on div "00:18" at bounding box center [116, 81] width 151 height 7
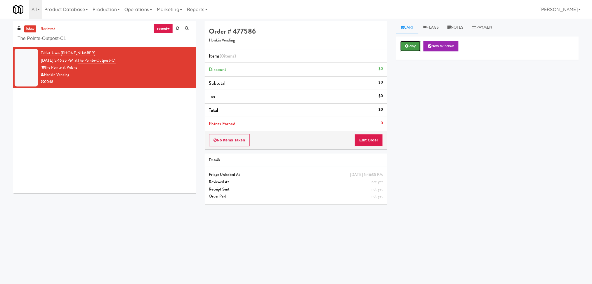
click at [412, 46] on button "Play" at bounding box center [410, 46] width 20 height 11
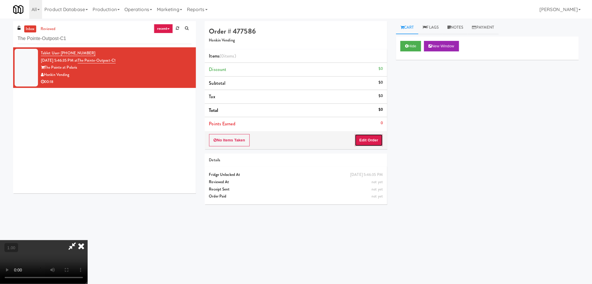
click at [377, 140] on button "Edit Order" at bounding box center [369, 140] width 28 height 12
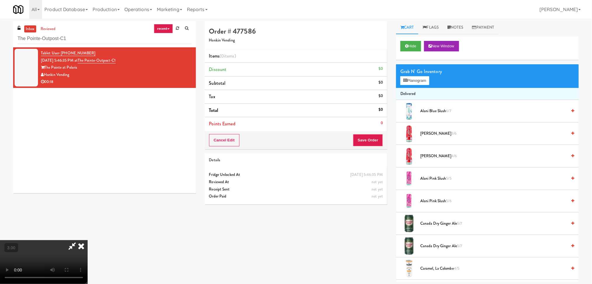
click at [88, 240] on video at bounding box center [44, 262] width 88 height 44
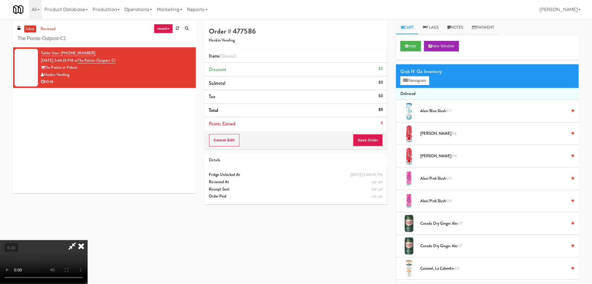
click at [411, 86] on div "Grab N' Go Inventory Planogram" at bounding box center [487, 76] width 183 height 24
click at [409, 84] on button "Planogram" at bounding box center [414, 80] width 29 height 9
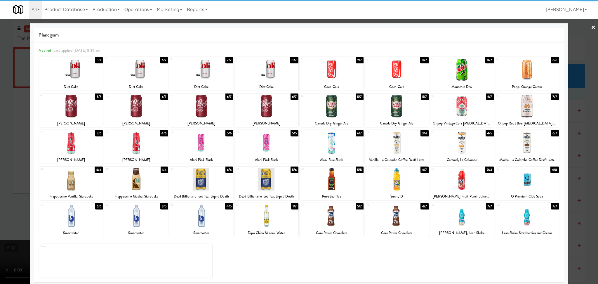
click at [274, 105] on div at bounding box center [267, 106] width 64 height 22
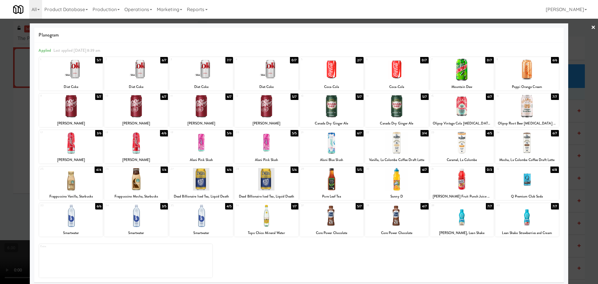
click at [155, 211] on div at bounding box center [136, 215] width 64 height 22
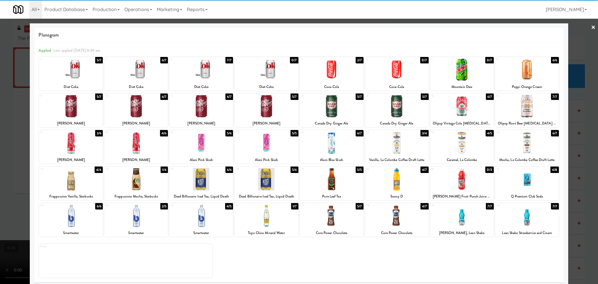
click at [0, 140] on div at bounding box center [299, 142] width 598 height 284
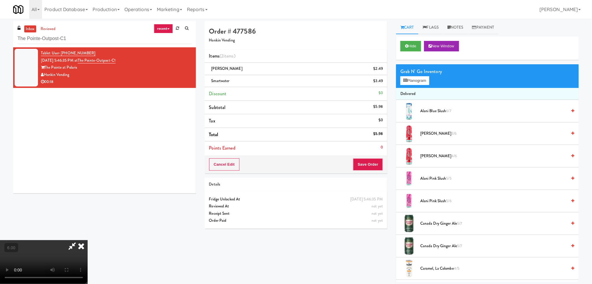
click at [79, 240] on icon at bounding box center [71, 246] width 13 height 12
click at [366, 165] on button "Save Order" at bounding box center [368, 164] width 30 height 12
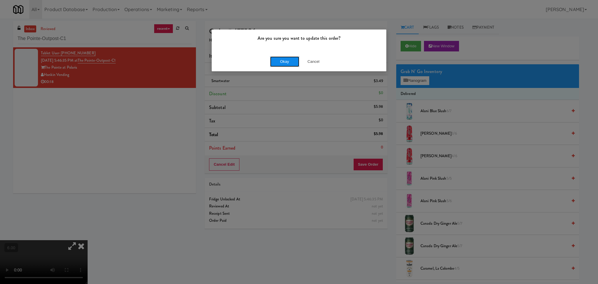
click at [272, 61] on button "Okay" at bounding box center [284, 61] width 29 height 11
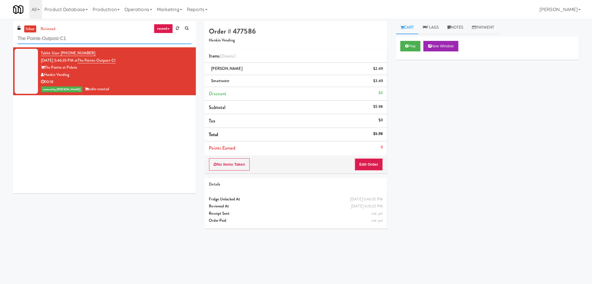
paste input "Vista St. Clair - Cooler"
drag, startPoint x: 99, startPoint y: 41, endPoint x: 3, endPoint y: 32, distance: 96.5
click at [0, 32] on div "inbox reviewed recent all unclear take inventory issue suspicious failed recent…" at bounding box center [296, 138] width 592 height 235
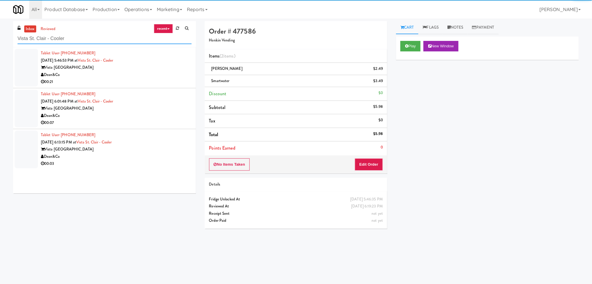
type input "Vista St. Clair - Cooler"
click at [148, 72] on div "Dean&Co" at bounding box center [116, 74] width 151 height 7
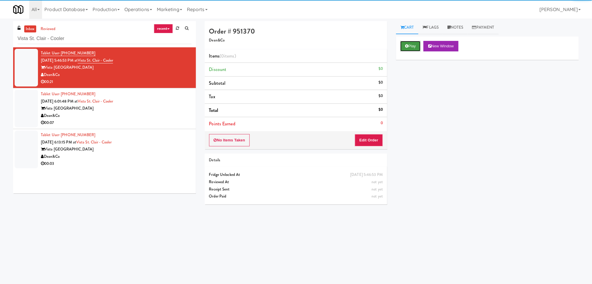
click at [409, 46] on button "Play" at bounding box center [410, 46] width 20 height 11
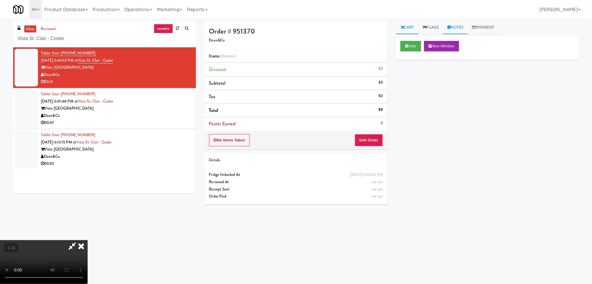
click at [462, 26] on link "Notes" at bounding box center [455, 27] width 25 height 13
click at [433, 76] on div at bounding box center [487, 71] width 182 height 13
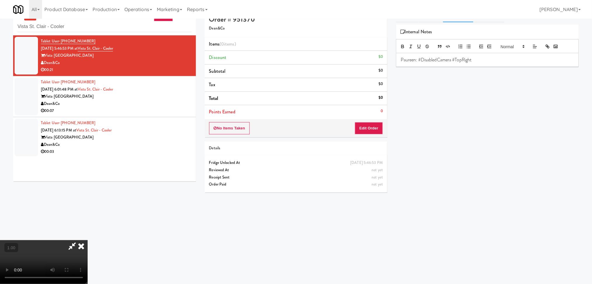
scroll to position [19, 0]
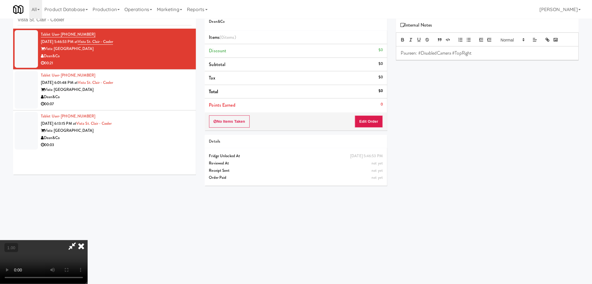
click at [69, 240] on video at bounding box center [44, 262] width 88 height 44
click at [82, 240] on video at bounding box center [44, 262] width 88 height 44
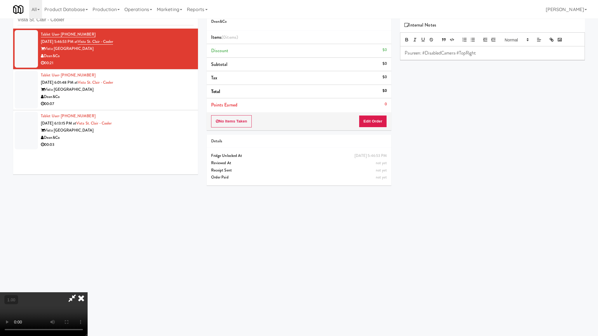
click at [88, 284] on video at bounding box center [44, 315] width 88 height 44
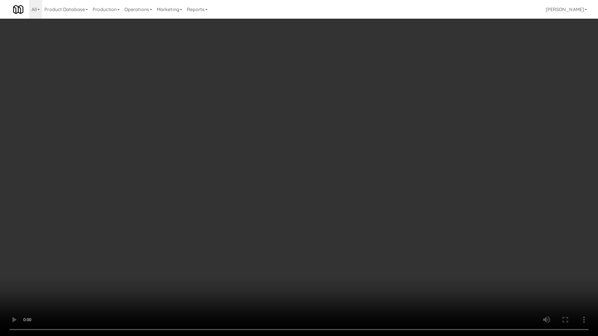
click at [112, 263] on video at bounding box center [299, 168] width 598 height 336
click at [119, 262] on video at bounding box center [299, 168] width 598 height 336
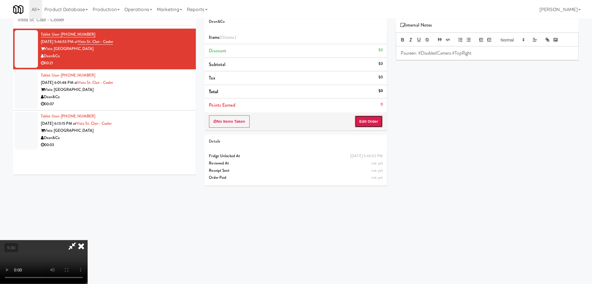
click at [376, 122] on button "Edit Order" at bounding box center [369, 121] width 28 height 12
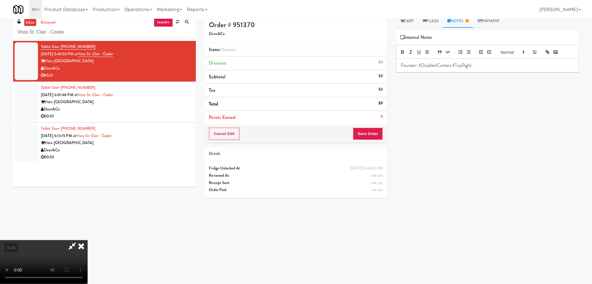
scroll to position [0, 0]
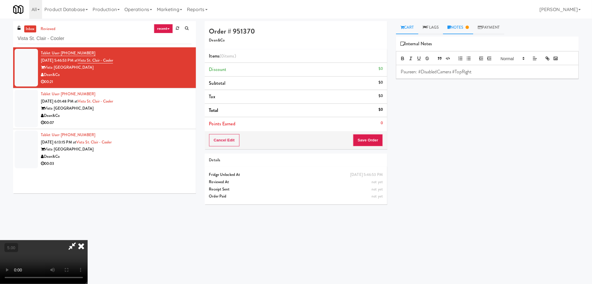
click at [406, 30] on link "Cart" at bounding box center [407, 27] width 22 height 13
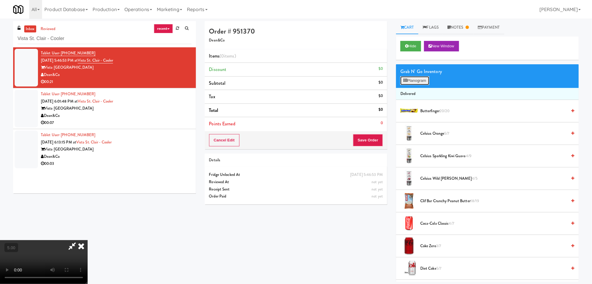
click at [410, 80] on button "Planogram" at bounding box center [414, 80] width 29 height 9
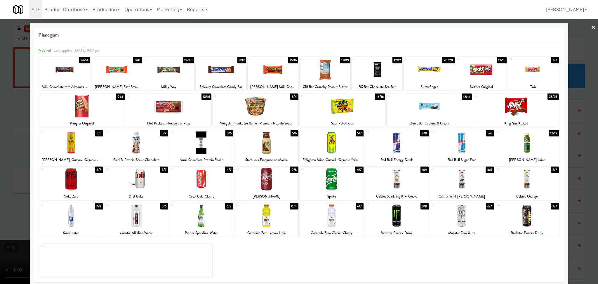
click at [506, 108] on div at bounding box center [515, 106] width 85 height 22
click at [415, 145] on div at bounding box center [397, 142] width 64 height 22
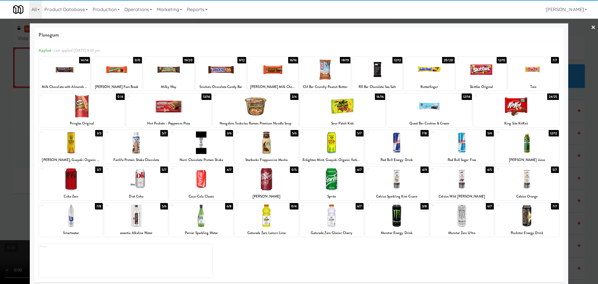
click at [567, 148] on div at bounding box center [299, 142] width 598 height 284
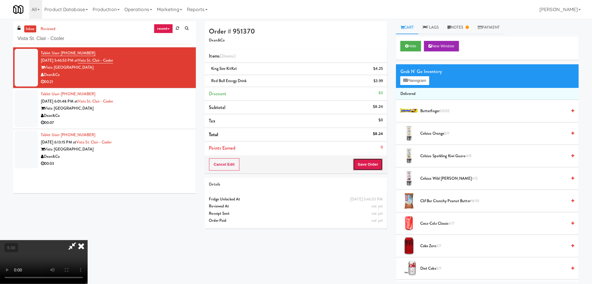
click at [365, 164] on button "Save Order" at bounding box center [368, 164] width 30 height 12
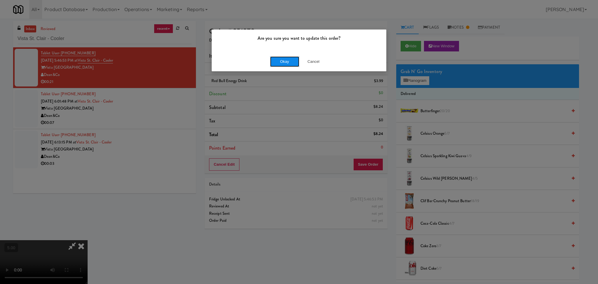
click at [282, 65] on button "Okay" at bounding box center [284, 61] width 29 height 11
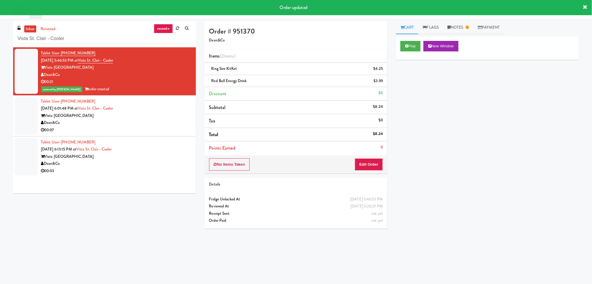
drag, startPoint x: 136, startPoint y: 120, endPoint x: 151, endPoint y: 117, distance: 15.4
click at [136, 120] on div "Dean&Co" at bounding box center [116, 122] width 151 height 7
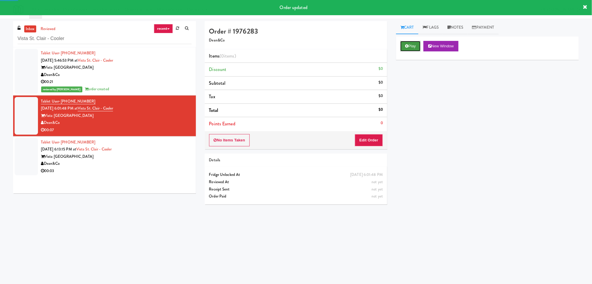
click at [407, 45] on icon at bounding box center [406, 46] width 3 height 4
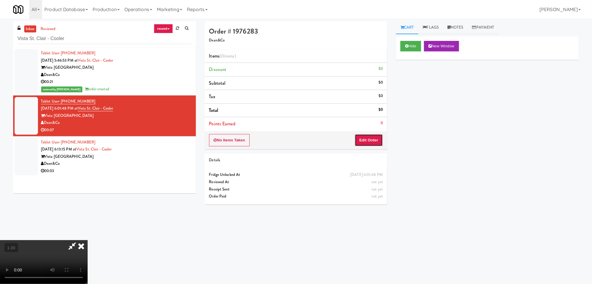
click at [368, 139] on button "Edit Order" at bounding box center [369, 140] width 28 height 12
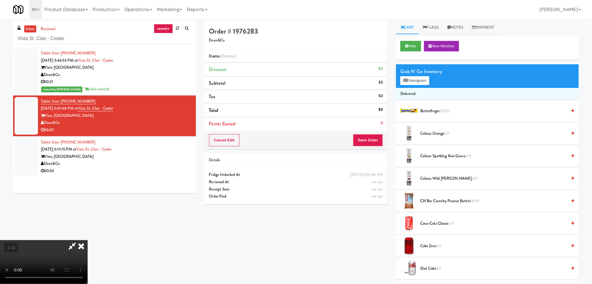
click at [88, 240] on video at bounding box center [44, 262] width 88 height 44
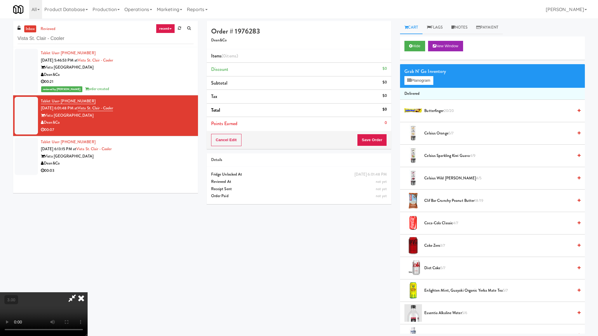
click at [88, 284] on video at bounding box center [44, 315] width 88 height 44
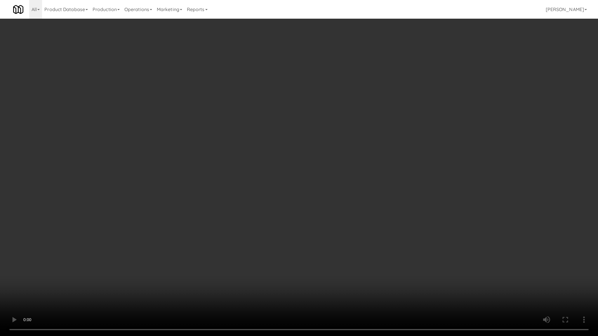
click at [139, 262] on video at bounding box center [299, 168] width 598 height 336
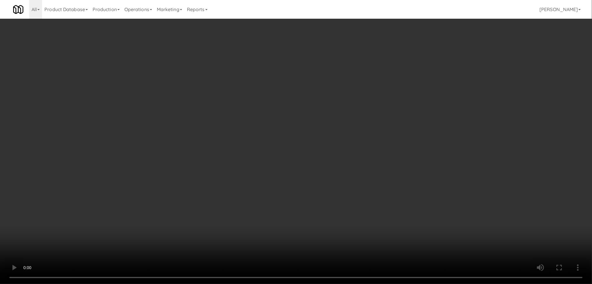
click at [410, 75] on div "Grab N' Go Inventory Planogram" at bounding box center [487, 76] width 183 height 24
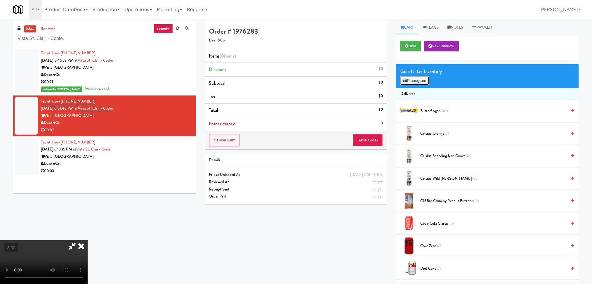
click at [409, 77] on button "Planogram" at bounding box center [414, 80] width 29 height 9
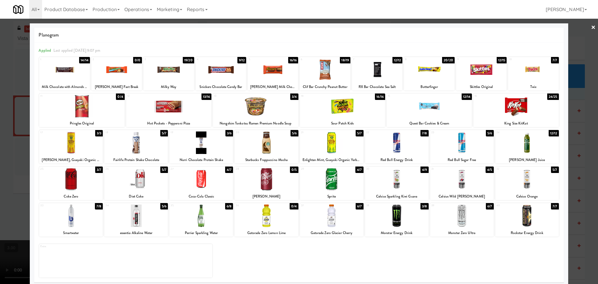
click at [323, 178] on div at bounding box center [332, 179] width 64 height 22
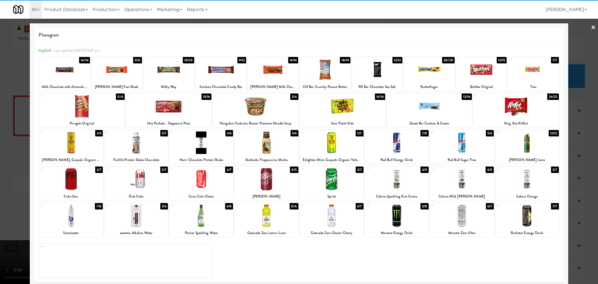
click at [0, 169] on div at bounding box center [299, 142] width 598 height 284
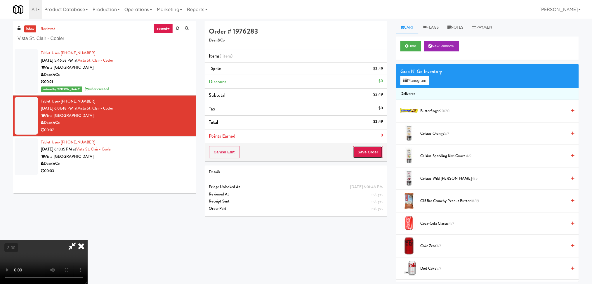
click at [359, 152] on button "Save Order" at bounding box center [368, 152] width 30 height 12
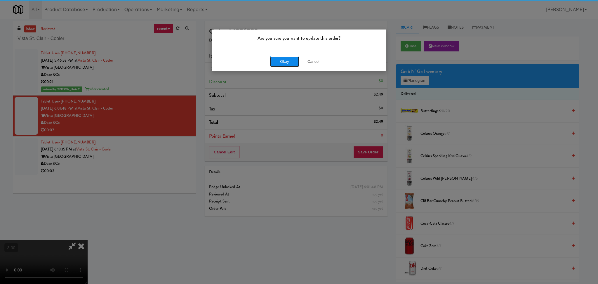
click at [284, 65] on button "Okay" at bounding box center [284, 61] width 29 height 11
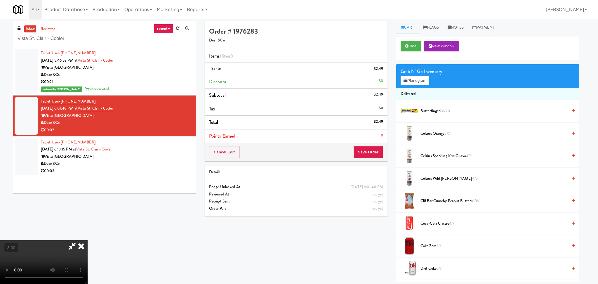
click at [160, 57] on div "Tablet User · (801) 597-6669 [DATE] 5:46:53 PM at [GEOGRAPHIC_DATA] Dean&Co 00:…" at bounding box center [116, 71] width 151 height 43
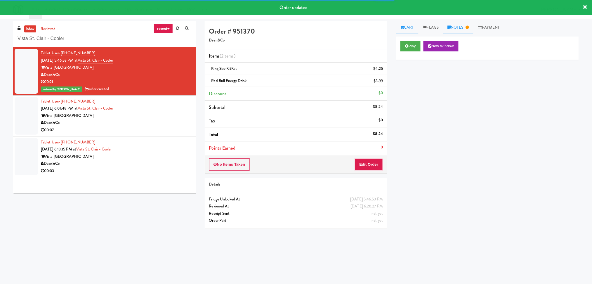
click at [455, 23] on link "Notes" at bounding box center [458, 27] width 30 height 13
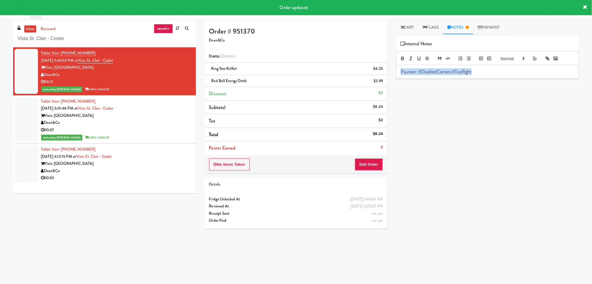
drag, startPoint x: 484, startPoint y: 77, endPoint x: 393, endPoint y: 81, distance: 91.2
click at [393, 81] on div "Cart Flags Notes Payment Play New Window Primary Flag Clear Flag if unable to d…" at bounding box center [488, 138] width 192 height 235
copy p "Paureen: #DisabledCamera #TopRight"
click at [176, 126] on div "Dean&Co" at bounding box center [116, 122] width 151 height 7
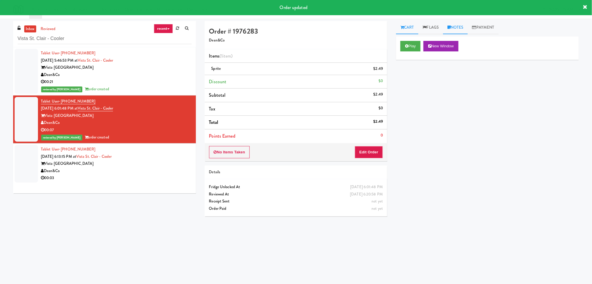
click at [460, 26] on link "Notes" at bounding box center [455, 27] width 25 height 13
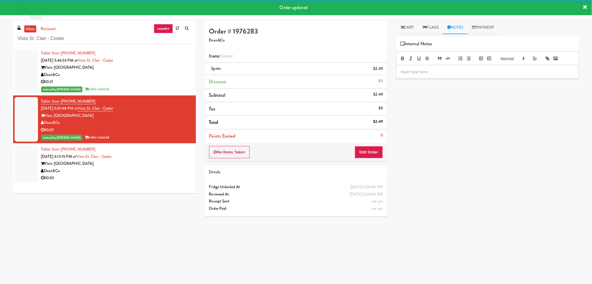
click at [453, 71] on p at bounding box center [487, 72] width 173 height 6
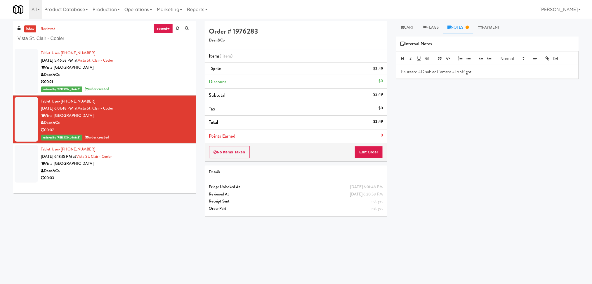
click at [169, 168] on div "Dean&Co" at bounding box center [116, 170] width 151 height 7
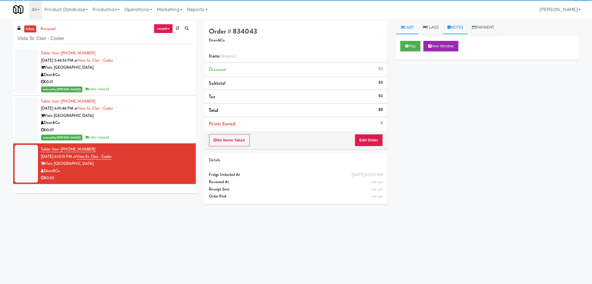
click at [456, 25] on link "Notes" at bounding box center [455, 27] width 25 height 13
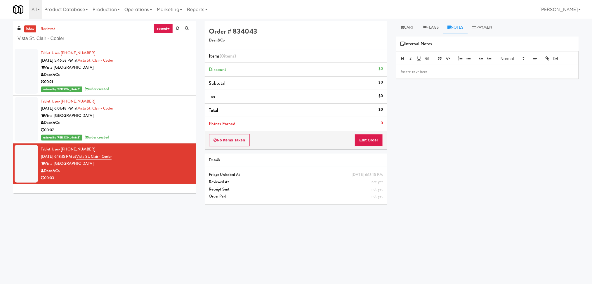
drag, startPoint x: 448, startPoint y: 76, endPoint x: 441, endPoint y: 66, distance: 11.8
click at [447, 76] on div at bounding box center [487, 71] width 182 height 13
click at [415, 27] on link "Cart" at bounding box center [407, 27] width 22 height 13
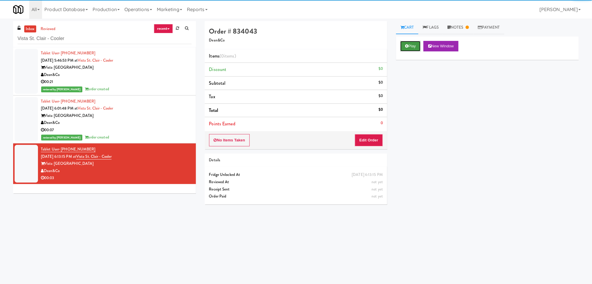
click at [413, 48] on button "Play" at bounding box center [410, 46] width 20 height 11
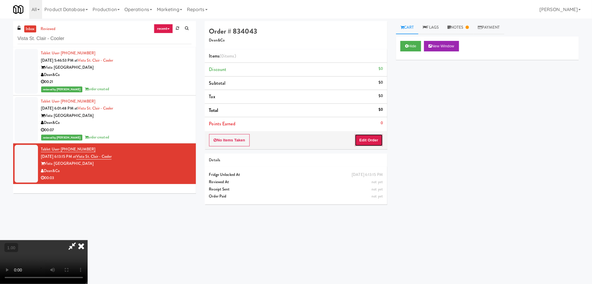
click at [376, 138] on button "Edit Order" at bounding box center [369, 140] width 28 height 12
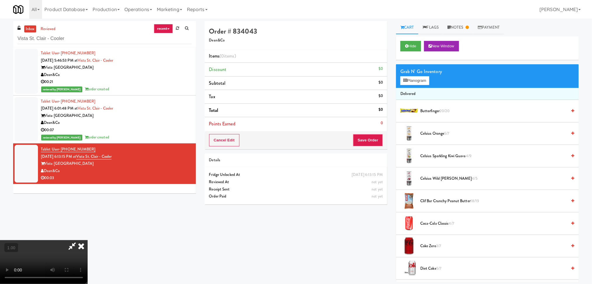
click at [88, 240] on video at bounding box center [44, 262] width 88 height 44
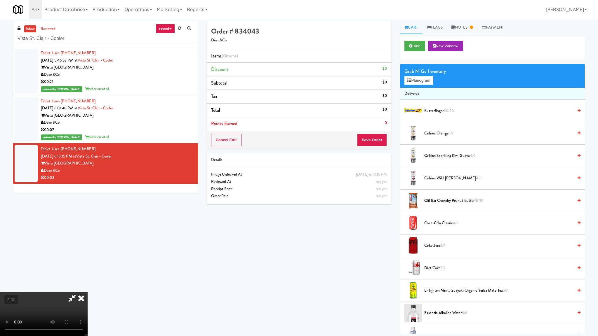
click at [88, 284] on video at bounding box center [44, 315] width 88 height 44
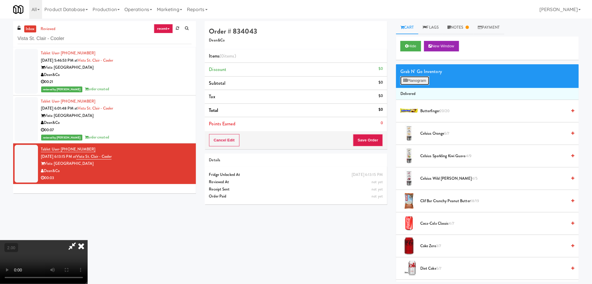
click at [407, 77] on button "Planogram" at bounding box center [414, 80] width 29 height 9
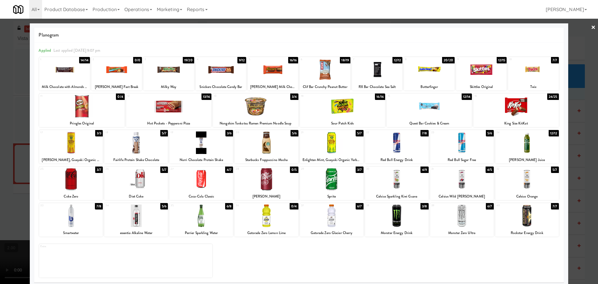
click at [143, 180] on div at bounding box center [136, 179] width 64 height 22
click at [13, 194] on div at bounding box center [299, 142] width 598 height 284
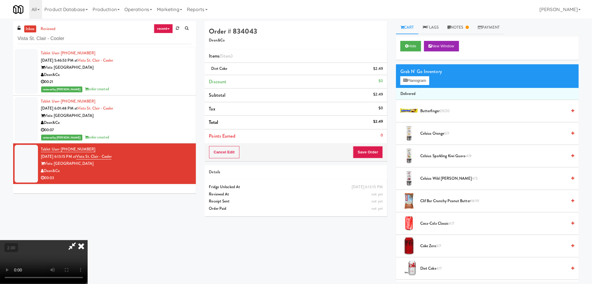
click at [88, 240] on icon at bounding box center [81, 246] width 13 height 12
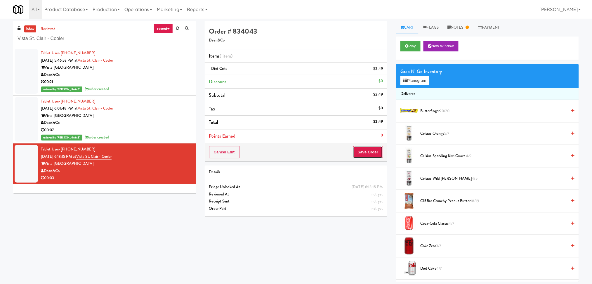
click at [370, 149] on button "Save Order" at bounding box center [368, 152] width 30 height 12
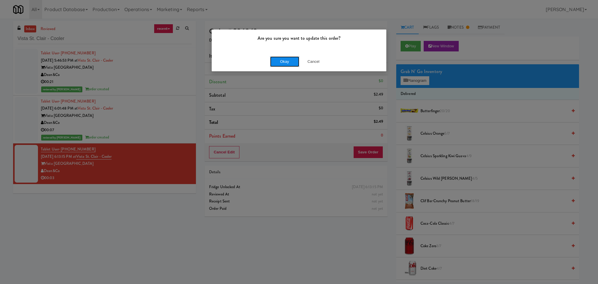
click at [274, 60] on button "Okay" at bounding box center [284, 61] width 29 height 11
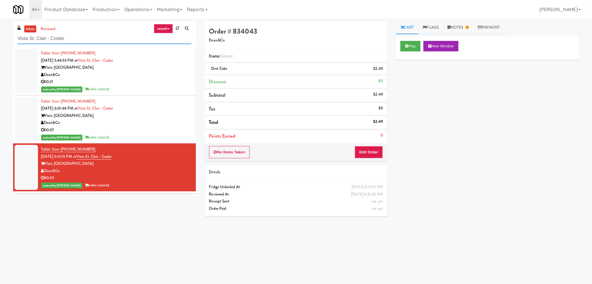
paste input "BestMed W 11th"
drag, startPoint x: 92, startPoint y: 37, endPoint x: 0, endPoint y: 37, distance: 91.7
click at [0, 37] on div "inbox reviewed recent all unclear take inventory issue suspicious failed recent…" at bounding box center [296, 138] width 592 height 235
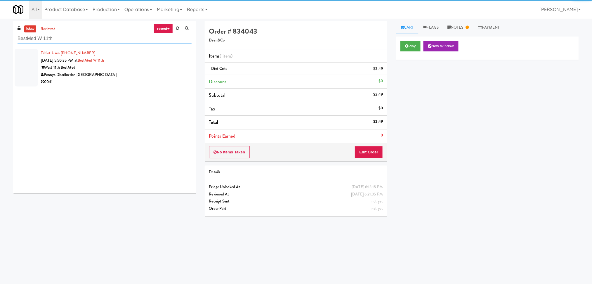
type input "BestMed W 11th"
drag, startPoint x: 161, startPoint y: 78, endPoint x: 162, endPoint y: 70, distance: 8.4
click at [161, 78] on div "00:11" at bounding box center [116, 81] width 151 height 7
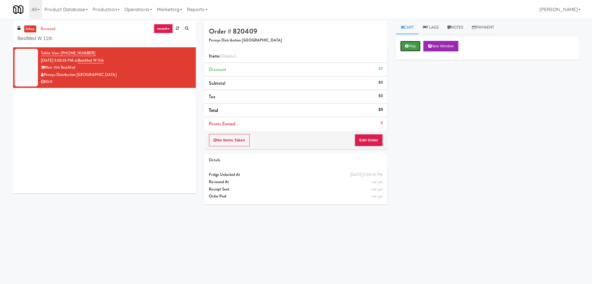
click at [408, 45] on icon at bounding box center [406, 46] width 3 height 4
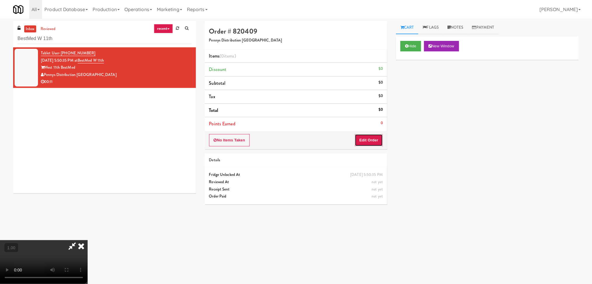
click at [376, 140] on button "Edit Order" at bounding box center [369, 140] width 28 height 12
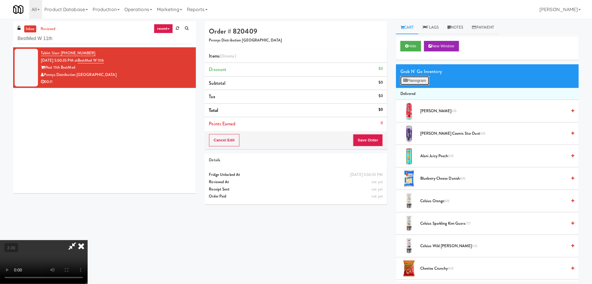
click at [403, 81] on button "Planogram" at bounding box center [414, 80] width 29 height 9
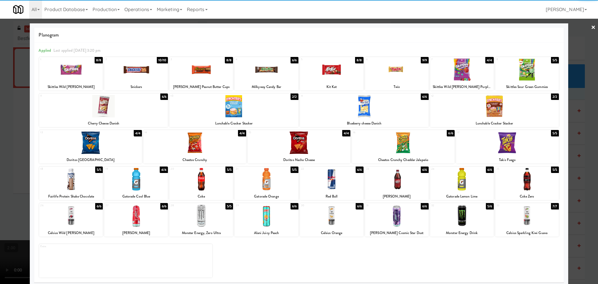
click at [121, 152] on div at bounding box center [90, 142] width 103 height 22
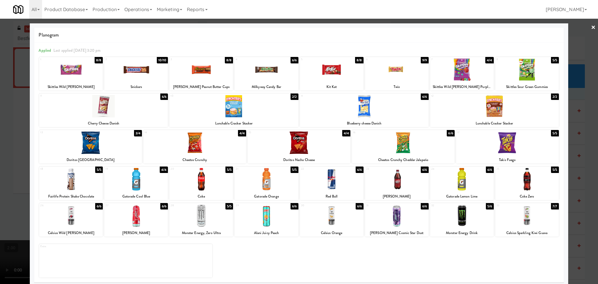
click at [186, 147] on div at bounding box center [194, 142] width 103 height 22
click at [214, 83] on div "[PERSON_NAME] Peanut Butter Cups" at bounding box center [201, 86] width 62 height 7
click at [194, 65] on div at bounding box center [201, 69] width 64 height 22
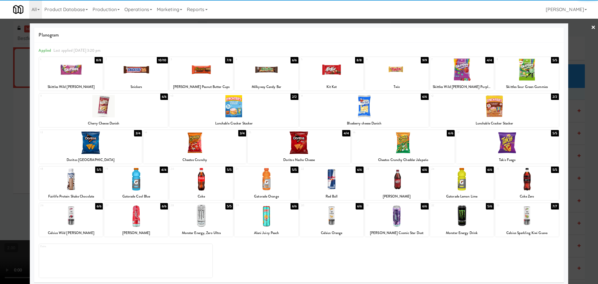
click at [0, 173] on div at bounding box center [299, 142] width 598 height 284
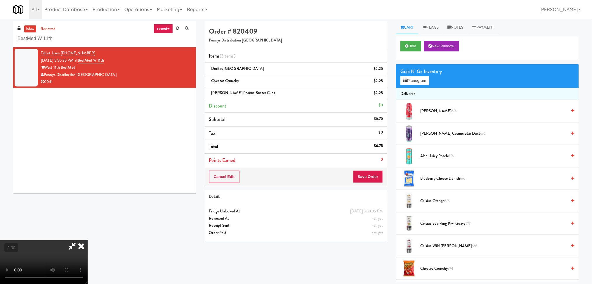
click at [88, 240] on video at bounding box center [44, 262] width 88 height 44
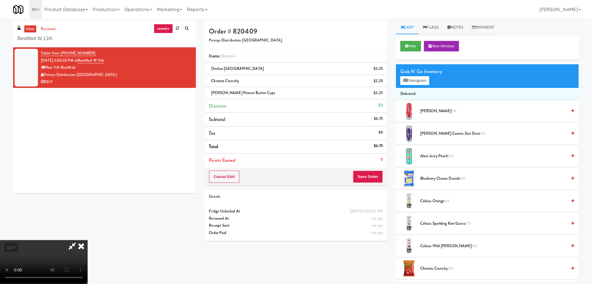
click at [88, 240] on video at bounding box center [44, 262] width 88 height 44
click at [88, 241] on video at bounding box center [44, 262] width 88 height 44
click at [88, 244] on video at bounding box center [44, 262] width 88 height 44
click at [361, 177] on button "Save Order" at bounding box center [368, 177] width 30 height 12
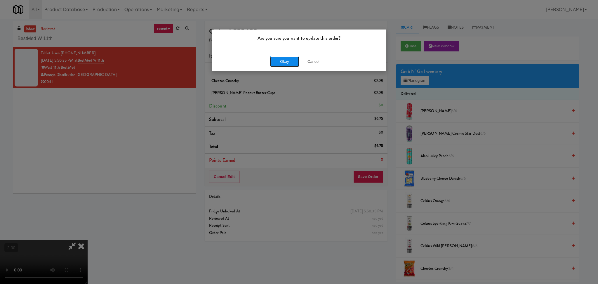
click at [281, 61] on button "Okay" at bounding box center [284, 61] width 29 height 11
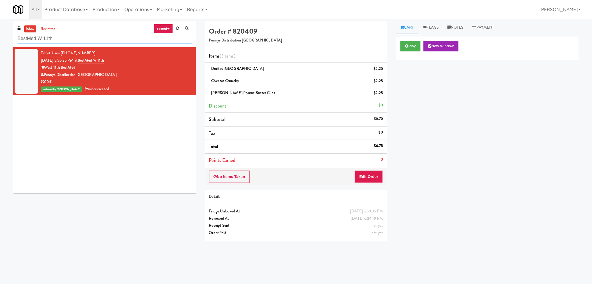
paste input "Platform - Cooler - Left"
drag, startPoint x: 63, startPoint y: 35, endPoint x: 0, endPoint y: 34, distance: 62.8
click at [0, 34] on div "inbox reviewed recent all unclear take inventory issue suspicious failed recent…" at bounding box center [296, 138] width 592 height 235
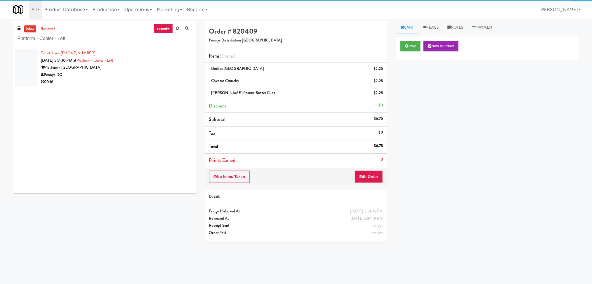
click at [139, 65] on div "Platform - [GEOGRAPHIC_DATA]" at bounding box center [116, 67] width 151 height 7
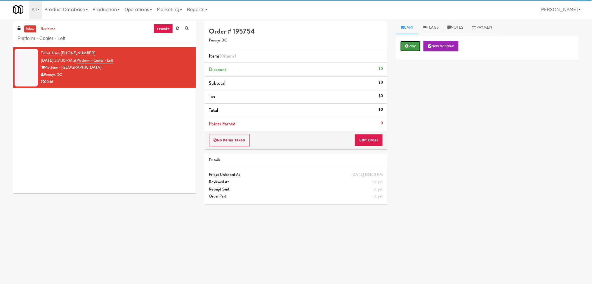
click at [420, 48] on button "Play" at bounding box center [410, 46] width 20 height 11
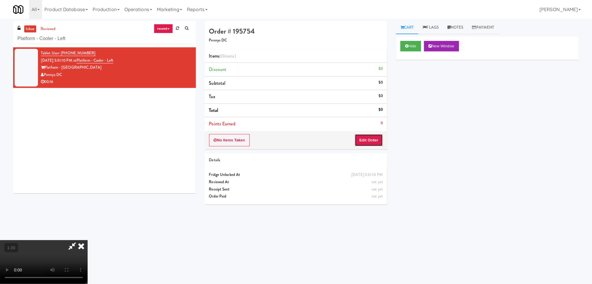
click at [373, 137] on button "Edit Order" at bounding box center [369, 140] width 28 height 12
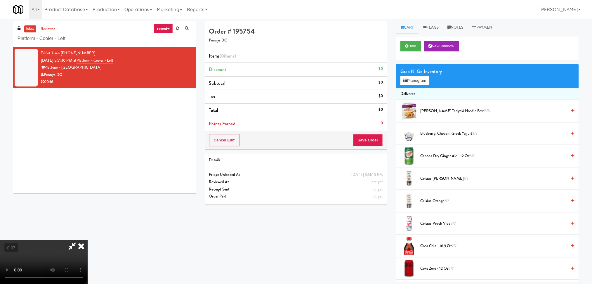
click at [88, 240] on video at bounding box center [44, 262] width 88 height 44
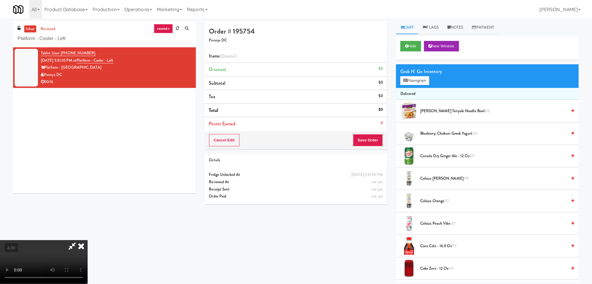
click at [88, 240] on video at bounding box center [44, 262] width 88 height 44
click at [410, 81] on button "Planogram" at bounding box center [414, 80] width 29 height 9
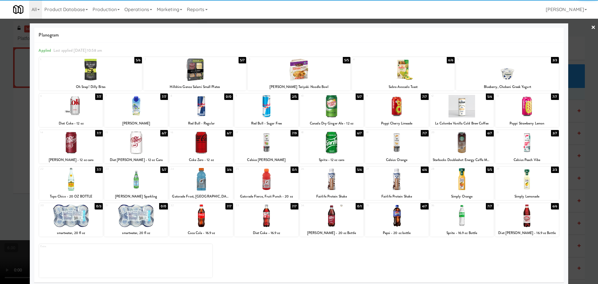
click at [141, 110] on div at bounding box center [136, 106] width 64 height 22
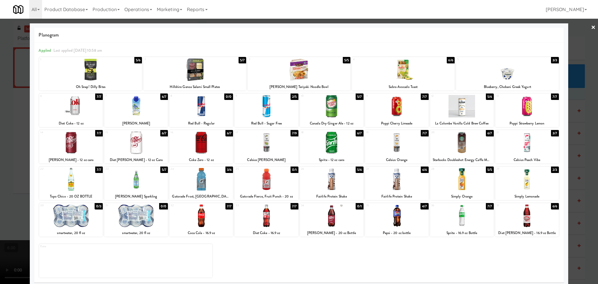
click at [204, 182] on div at bounding box center [201, 179] width 64 height 22
click at [0, 146] on div at bounding box center [299, 142] width 598 height 284
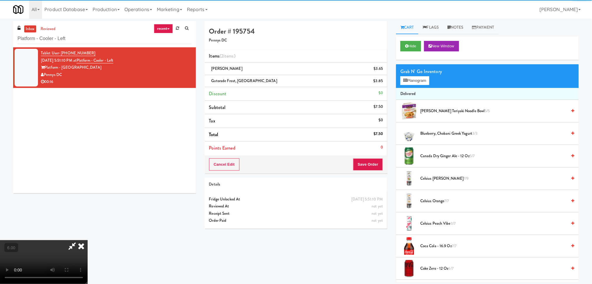
click at [88, 240] on video at bounding box center [44, 262] width 88 height 44
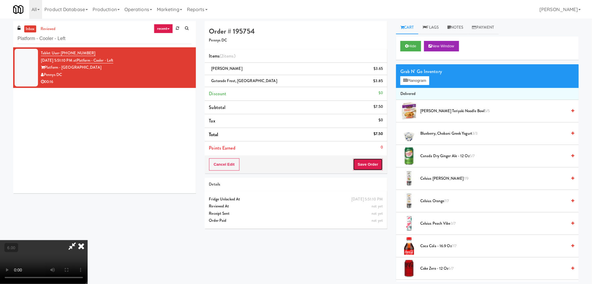
click at [363, 163] on button "Save Order" at bounding box center [368, 164] width 30 height 12
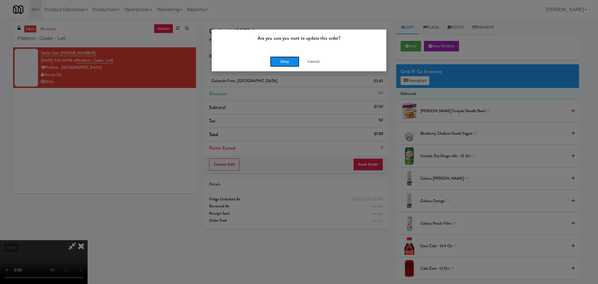
click at [271, 66] on button "Okay" at bounding box center [284, 61] width 29 height 11
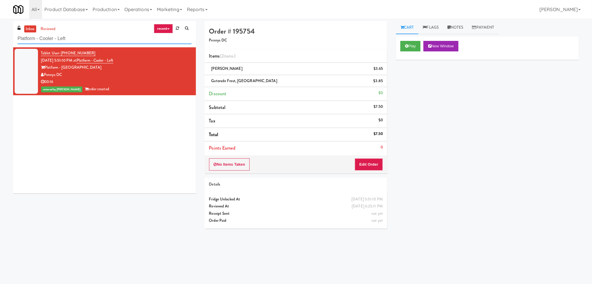
paste input "The [PERSON_NAME]"
drag, startPoint x: 76, startPoint y: 42, endPoint x: 0, endPoint y: 43, distance: 76.2
click at [0, 43] on div "inbox reviewed recent all unclear take inventory issue suspicious failed recent…" at bounding box center [296, 138] width 592 height 235
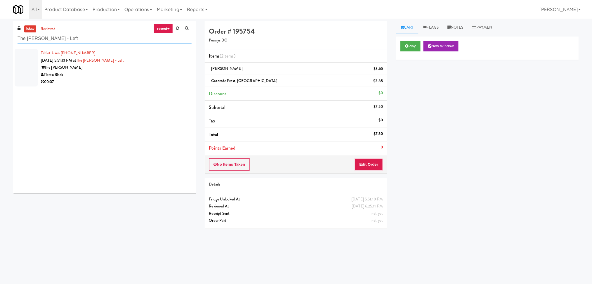
type input "The [PERSON_NAME] - Left"
click at [153, 79] on div "00:07" at bounding box center [116, 81] width 151 height 7
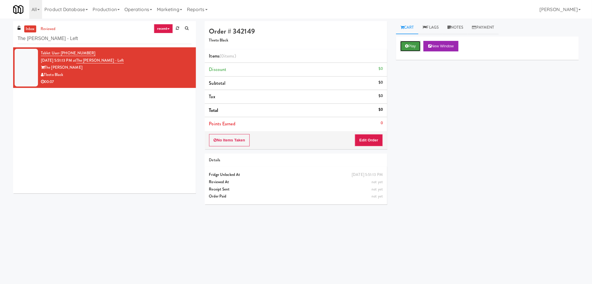
click at [419, 44] on button "Play" at bounding box center [410, 46] width 20 height 11
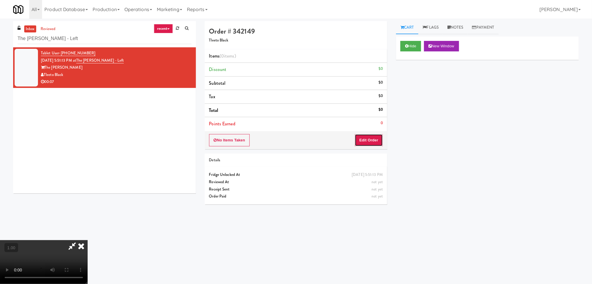
click at [371, 138] on button "Edit Order" at bounding box center [369, 140] width 28 height 12
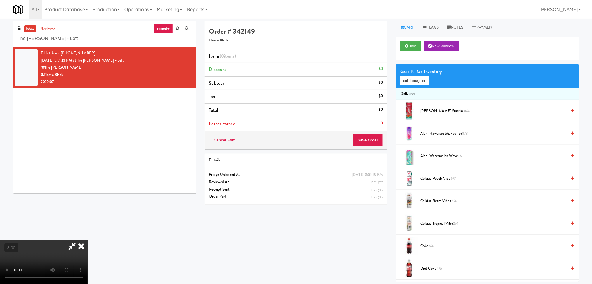
click at [88, 240] on video at bounding box center [44, 262] width 88 height 44
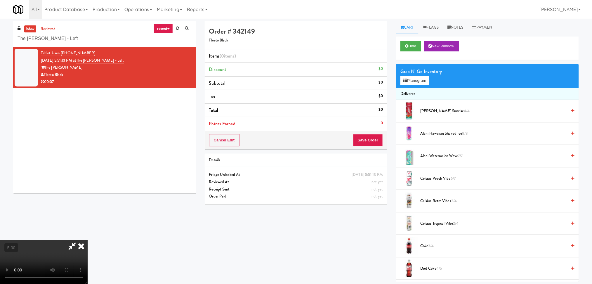
click at [88, 240] on video at bounding box center [44, 262] width 88 height 44
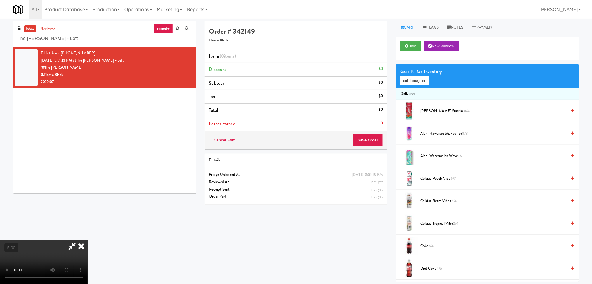
click at [88, 240] on video at bounding box center [44, 262] width 88 height 44
click at [407, 81] on icon at bounding box center [405, 81] width 4 height 4
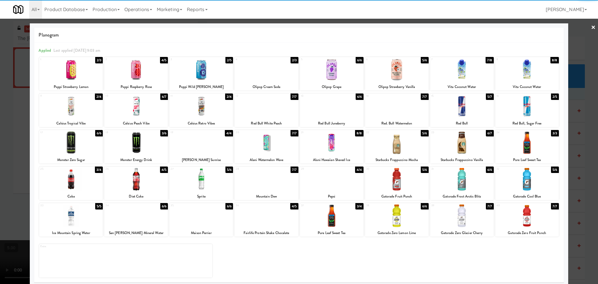
click at [138, 145] on div at bounding box center [136, 142] width 64 height 22
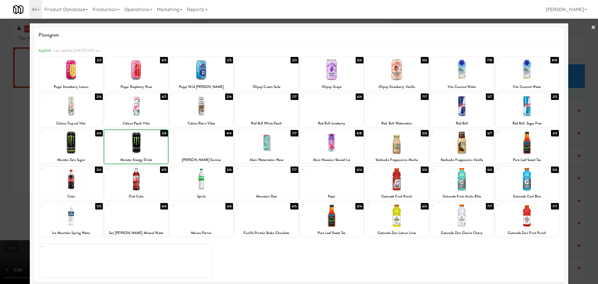
click at [0, 115] on div at bounding box center [299, 142] width 598 height 284
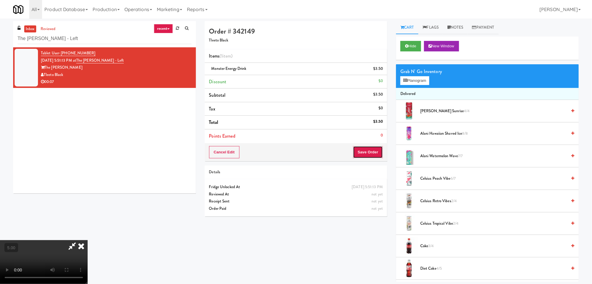
click at [370, 149] on button "Save Order" at bounding box center [368, 152] width 30 height 12
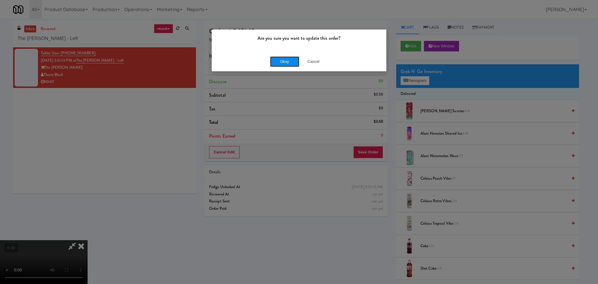
click at [284, 60] on button "Okay" at bounding box center [284, 61] width 29 height 11
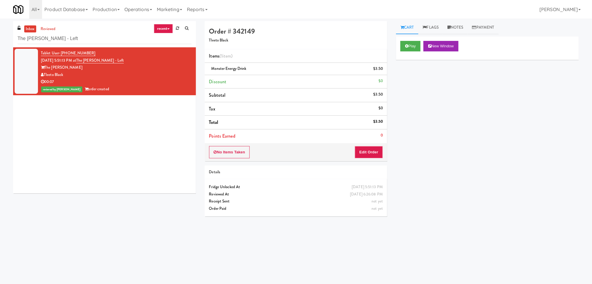
drag, startPoint x: 69, startPoint y: 38, endPoint x: 0, endPoint y: 35, distance: 69.0
click at [0, 35] on div "inbox reviewed recent all unclear take inventory issue suspicious failed recent…" at bounding box center [296, 138] width 592 height 235
paste input "Origin - Pantry - Righ"
drag, startPoint x: 96, startPoint y: 41, endPoint x: 0, endPoint y: 40, distance: 96.4
click at [0, 40] on div "inbox reviewed recent all unclear take inventory issue suspicious failed recent…" at bounding box center [296, 138] width 592 height 235
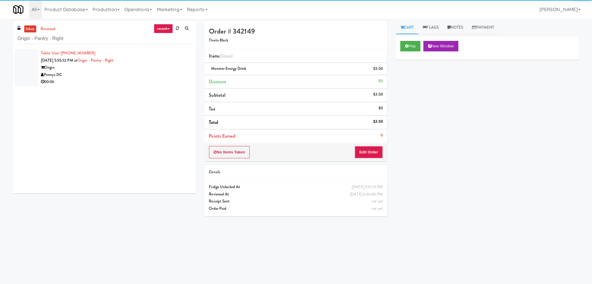
click at [152, 75] on div "Pennys DC" at bounding box center [116, 74] width 151 height 7
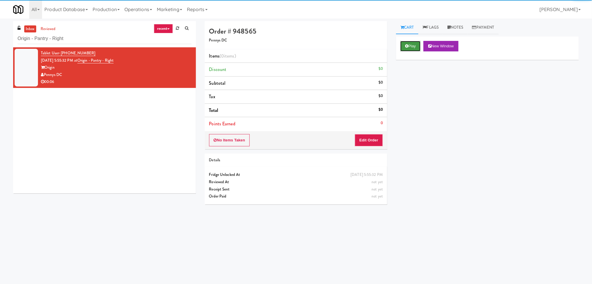
click at [404, 41] on button "Play" at bounding box center [410, 46] width 20 height 11
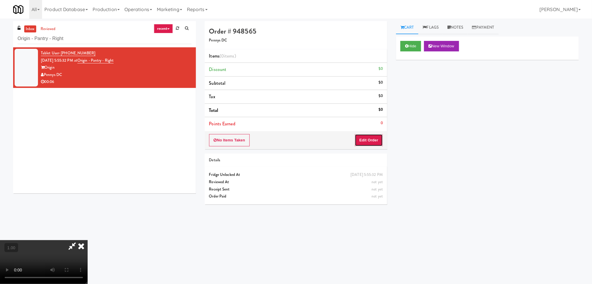
click at [375, 140] on button "Edit Order" at bounding box center [369, 140] width 28 height 12
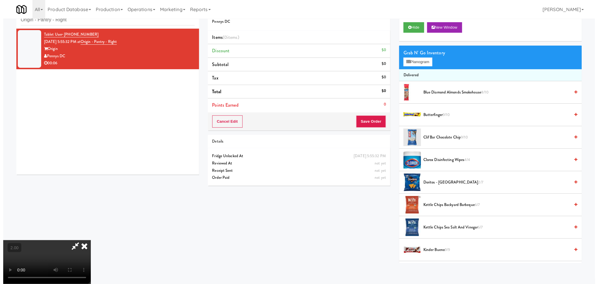
scroll to position [103, 0]
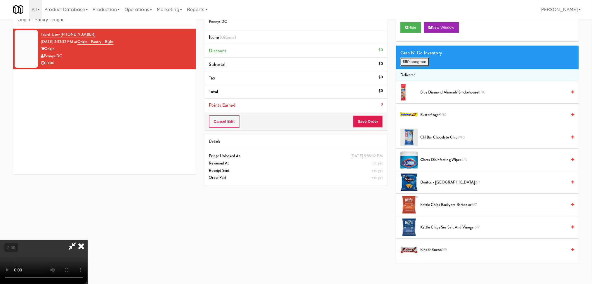
click at [409, 63] on button "Planogram" at bounding box center [414, 62] width 29 height 9
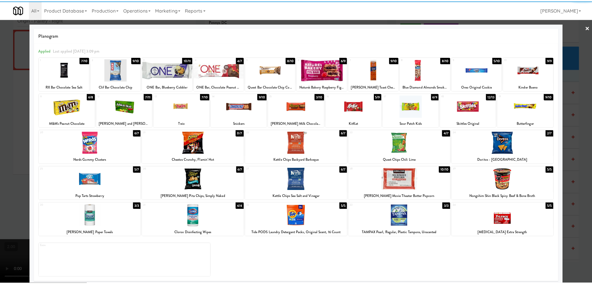
scroll to position [3, 0]
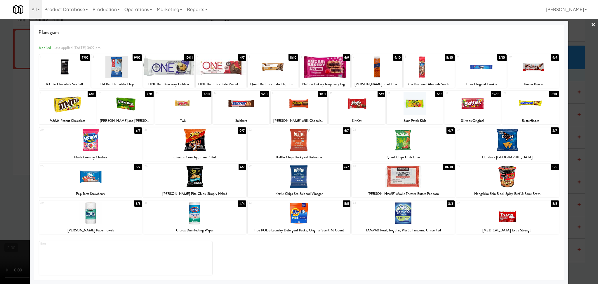
click at [225, 214] on div at bounding box center [194, 213] width 103 height 22
click at [579, 79] on div at bounding box center [299, 142] width 598 height 284
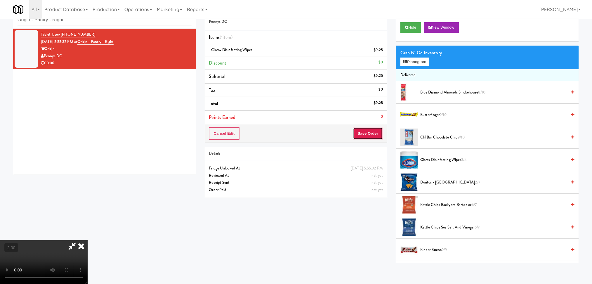
click at [377, 129] on button "Save Order" at bounding box center [368, 133] width 30 height 12
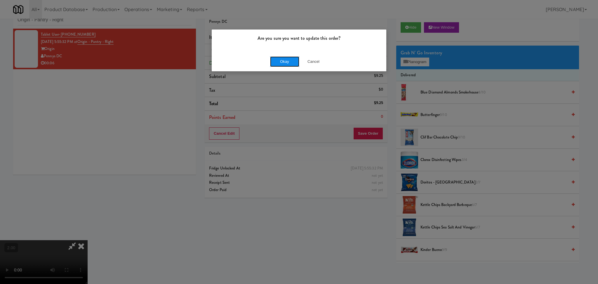
click at [281, 61] on button "Okay" at bounding box center [284, 61] width 29 height 11
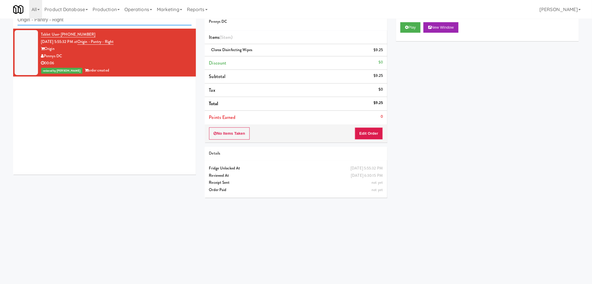
paste input "Pantry 101 @ [GEOGRAPHIC_DATA]"
drag, startPoint x: 90, startPoint y: 23, endPoint x: 0, endPoint y: 21, distance: 90.3
click at [0, 21] on div "inbox reviewed recent all unclear take inventory issue suspicious failed recent…" at bounding box center [296, 119] width 592 height 235
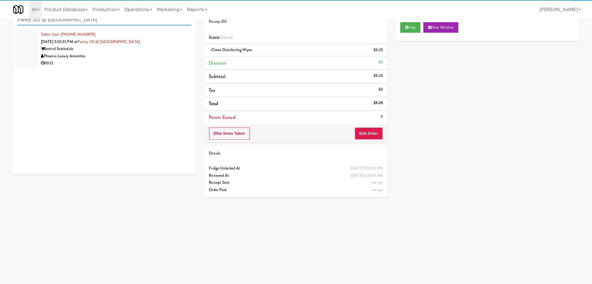
type input "Pantry 101 @ [GEOGRAPHIC_DATA]"
click at [156, 51] on div "Sentral Scottsdale" at bounding box center [116, 48] width 151 height 7
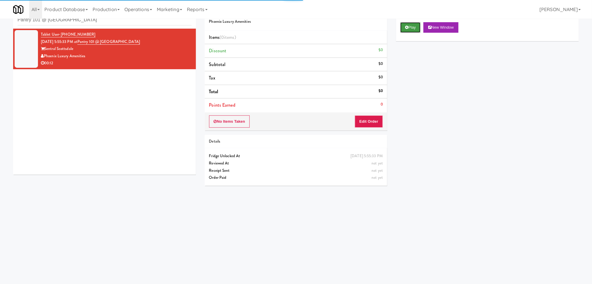
click at [409, 26] on button "Play" at bounding box center [410, 27] width 20 height 11
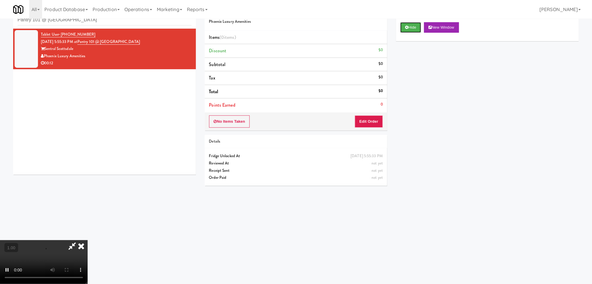
scroll to position [103, 0]
click at [88, 240] on video at bounding box center [44, 262] width 88 height 44
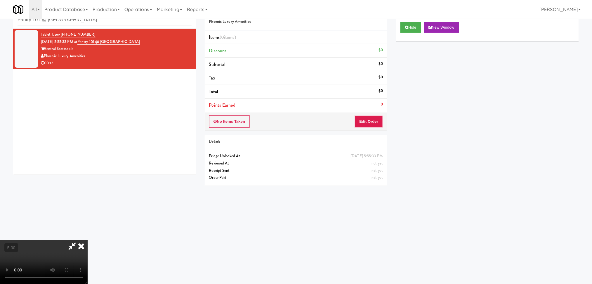
click at [88, 240] on video at bounding box center [44, 262] width 88 height 44
click at [367, 130] on div "Order # 523188 Phoenix Luxury Amenities Items (0 items ) Discount $0 Subtotal $…" at bounding box center [296, 96] width 192 height 188
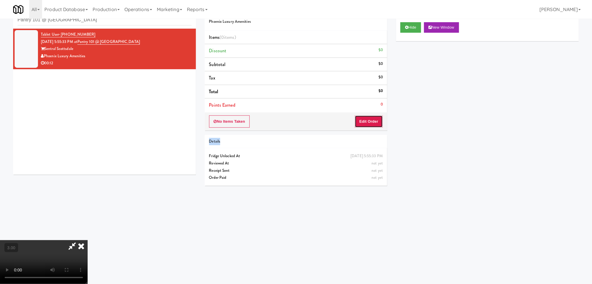
click at [367, 126] on button "Edit Order" at bounding box center [369, 121] width 28 height 12
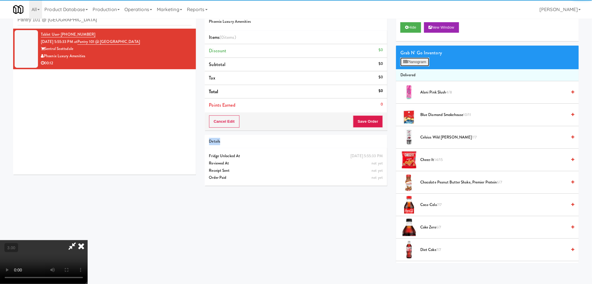
click at [404, 60] on icon at bounding box center [405, 62] width 4 height 4
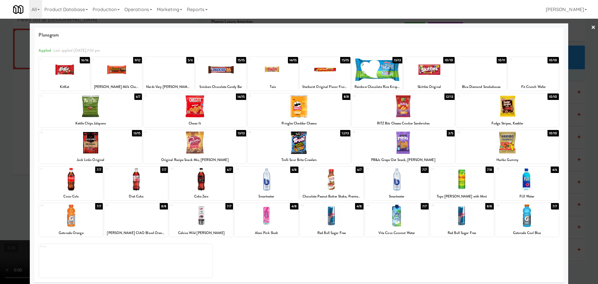
click at [400, 185] on div at bounding box center [397, 179] width 64 height 22
click at [400, 212] on div at bounding box center [397, 215] width 64 height 22
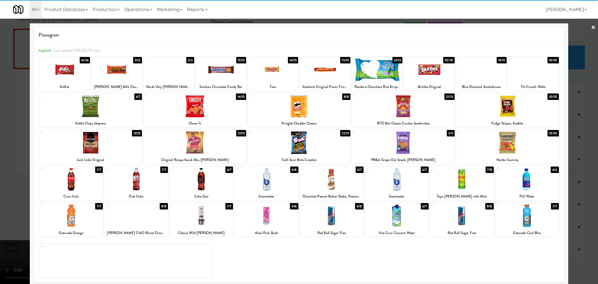
click at [0, 219] on div at bounding box center [299, 142] width 598 height 284
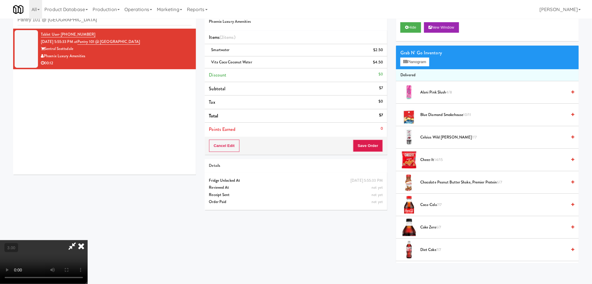
click at [88, 240] on video at bounding box center [44, 262] width 88 height 44
click at [371, 144] on button "Save Order" at bounding box center [368, 146] width 30 height 12
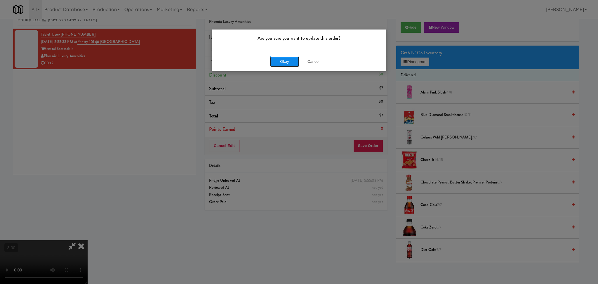
click at [276, 57] on button "Okay" at bounding box center [284, 61] width 29 height 11
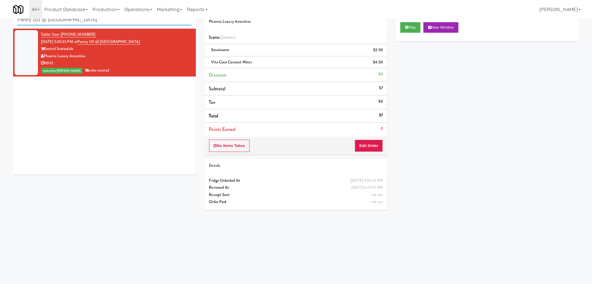
paste input "Eleven55 - Fridg"
drag, startPoint x: 97, startPoint y: 24, endPoint x: 0, endPoint y: 30, distance: 97.2
click at [0, 30] on div "inbox reviewed recent all unclear take inventory issue suspicious failed recent…" at bounding box center [296, 119] width 592 height 235
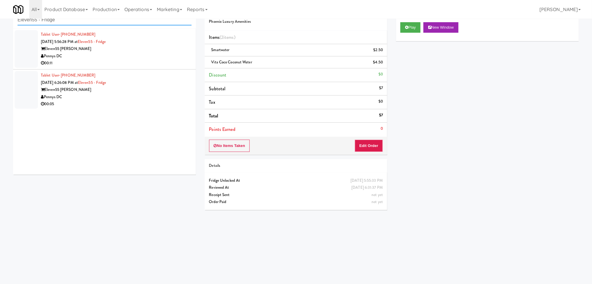
type input "Eleven55 - Fridge"
click at [151, 56] on div "Pennys DC" at bounding box center [116, 56] width 151 height 7
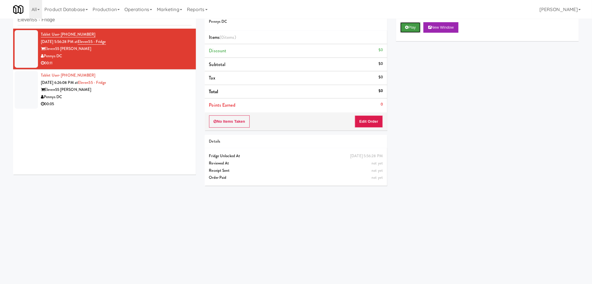
click at [408, 27] on icon at bounding box center [406, 27] width 3 height 4
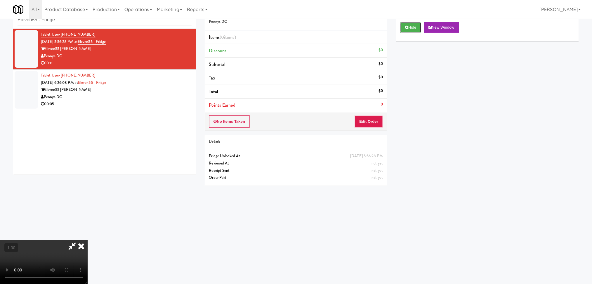
scroll to position [103, 0]
click at [88, 240] on video at bounding box center [44, 262] width 88 height 44
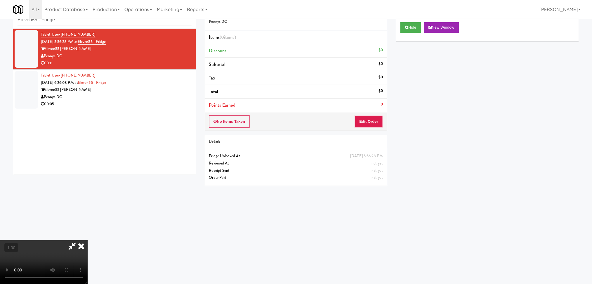
click at [88, 240] on video at bounding box center [44, 262] width 88 height 44
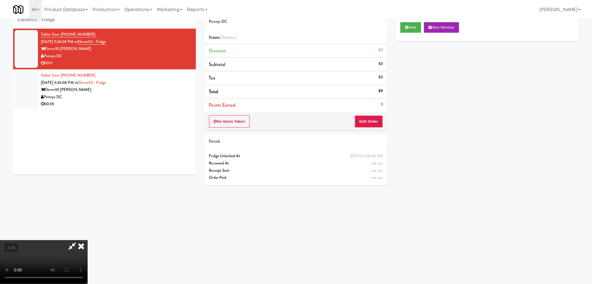
click at [88, 240] on video at bounding box center [44, 262] width 88 height 44
click at [367, 119] on button "Edit Order" at bounding box center [369, 121] width 28 height 12
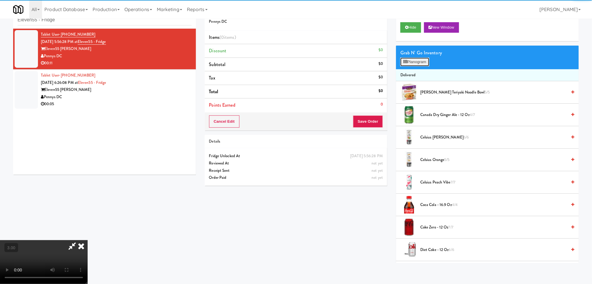
click at [414, 62] on button "Planogram" at bounding box center [414, 62] width 29 height 9
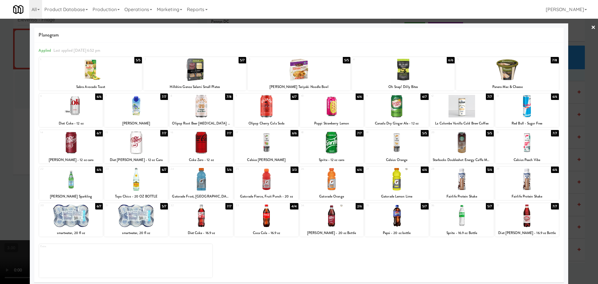
click at [202, 183] on div at bounding box center [201, 179] width 64 height 22
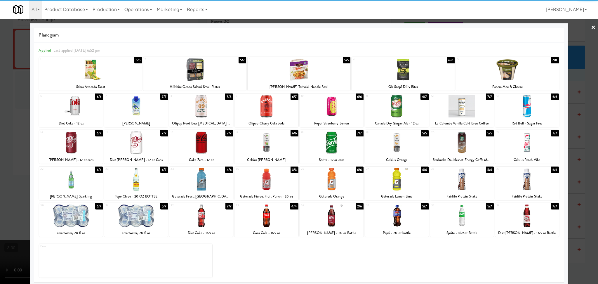
click at [0, 161] on div at bounding box center [299, 142] width 598 height 284
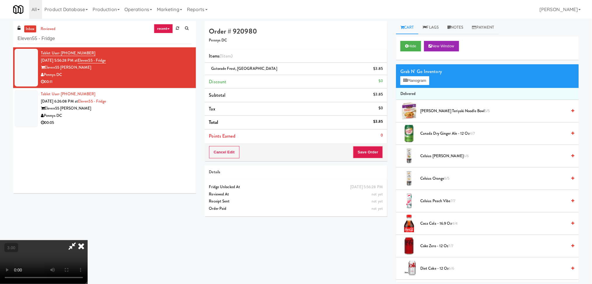
click at [88, 240] on icon at bounding box center [81, 246] width 13 height 12
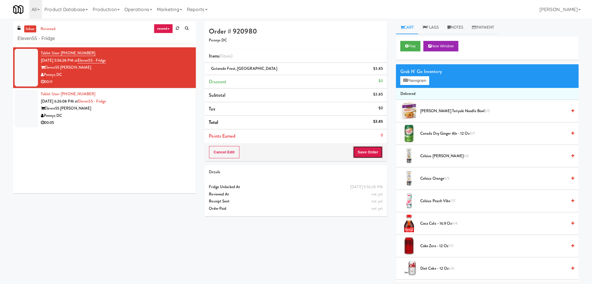
click at [360, 150] on button "Save Order" at bounding box center [368, 152] width 30 height 12
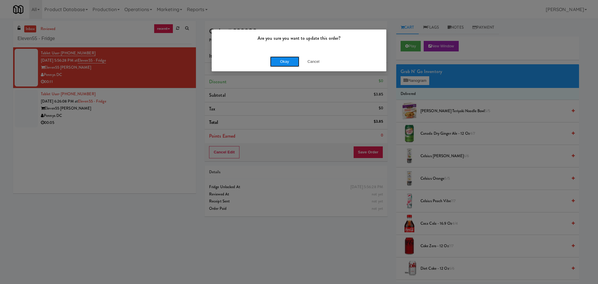
click at [282, 65] on button "Okay" at bounding box center [284, 61] width 29 height 11
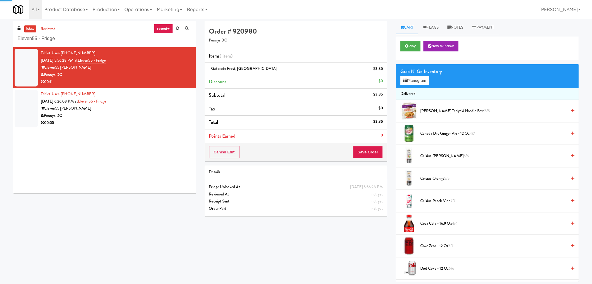
click at [176, 112] on div "Eleven55 [PERSON_NAME]" at bounding box center [116, 108] width 151 height 7
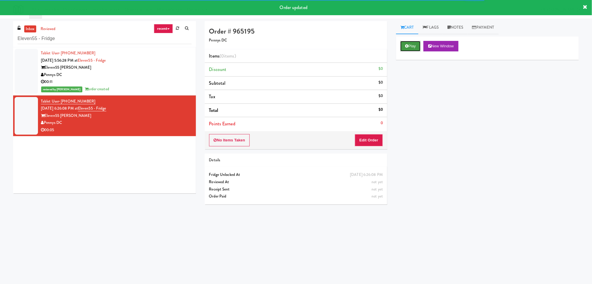
click at [407, 44] on icon at bounding box center [406, 46] width 3 height 4
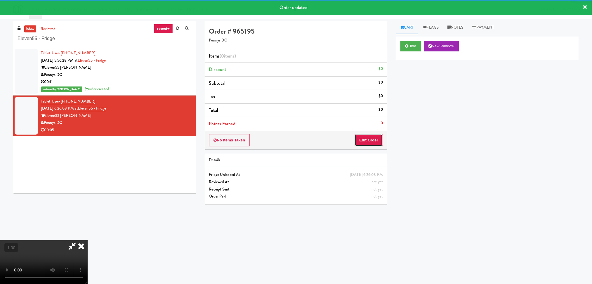
drag, startPoint x: 359, startPoint y: 138, endPoint x: 343, endPoint y: 124, distance: 21.7
click at [359, 138] on button "Edit Order" at bounding box center [369, 140] width 28 height 12
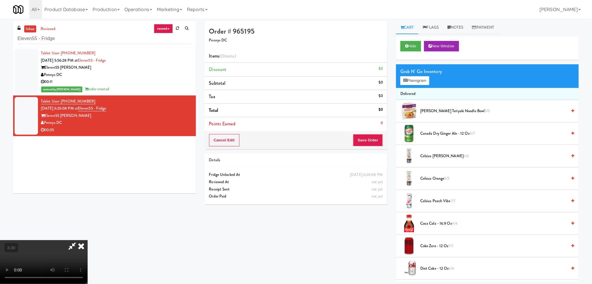
click at [88, 240] on video at bounding box center [44, 262] width 88 height 44
click at [408, 78] on button "Planogram" at bounding box center [414, 80] width 29 height 9
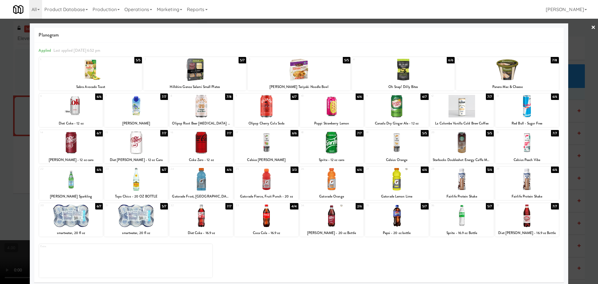
click at [339, 112] on div at bounding box center [332, 106] width 64 height 22
click at [0, 142] on div at bounding box center [299, 142] width 598 height 284
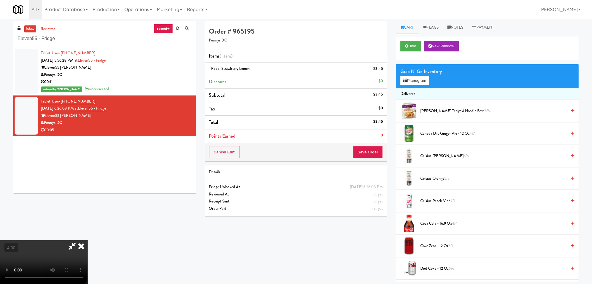
click at [88, 240] on icon at bounding box center [81, 246] width 13 height 12
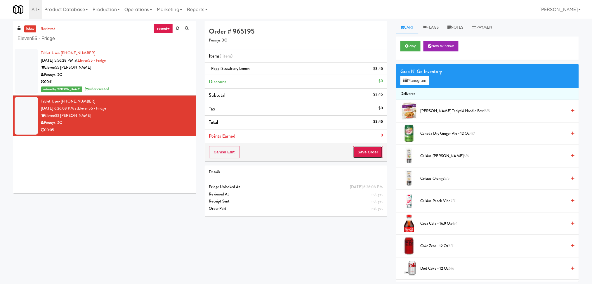
click at [367, 153] on button "Save Order" at bounding box center [368, 152] width 30 height 12
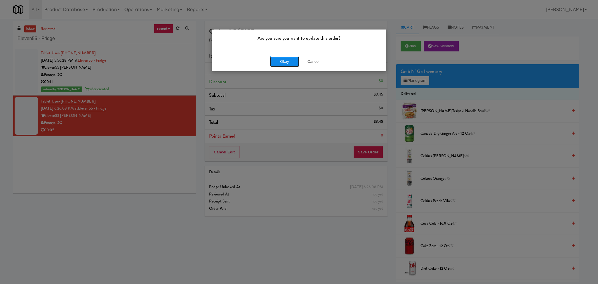
click at [287, 62] on button "Okay" at bounding box center [284, 61] width 29 height 11
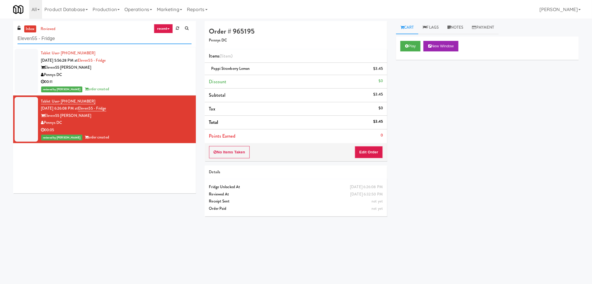
paste input "1331 - Combo Cooler - (Middle)"
drag, startPoint x: 95, startPoint y: 40, endPoint x: 0, endPoint y: 51, distance: 95.9
click at [0, 50] on div "inbox reviewed recent all unclear take inventory issue suspicious failed recent…" at bounding box center [296, 138] width 592 height 235
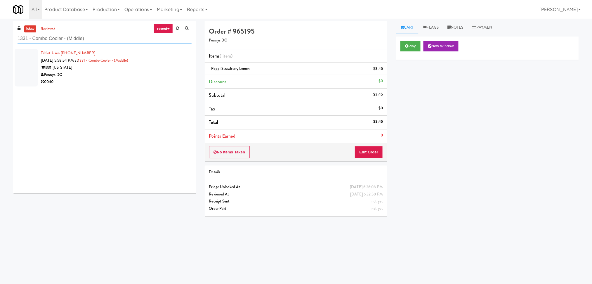
type input "1331 - Combo Cooler - (Middle)"
click at [109, 85] on div "00:10" at bounding box center [116, 81] width 151 height 7
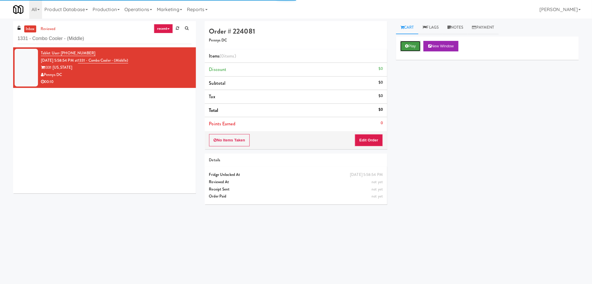
click at [407, 44] on icon at bounding box center [406, 46] width 3 height 4
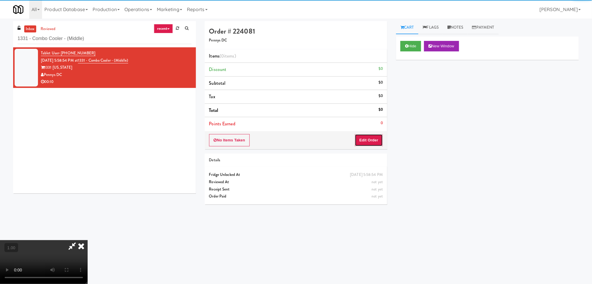
click at [368, 141] on button "Edit Order" at bounding box center [369, 140] width 28 height 12
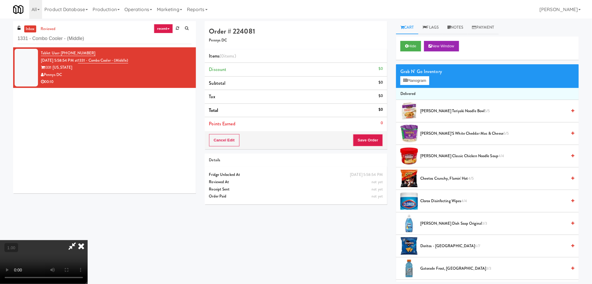
click at [88, 240] on video at bounding box center [44, 262] width 88 height 44
click at [75, 251] on video at bounding box center [44, 262] width 88 height 44
click at [30, 284] on html "Are you sure you want to update this order? Okay Cancel Okay Are you sure you w…" at bounding box center [296, 142] width 592 height 284
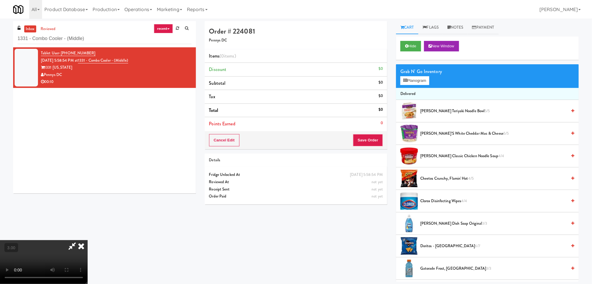
click at [88, 241] on video at bounding box center [44, 262] width 88 height 44
click at [88, 240] on video at bounding box center [44, 262] width 88 height 44
click at [409, 79] on button "Planogram" at bounding box center [414, 80] width 29 height 9
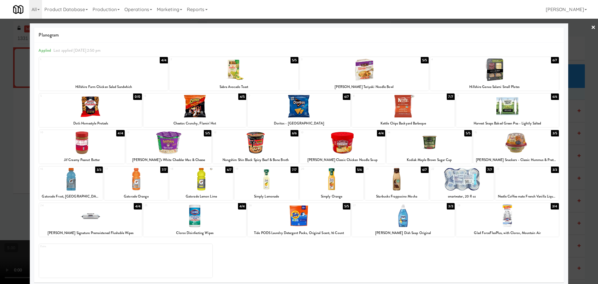
click at [257, 145] on div at bounding box center [255, 142] width 85 height 22
click at [0, 143] on div at bounding box center [299, 142] width 598 height 284
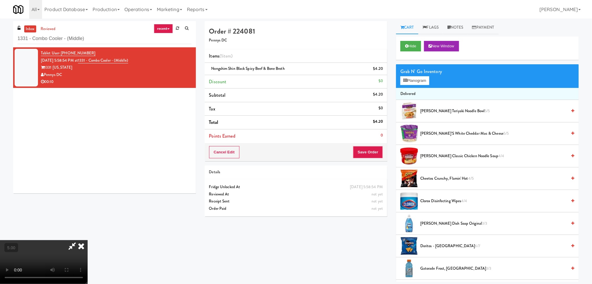
click at [61, 240] on video at bounding box center [44, 262] width 88 height 44
click at [88, 240] on video at bounding box center [44, 262] width 88 height 44
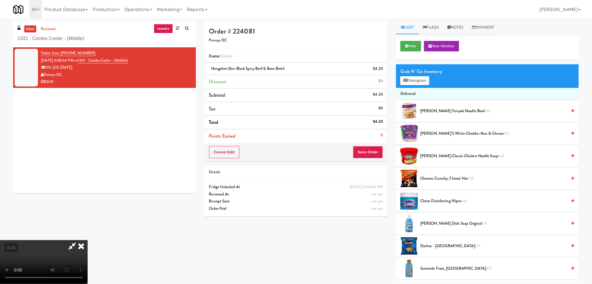
scroll to position [25, 0]
click at [363, 147] on button "Save Order" at bounding box center [368, 152] width 30 height 12
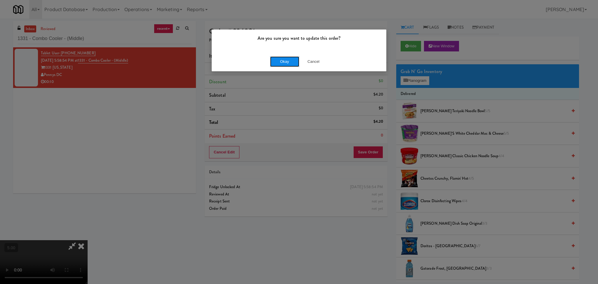
click at [281, 66] on button "Okay" at bounding box center [284, 61] width 29 height 11
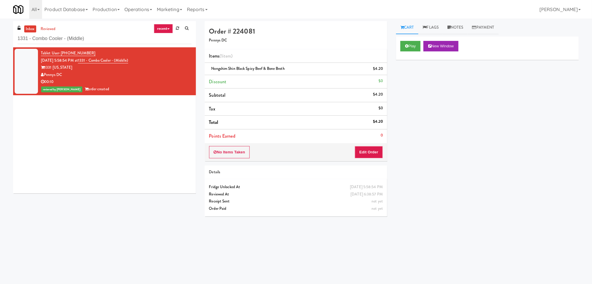
scroll to position [0, 0]
drag, startPoint x: 111, startPoint y: 32, endPoint x: 108, endPoint y: 37, distance: 6.2
click at [108, 37] on div "inbox reviewed recent all unclear take inventory issue suspicious failed recent…" at bounding box center [104, 34] width 183 height 26
click at [108, 37] on input "1331 - Combo Cooler - (Middle)" at bounding box center [105, 38] width 174 height 11
drag, startPoint x: 107, startPoint y: 38, endPoint x: 0, endPoint y: 40, distance: 106.9
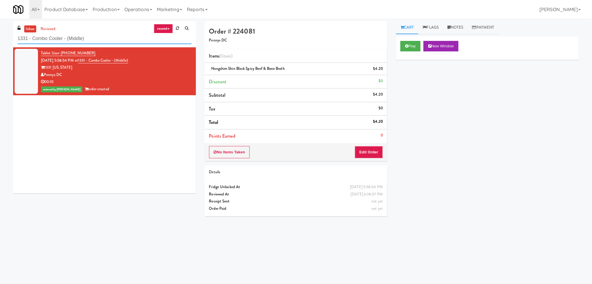
click at [0, 40] on div "inbox reviewed recent all unclear take inventory issue suspicious failed recent…" at bounding box center [296, 138] width 592 height 235
paste input "2775 - Pantry Left"
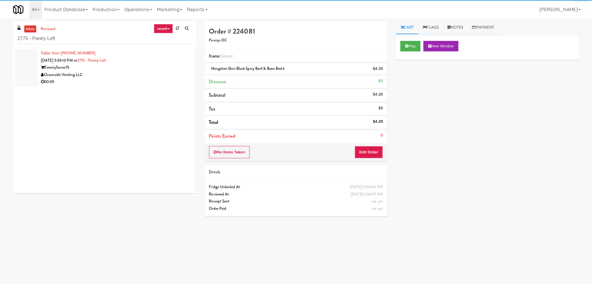
click at [152, 72] on div "Oceanside Vending LLC" at bounding box center [116, 74] width 151 height 7
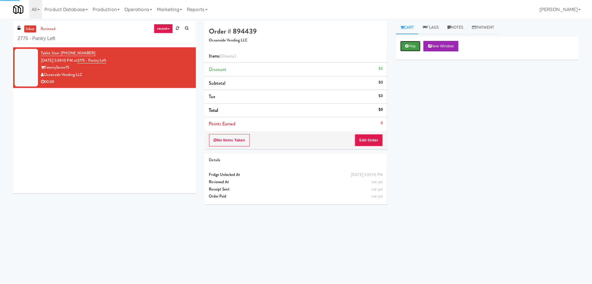
click at [413, 49] on button "Play" at bounding box center [410, 46] width 20 height 11
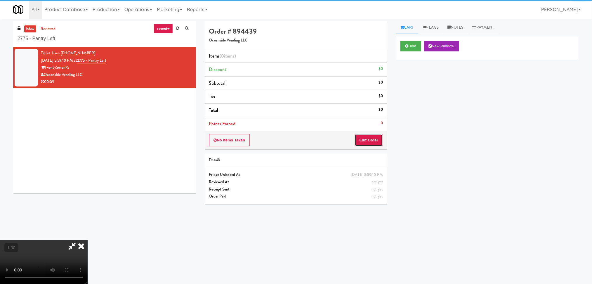
click at [374, 141] on button "Edit Order" at bounding box center [369, 140] width 28 height 12
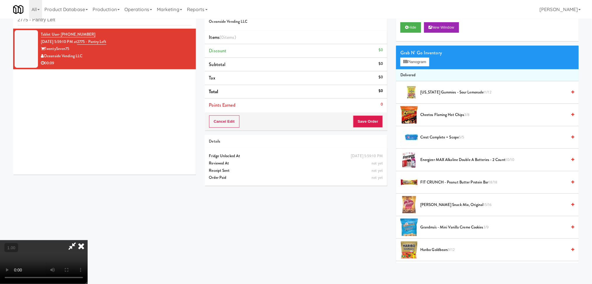
scroll to position [103, 0]
click at [88, 240] on video at bounding box center [44, 262] width 88 height 44
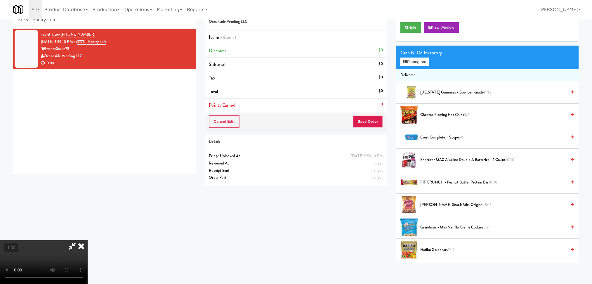
click at [88, 240] on video at bounding box center [44, 262] width 88 height 44
click at [409, 60] on button "Planogram" at bounding box center [414, 62] width 29 height 9
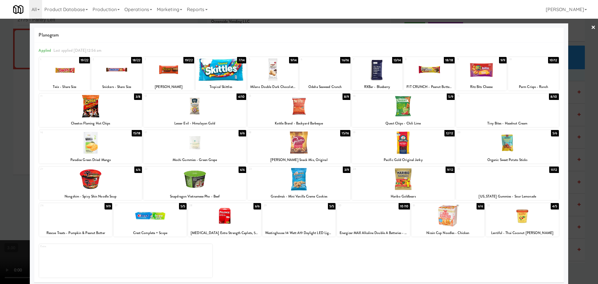
click at [410, 110] on div at bounding box center [403, 106] width 103 height 22
click at [0, 102] on div at bounding box center [299, 142] width 598 height 284
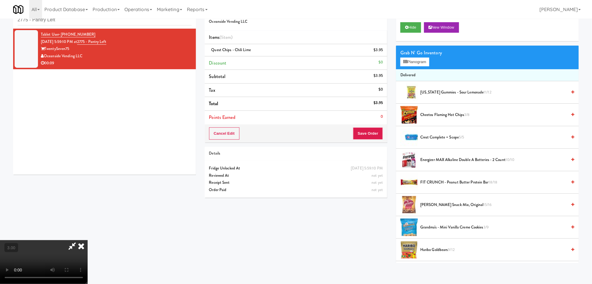
click at [88, 240] on icon at bounding box center [81, 246] width 13 height 12
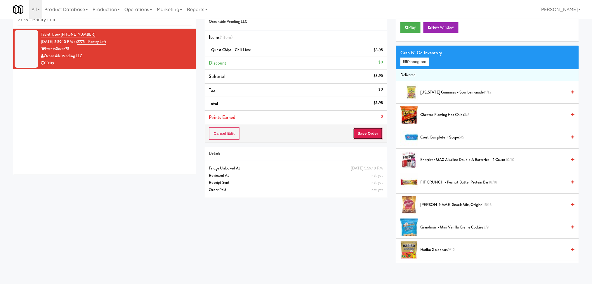
click at [370, 137] on button "Save Order" at bounding box center [368, 133] width 30 height 12
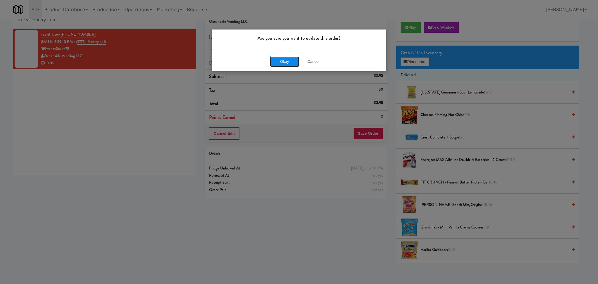
click at [286, 58] on button "Okay" at bounding box center [284, 61] width 29 height 11
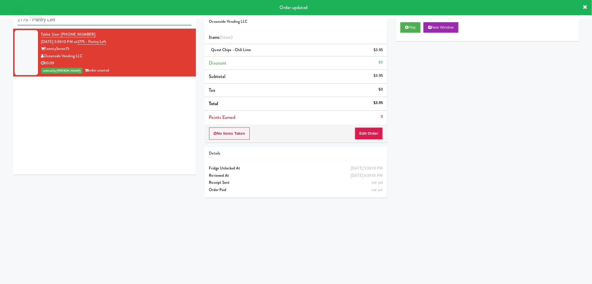
drag, startPoint x: 109, startPoint y: 24, endPoint x: 0, endPoint y: 24, distance: 108.6
click at [0, 24] on div "inbox reviewed recent all unclear take inventory issue suspicious failed recent…" at bounding box center [296, 119] width 592 height 235
paste input "1331 - Pantry - Righ"
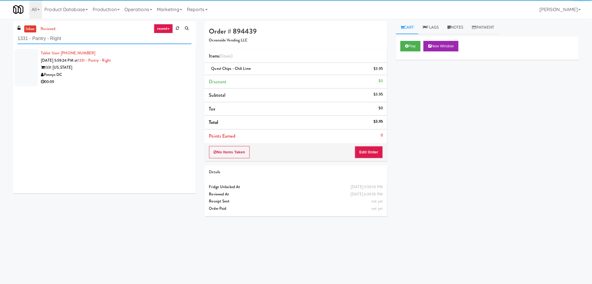
type input "1331 - Pantry - Right"
click at [159, 77] on div "Pennys DC" at bounding box center [116, 74] width 151 height 7
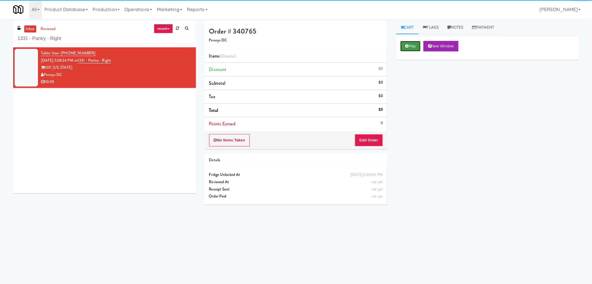
click at [410, 44] on button "Play" at bounding box center [410, 46] width 20 height 11
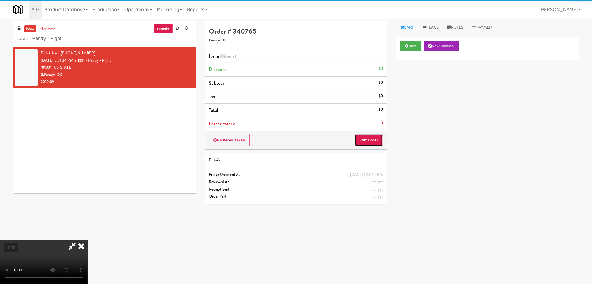
click at [364, 143] on button "Edit Order" at bounding box center [369, 140] width 28 height 12
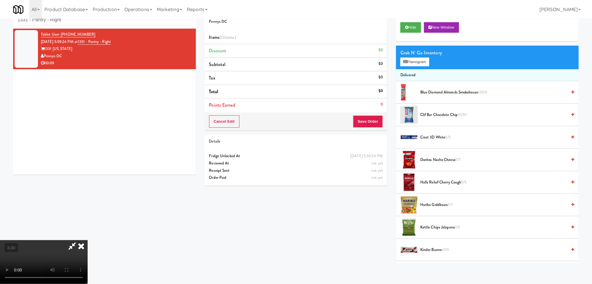
scroll to position [25, 0]
click at [88, 240] on video at bounding box center [44, 262] width 88 height 44
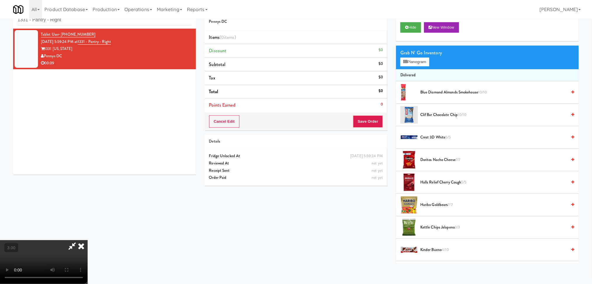
click at [88, 240] on video at bounding box center [44, 262] width 88 height 44
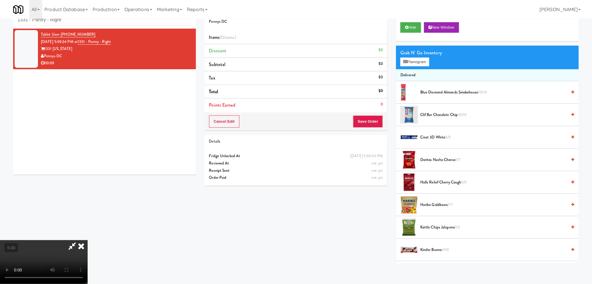
scroll to position [103, 0]
click at [88, 240] on video at bounding box center [44, 262] width 88 height 44
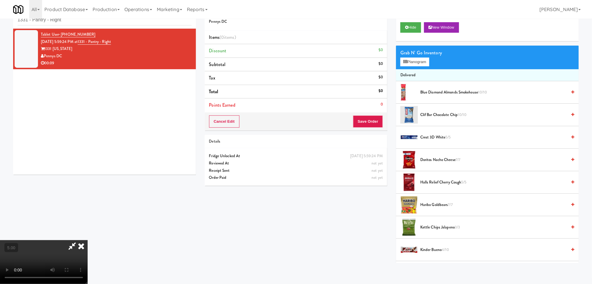
click at [88, 240] on video at bounding box center [44, 262] width 88 height 44
click at [411, 58] on button "Planogram" at bounding box center [414, 62] width 29 height 9
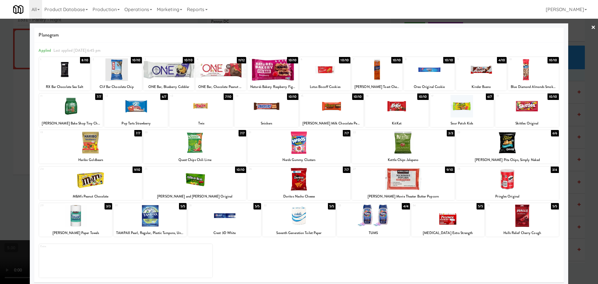
click at [465, 67] on div at bounding box center [481, 69] width 51 height 22
click at [408, 106] on div at bounding box center [397, 106] width 64 height 22
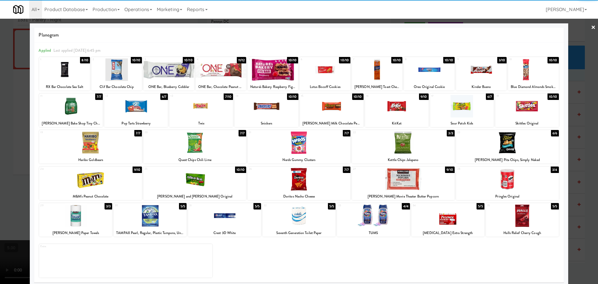
click at [0, 120] on div at bounding box center [299, 142] width 598 height 284
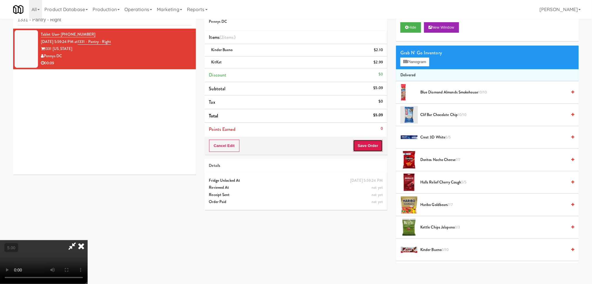
click at [361, 140] on button "Save Order" at bounding box center [368, 146] width 30 height 12
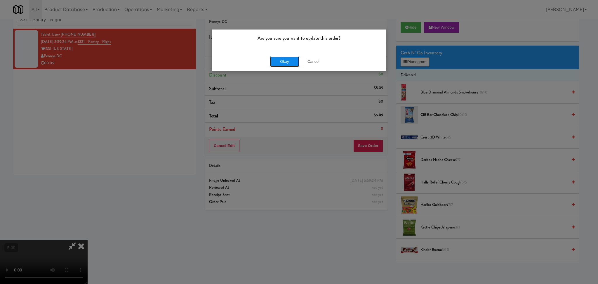
click at [283, 62] on button "Okay" at bounding box center [284, 61] width 29 height 11
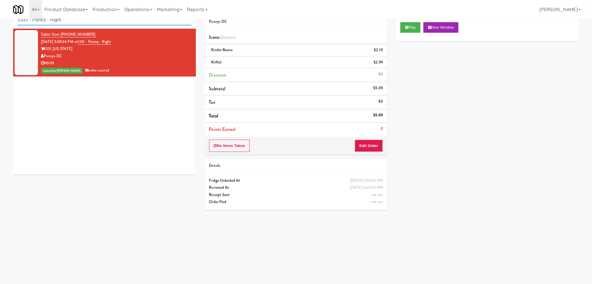
paste input "Via Apartments - Cooler"
drag, startPoint x: 128, startPoint y: 21, endPoint x: 11, endPoint y: 24, distance: 116.9
click at [11, 24] on div "inbox reviewed recent all unclear take inventory issue suspicious failed recent…" at bounding box center [105, 90] width 192 height 177
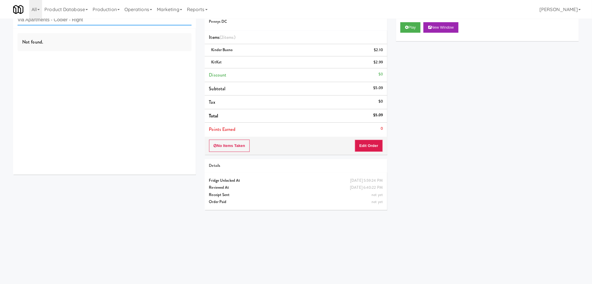
drag, startPoint x: 96, startPoint y: 21, endPoint x: 51, endPoint y: 26, distance: 45.8
click at [51, 26] on div "inbox reviewed recent all unclear take inventory issue suspicious failed recent…" at bounding box center [104, 15] width 183 height 26
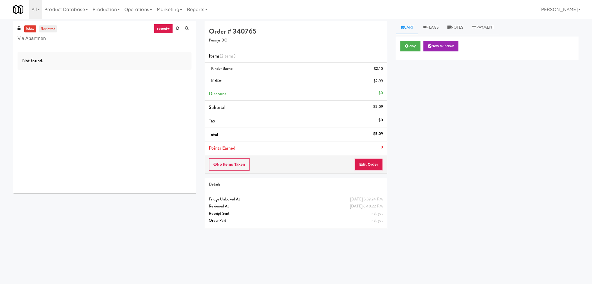
click at [48, 32] on link "reviewed" at bounding box center [48, 28] width 18 height 7
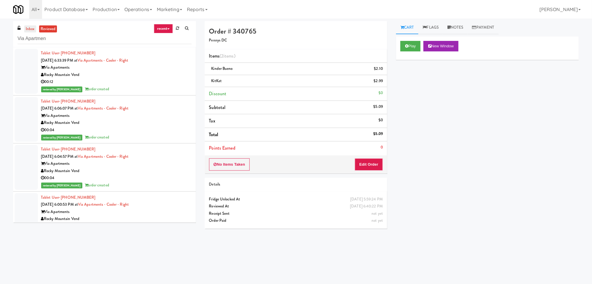
click at [31, 31] on link "inbox" at bounding box center [30, 28] width 12 height 7
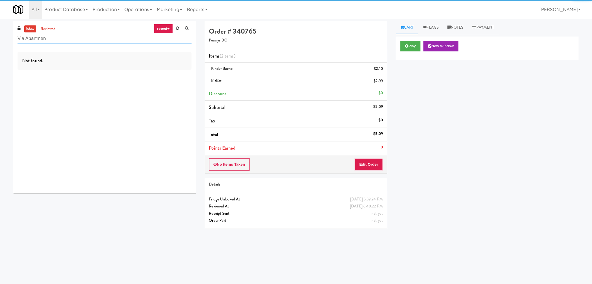
drag, startPoint x: 58, startPoint y: 42, endPoint x: 0, endPoint y: 37, distance: 58.6
click at [0, 37] on div "inbox reviewed recent all unclear take inventory issue suspicious failed recent…" at bounding box center [296, 138] width 592 height 235
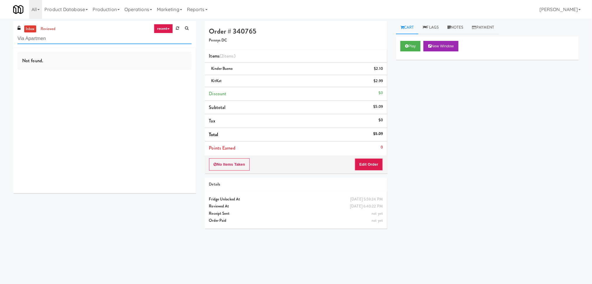
paste input "ts - Cooler - Right"
click at [53, 25] on link "reviewed" at bounding box center [48, 28] width 18 height 7
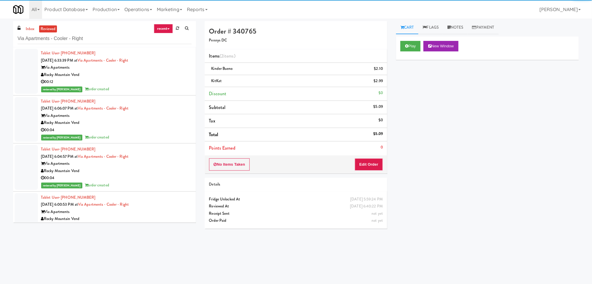
click at [145, 80] on div "00:12" at bounding box center [116, 81] width 151 height 7
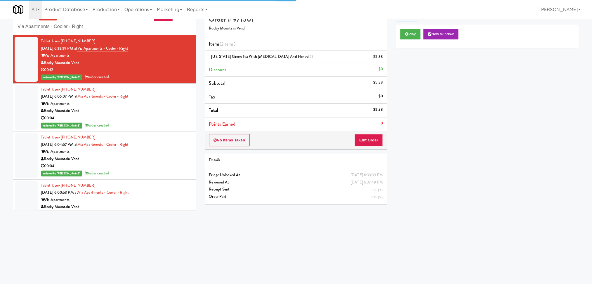
scroll to position [19, 0]
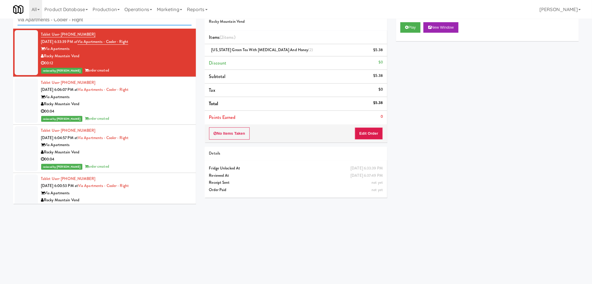
drag, startPoint x: 95, startPoint y: 20, endPoint x: 0, endPoint y: 13, distance: 95.5
click at [0, 13] on body "Are you sure you want to update this order? Okay Cancel Okay Are you sure you w…" at bounding box center [296, 142] width 592 height 284
paste input "HP Drivers Pick Up Combo Cooler"
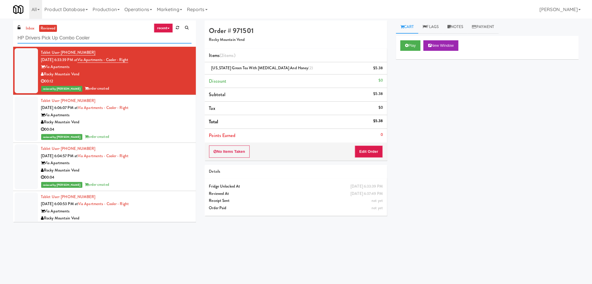
scroll to position [0, 0]
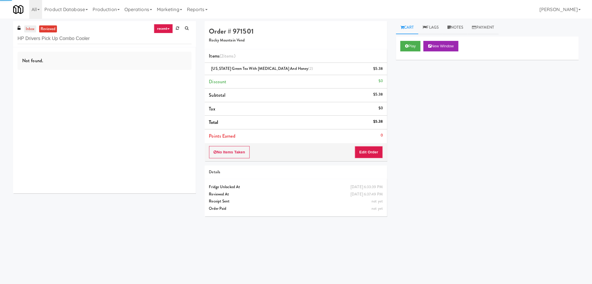
drag, startPoint x: 17, startPoint y: 20, endPoint x: 26, endPoint y: 31, distance: 13.5
click at [18, 21] on div "inbox reviewed recent all unclear take inventory issue suspicious failed recent…" at bounding box center [296, 137] width 592 height 237
click at [27, 32] on link "inbox" at bounding box center [30, 28] width 12 height 7
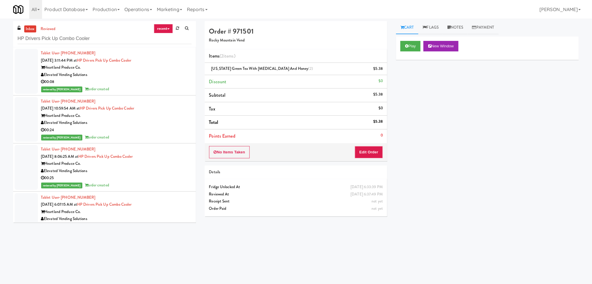
click at [33, 31] on link "inbox" at bounding box center [30, 28] width 12 height 7
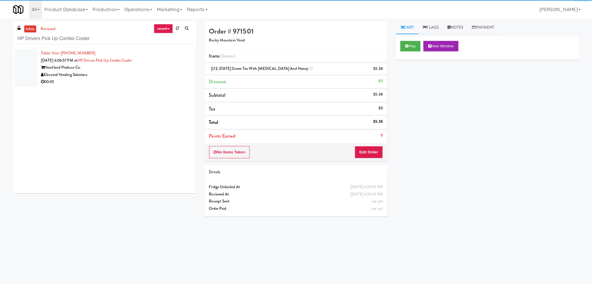
click at [114, 76] on div "Elevated Vending Solutions" at bounding box center [116, 74] width 151 height 7
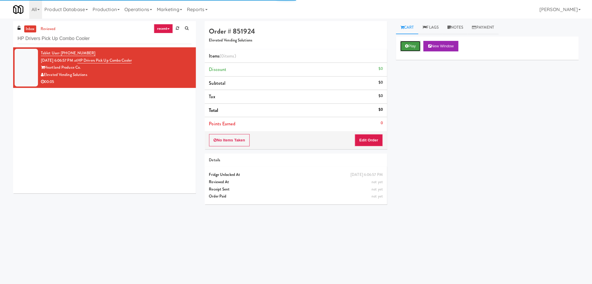
click at [409, 47] on button "Play" at bounding box center [410, 46] width 20 height 11
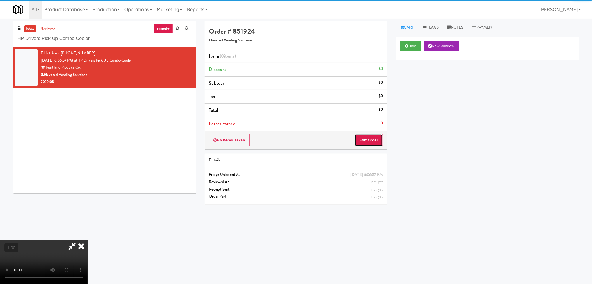
click at [369, 141] on button "Edit Order" at bounding box center [369, 140] width 28 height 12
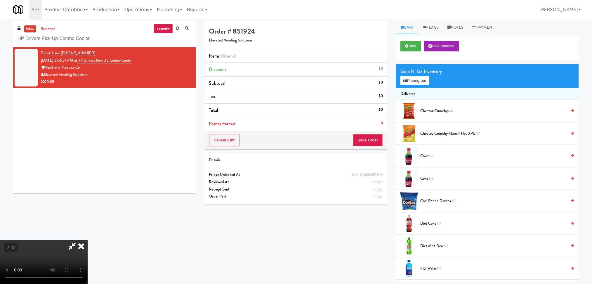
scroll to position [103, 0]
click at [424, 74] on div "Grab N' Go Inventory" at bounding box center [487, 71] width 174 height 9
click at [411, 84] on button "Planogram" at bounding box center [414, 80] width 29 height 9
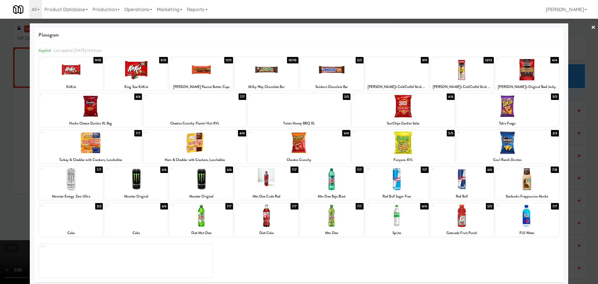
click at [192, 182] on div at bounding box center [201, 179] width 64 height 22
drag, startPoint x: 0, startPoint y: 138, endPoint x: 72, endPoint y: 146, distance: 72.0
click at [2, 138] on div at bounding box center [299, 142] width 598 height 284
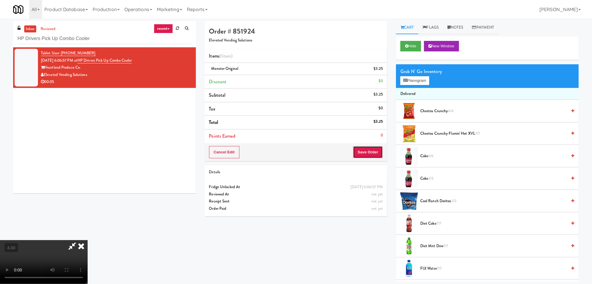
click at [368, 156] on button "Save Order" at bounding box center [368, 152] width 30 height 12
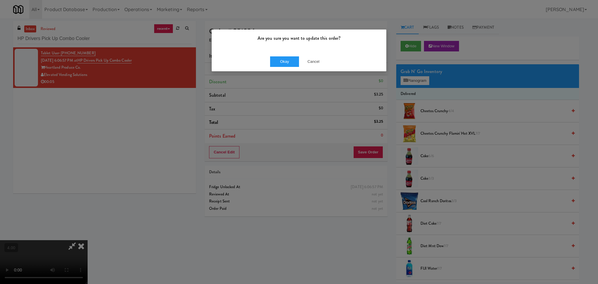
click at [285, 67] on div "Okay Cancel" at bounding box center [299, 62] width 175 height 20
click at [281, 62] on button "Okay" at bounding box center [284, 61] width 29 height 11
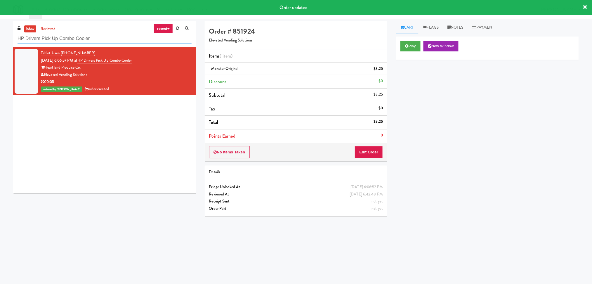
paste input "Axis Combo"
drag, startPoint x: 103, startPoint y: 39, endPoint x: 0, endPoint y: 41, distance: 102.8
click at [0, 41] on div "inbox reviewed recent all unclear take inventory issue suspicious failed recent…" at bounding box center [296, 138] width 592 height 235
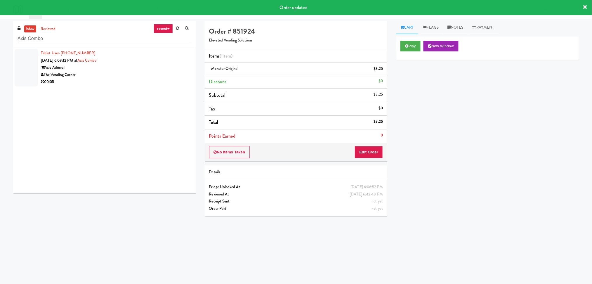
click at [171, 66] on div "Axis Admiral" at bounding box center [116, 67] width 151 height 7
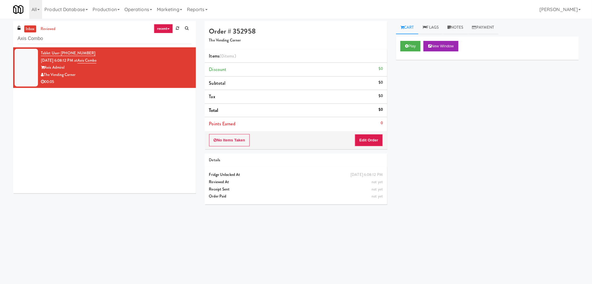
drag, startPoint x: 149, startPoint y: 73, endPoint x: 166, endPoint y: 73, distance: 16.9
click at [150, 73] on div "The Vending Corner" at bounding box center [116, 74] width 151 height 7
click at [407, 44] on icon at bounding box center [406, 46] width 3 height 4
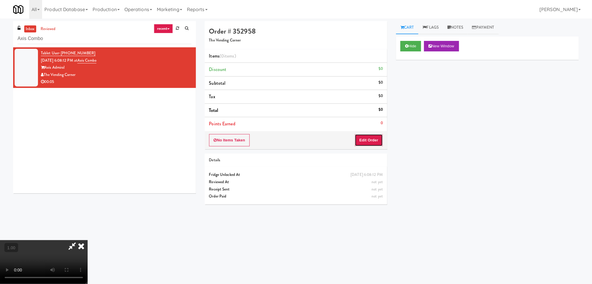
click at [375, 145] on button "Edit Order" at bounding box center [369, 140] width 28 height 12
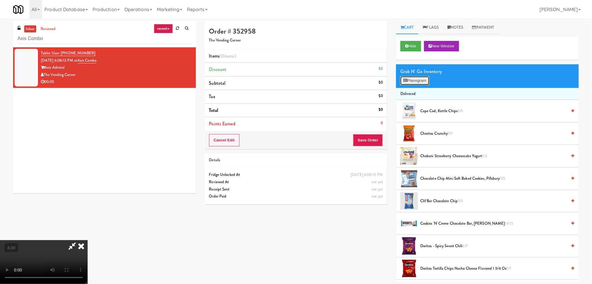
click at [406, 79] on icon at bounding box center [405, 81] width 4 height 4
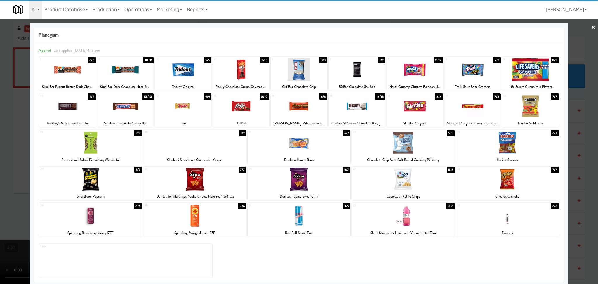
click at [69, 111] on div at bounding box center [67, 106] width 56 height 22
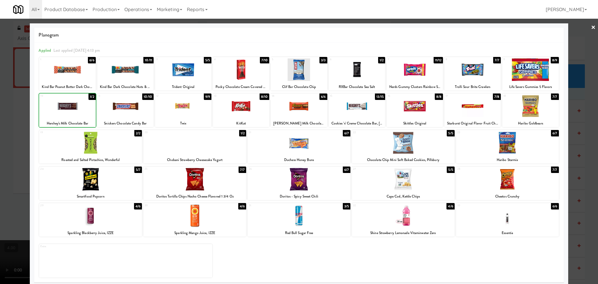
drag, startPoint x: 11, startPoint y: 120, endPoint x: 20, endPoint y: 124, distance: 9.6
click at [11, 120] on div at bounding box center [299, 142] width 598 height 284
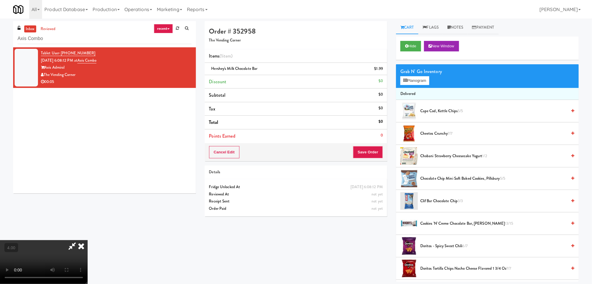
click at [88, 240] on video at bounding box center [44, 262] width 88 height 44
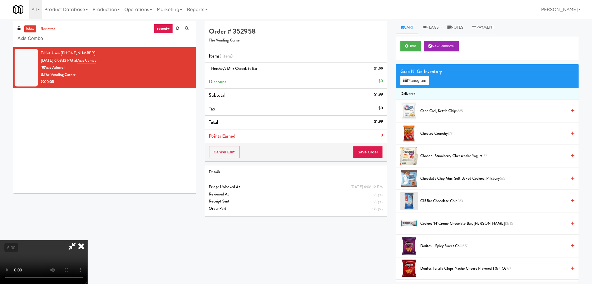
click at [88, 240] on video at bounding box center [44, 262] width 88 height 44
click at [368, 156] on button "Save Order" at bounding box center [368, 152] width 30 height 12
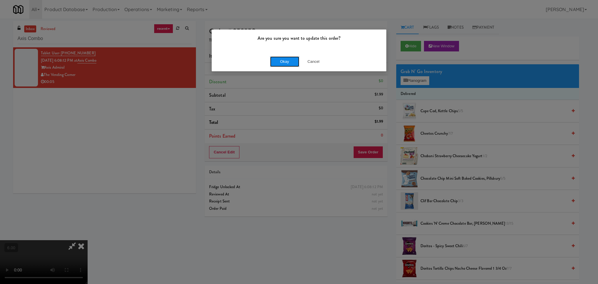
click at [291, 60] on button "Okay" at bounding box center [284, 61] width 29 height 11
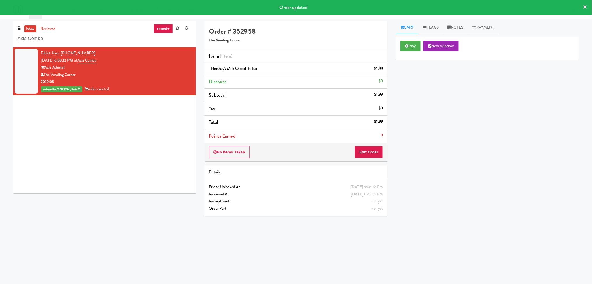
drag, startPoint x: 80, startPoint y: 27, endPoint x: 33, endPoint y: 39, distance: 48.4
click at [33, 39] on div "inbox reviewed recent all unclear take inventory issue suspicious failed recent…" at bounding box center [104, 34] width 183 height 26
drag, startPoint x: 64, startPoint y: 40, endPoint x: 0, endPoint y: 44, distance: 64.4
click at [0, 44] on div "inbox reviewed recent all unclear take inventory issue suspicious failed recent…" at bounding box center [296, 138] width 592 height 235
paste input "Hitter's House - Cooler - Right"
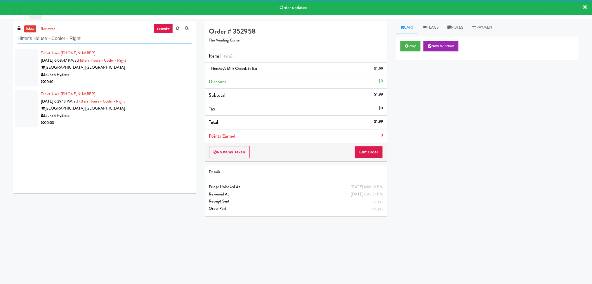
type input "Hitter's House - Cooler - Right"
click at [155, 74] on div "Launch Hydrate" at bounding box center [116, 74] width 151 height 7
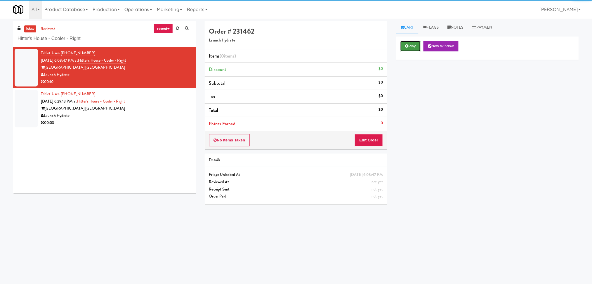
click at [409, 50] on button "Play" at bounding box center [410, 46] width 20 height 11
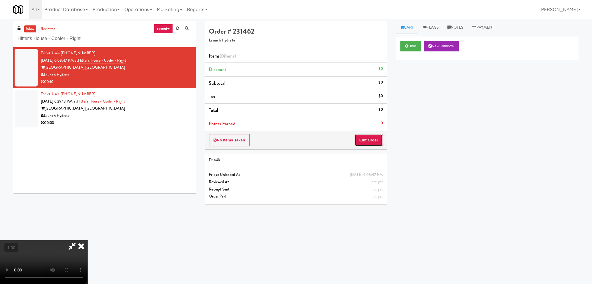
click at [375, 141] on button "Edit Order" at bounding box center [369, 140] width 28 height 12
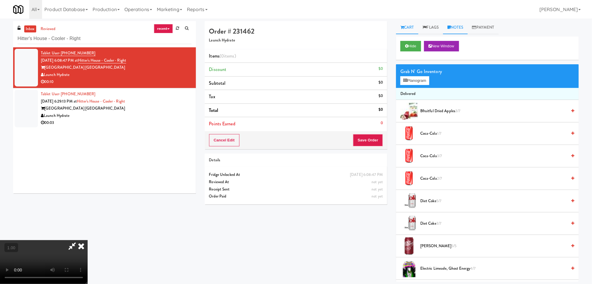
click at [456, 23] on link "Notes" at bounding box center [455, 27] width 25 height 13
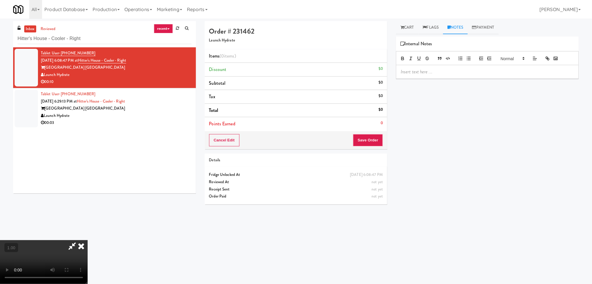
click at [444, 76] on div at bounding box center [487, 71] width 182 height 13
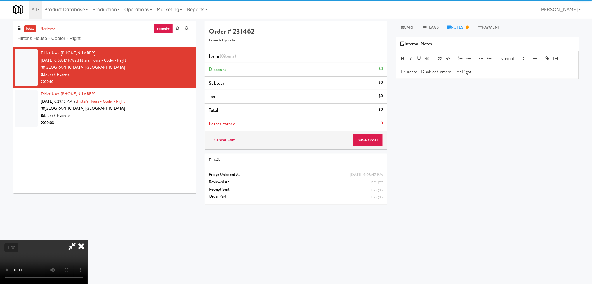
click at [88, 240] on video at bounding box center [44, 262] width 88 height 44
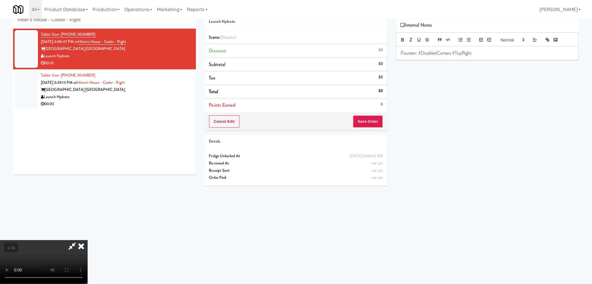
scroll to position [103, 0]
click at [358, 127] on button "Save Order" at bounding box center [368, 121] width 30 height 12
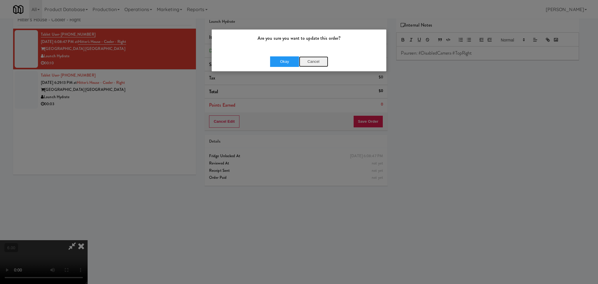
click at [310, 62] on button "Cancel" at bounding box center [313, 61] width 29 height 11
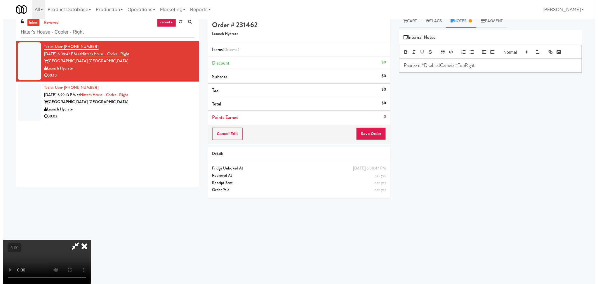
scroll to position [0, 0]
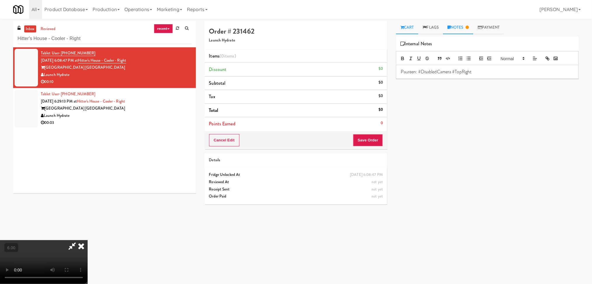
click at [408, 28] on link "Cart" at bounding box center [407, 27] width 22 height 13
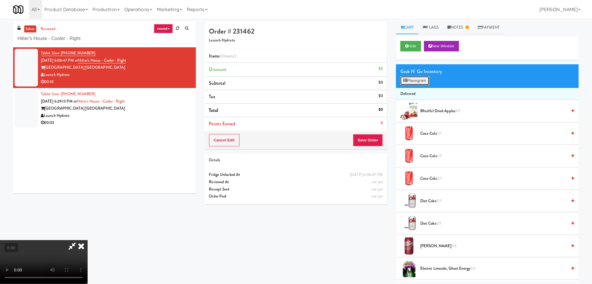
click at [420, 81] on button "Planogram" at bounding box center [414, 80] width 29 height 9
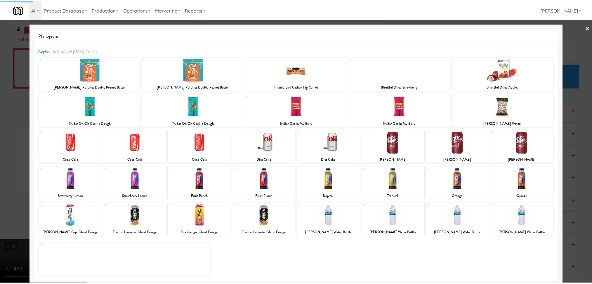
scroll to position [3, 0]
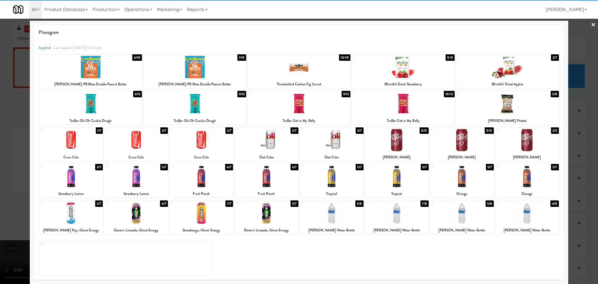
click at [77, 220] on div at bounding box center [71, 213] width 64 height 22
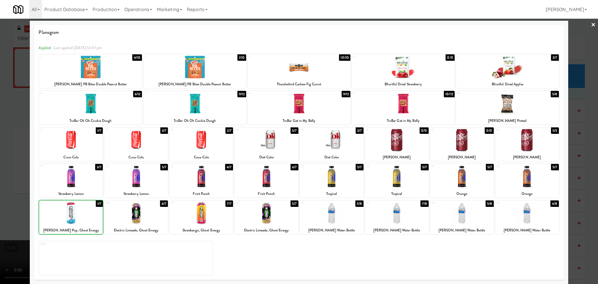
click at [1, 191] on div at bounding box center [299, 142] width 598 height 284
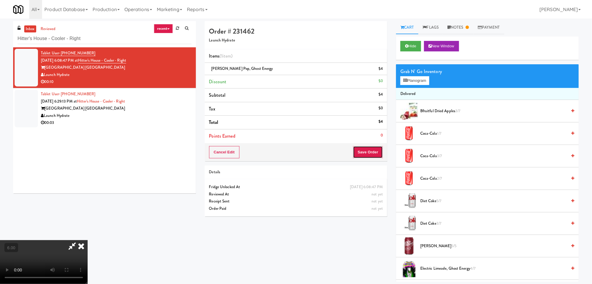
click at [377, 152] on button "Save Order" at bounding box center [368, 152] width 30 height 12
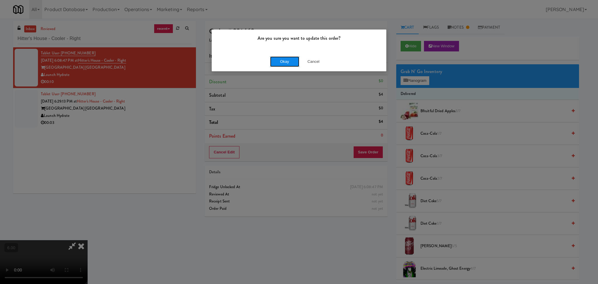
click at [283, 60] on button "Okay" at bounding box center [284, 61] width 29 height 11
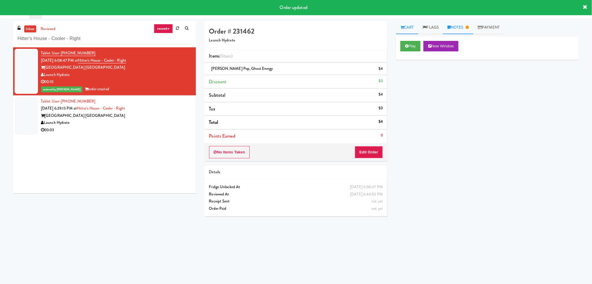
click at [468, 25] on link "Notes" at bounding box center [458, 27] width 30 height 13
click at [460, 74] on p "Paureen: #DisabledCamera #TopRight" at bounding box center [487, 72] width 173 height 6
click at [459, 73] on p "Paureen: #DisabledCamera #TopRight" at bounding box center [487, 72] width 173 height 6
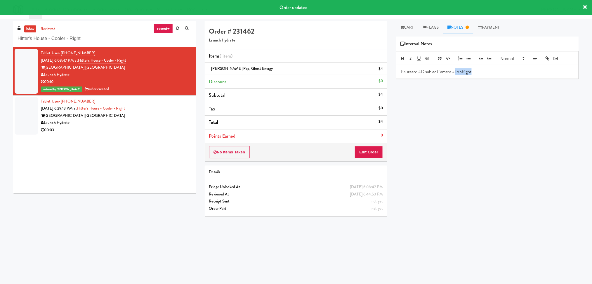
click at [459, 73] on p "Paureen: #DisabledCamera #TopRight" at bounding box center [487, 72] width 173 height 6
click at [457, 73] on p "Paureen: #DisabledCamera #TopRight" at bounding box center [487, 72] width 173 height 6
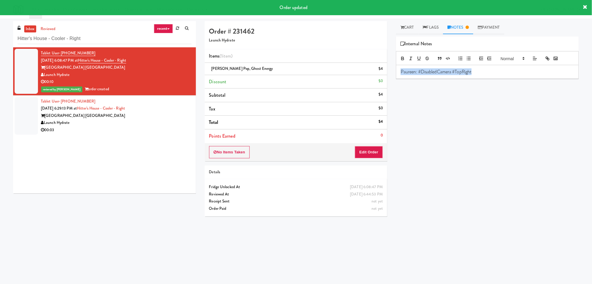
copy p "Paureen: #DisabledCamera #TopRight"
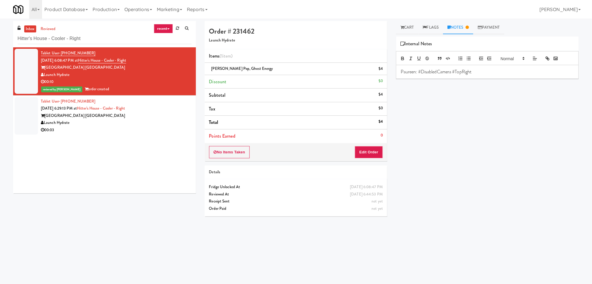
drag, startPoint x: 140, startPoint y: 128, endPoint x: 173, endPoint y: 123, distance: 33.1
click at [140, 128] on div "00:03" at bounding box center [116, 129] width 151 height 7
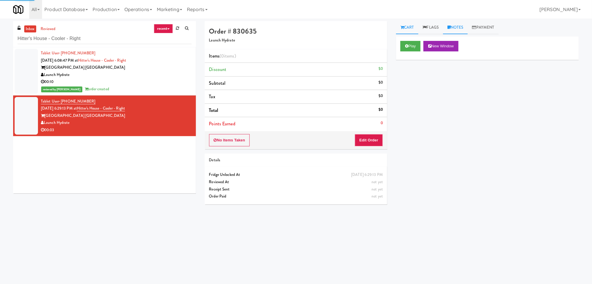
click at [449, 29] on icon at bounding box center [448, 27] width 3 height 4
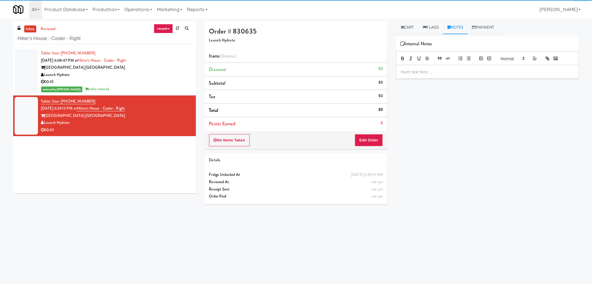
click at [443, 70] on p at bounding box center [487, 72] width 173 height 6
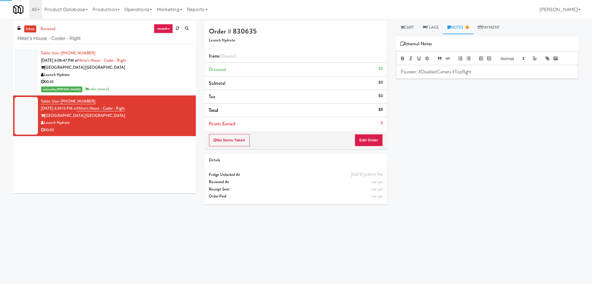
click at [404, 20] on div "inbox reviewed recent all unclear take inventory issue suspicious failed recent…" at bounding box center [296, 137] width 592 height 237
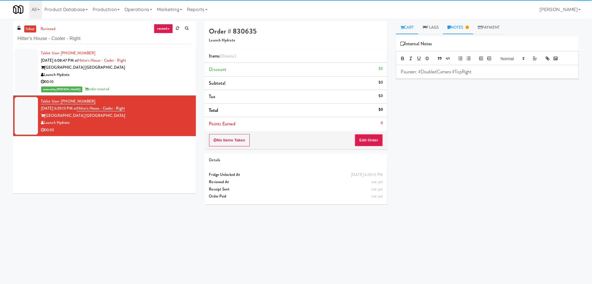
click at [410, 29] on link "Cart" at bounding box center [407, 27] width 22 height 13
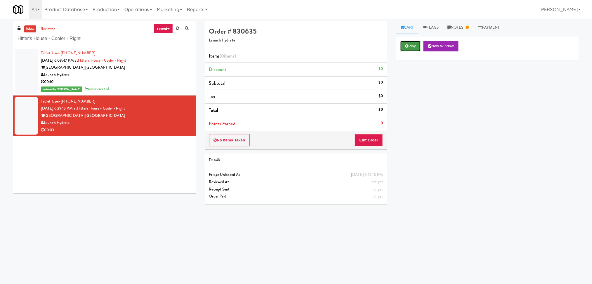
click at [412, 46] on button "Play" at bounding box center [410, 46] width 20 height 11
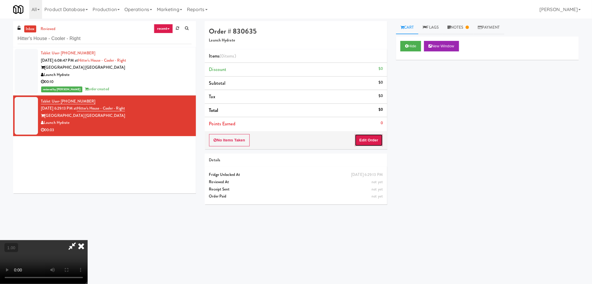
click at [369, 146] on button "Edit Order" at bounding box center [369, 140] width 28 height 12
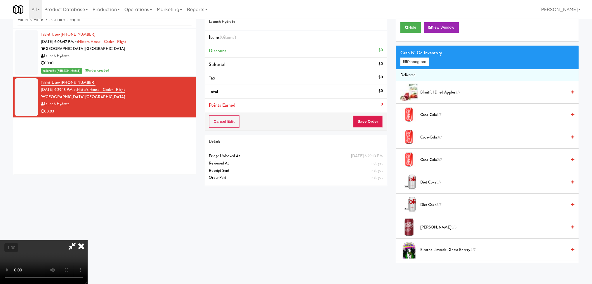
scroll to position [25, 0]
drag, startPoint x: 204, startPoint y: 256, endPoint x: 209, endPoint y: 257, distance: 4.4
click at [88, 256] on video at bounding box center [44, 262] width 88 height 44
click at [88, 240] on video at bounding box center [44, 262] width 88 height 44
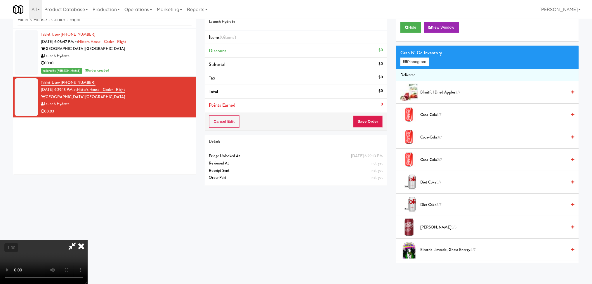
drag, startPoint x: 165, startPoint y: 193, endPoint x: 168, endPoint y: 197, distance: 4.8
click at [88, 240] on video at bounding box center [44, 262] width 88 height 44
click at [409, 58] on button "Planogram" at bounding box center [414, 62] width 29 height 9
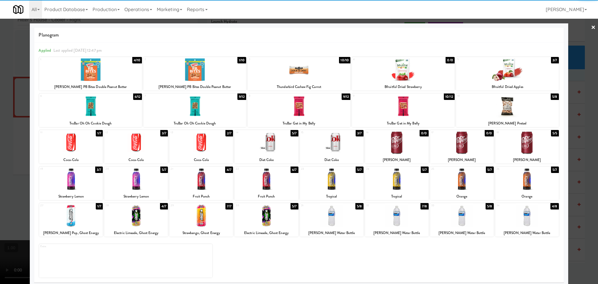
click at [275, 145] on div at bounding box center [267, 142] width 64 height 22
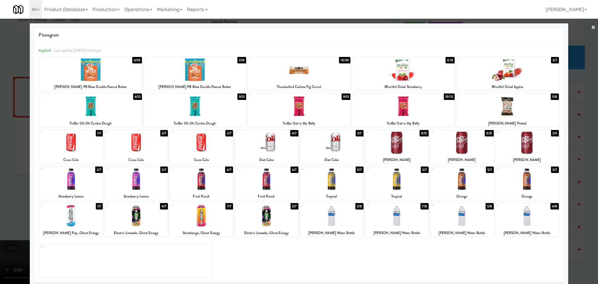
drag, startPoint x: 9, startPoint y: 106, endPoint x: 190, endPoint y: 123, distance: 181.6
click at [11, 106] on div at bounding box center [299, 142] width 598 height 284
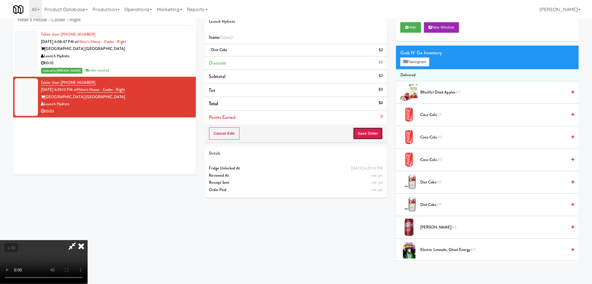
click at [371, 131] on button "Save Order" at bounding box center [368, 133] width 30 height 12
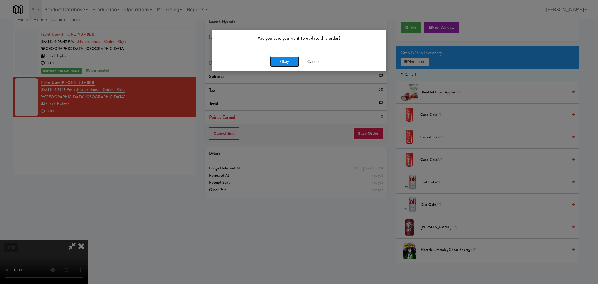
click at [277, 61] on button "Okay" at bounding box center [284, 61] width 29 height 11
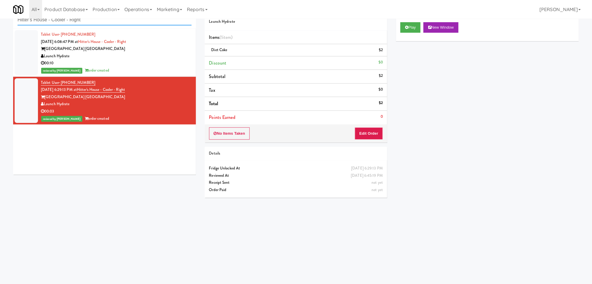
drag, startPoint x: 114, startPoint y: 19, endPoint x: 0, endPoint y: 18, distance: 113.9
click at [0, 18] on body "Are you sure you want to update this order? Okay Cancel Okay Are you sure you w…" at bounding box center [296, 142] width 592 height 284
paste input "Alameda West - Snack"
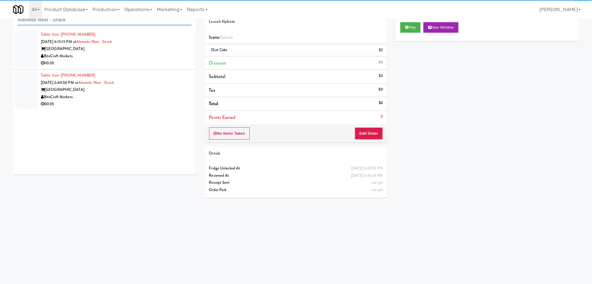
type input "Alameda West - Snack"
click at [156, 51] on div "[GEOGRAPHIC_DATA]" at bounding box center [116, 48] width 151 height 7
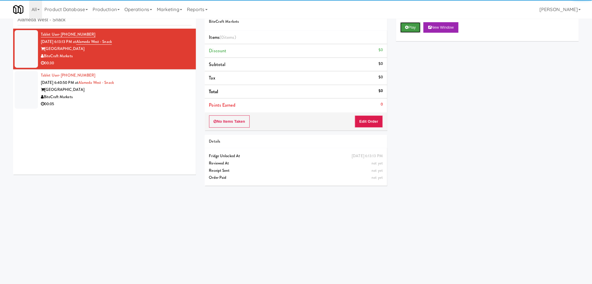
click at [411, 28] on button "Play" at bounding box center [410, 27] width 20 height 11
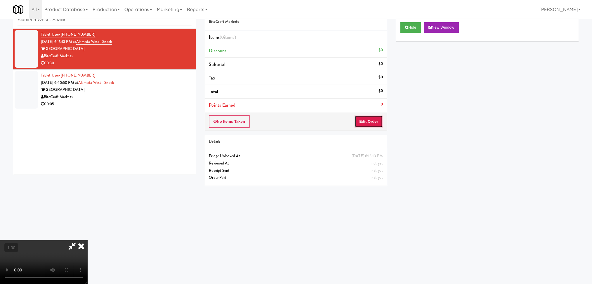
click at [374, 126] on button "Edit Order" at bounding box center [369, 121] width 28 height 12
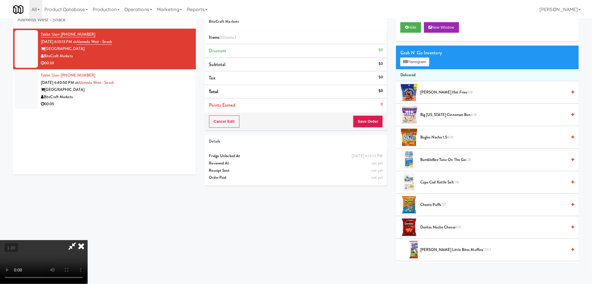
scroll to position [25, 0]
click at [88, 240] on video at bounding box center [44, 262] width 88 height 44
click at [404, 64] on button "Planogram" at bounding box center [414, 62] width 29 height 9
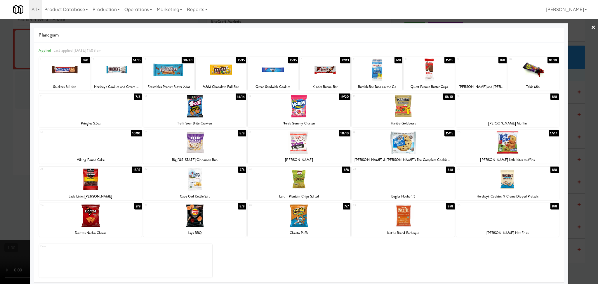
click at [100, 216] on div at bounding box center [90, 215] width 103 height 22
click at [232, 66] on div at bounding box center [221, 69] width 51 height 22
click at [386, 216] on div at bounding box center [403, 215] width 103 height 22
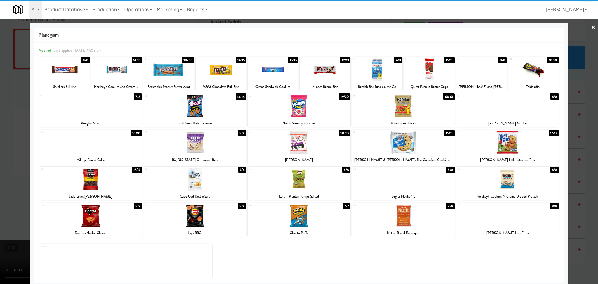
click at [15, 158] on div at bounding box center [299, 142] width 598 height 284
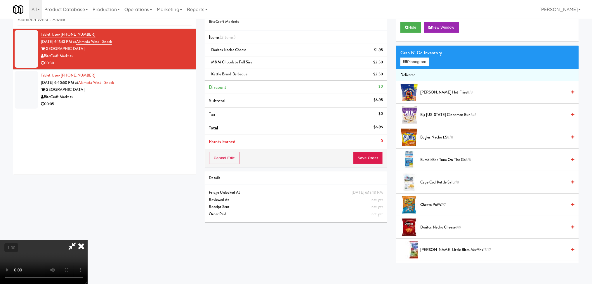
scroll to position [103, 0]
click at [88, 240] on video at bounding box center [44, 262] width 88 height 44
click at [385, 76] on icon at bounding box center [383, 76] width 3 height 4
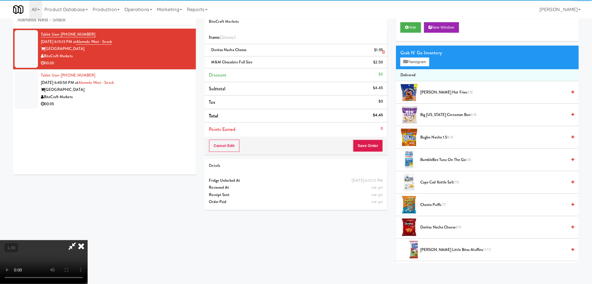
click at [385, 49] on link at bounding box center [382, 52] width 5 height 7
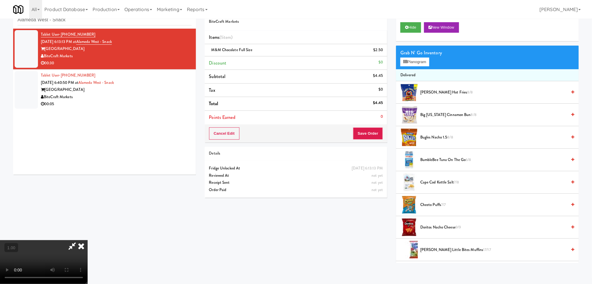
click at [385, 49] on link at bounding box center [382, 52] width 5 height 7
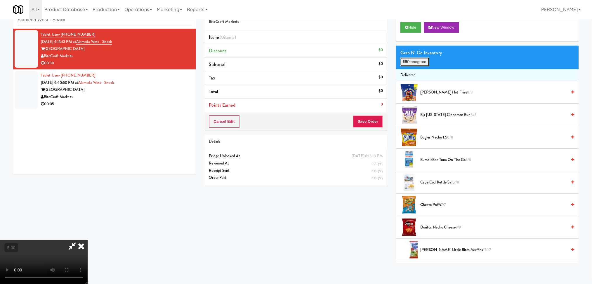
click at [402, 62] on button "Planogram" at bounding box center [414, 62] width 29 height 9
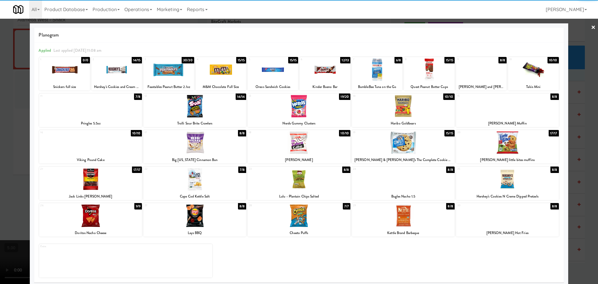
click at [97, 221] on div at bounding box center [90, 215] width 103 height 22
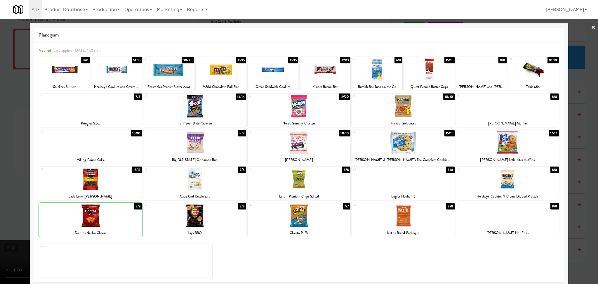
click at [302, 210] on div at bounding box center [299, 215] width 103 height 22
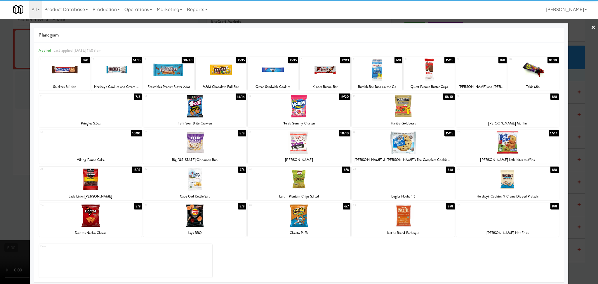
click at [219, 68] on div at bounding box center [221, 69] width 51 height 22
click at [0, 121] on div at bounding box center [299, 142] width 598 height 284
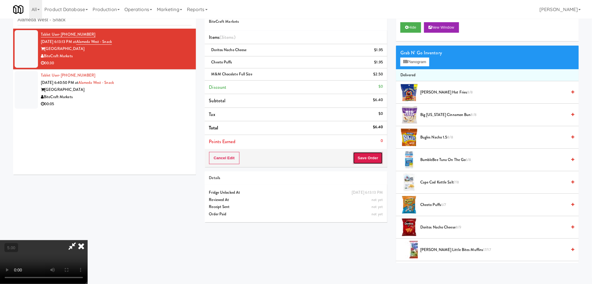
click at [367, 159] on button "Save Order" at bounding box center [368, 158] width 30 height 12
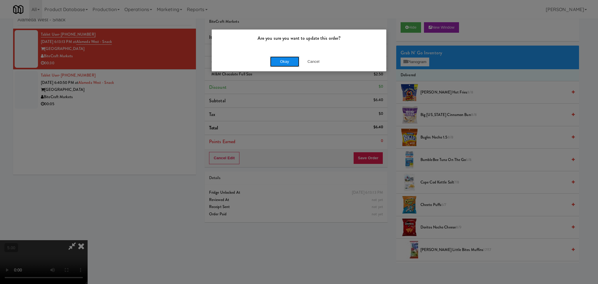
click at [292, 65] on button "Okay" at bounding box center [284, 61] width 29 height 11
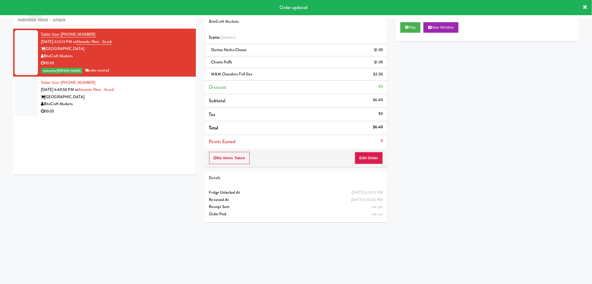
click at [113, 94] on div "[GEOGRAPHIC_DATA]" at bounding box center [116, 96] width 151 height 7
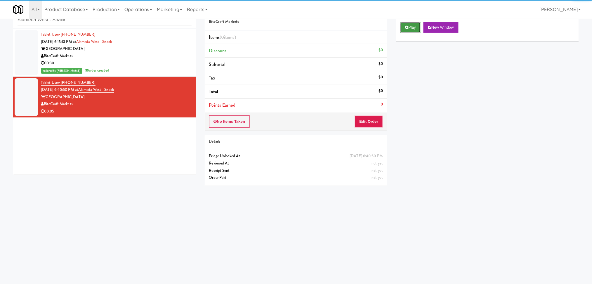
click at [409, 27] on button "Play" at bounding box center [410, 27] width 20 height 11
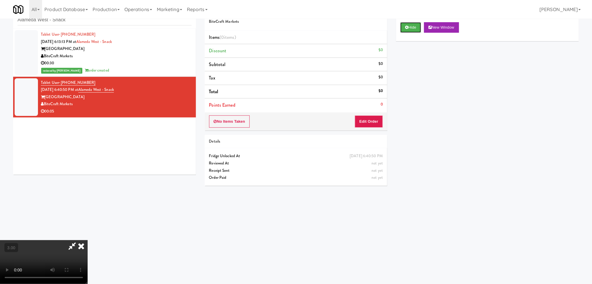
scroll to position [103, 0]
click at [375, 119] on button "Edit Order" at bounding box center [369, 121] width 28 height 12
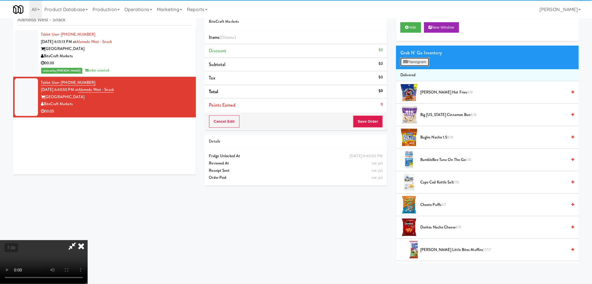
click at [424, 60] on button "Planogram" at bounding box center [414, 62] width 29 height 9
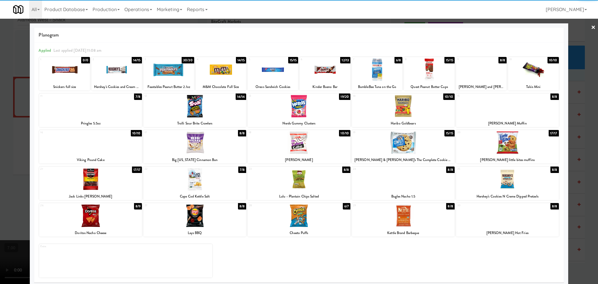
click at [111, 213] on div at bounding box center [90, 215] width 103 height 22
click at [109, 214] on div at bounding box center [90, 215] width 103 height 22
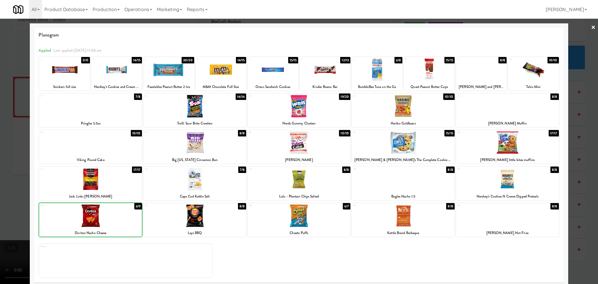
click at [0, 156] on div at bounding box center [299, 142] width 598 height 284
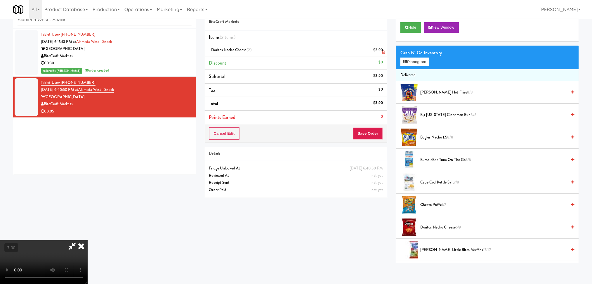
click at [381, 55] on link at bounding box center [382, 52] width 5 height 7
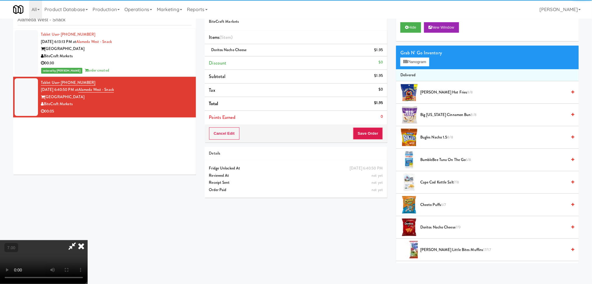
click at [88, 240] on icon at bounding box center [81, 246] width 13 height 12
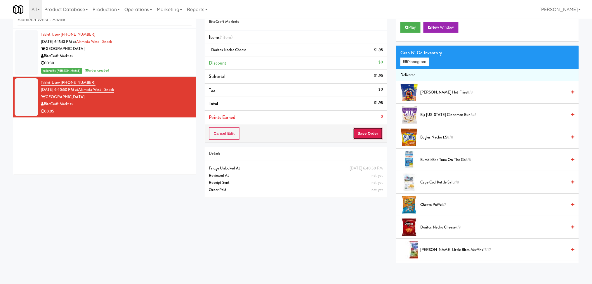
click at [370, 136] on button "Save Order" at bounding box center [368, 133] width 30 height 12
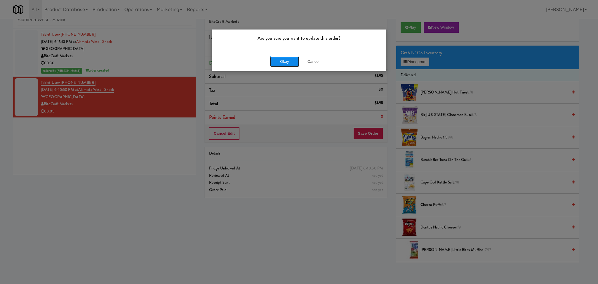
click at [279, 58] on button "Okay" at bounding box center [284, 61] width 29 height 11
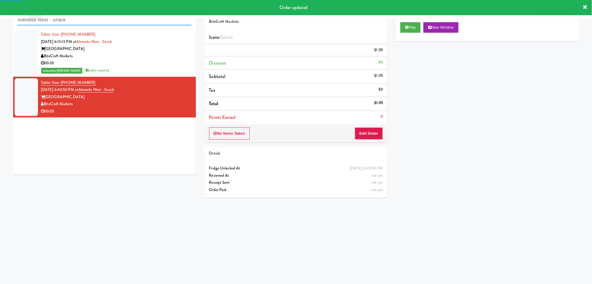
paste input "HP Employee Lounge Pantry"
drag, startPoint x: 116, startPoint y: 23, endPoint x: 0, endPoint y: 29, distance: 115.8
click at [0, 29] on div "inbox reviewed recent all unclear take inventory issue suspicious failed recent…" at bounding box center [296, 119] width 592 height 235
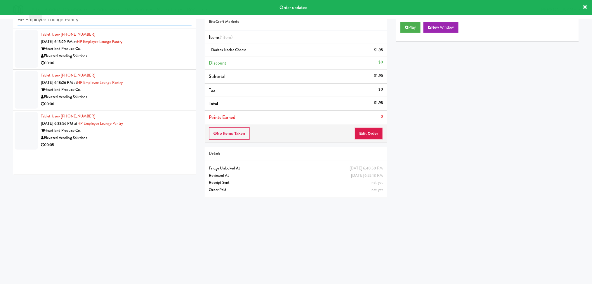
type input "HP Employee Lounge Pantry"
click at [161, 59] on div "Elevated Vending Solutions" at bounding box center [116, 56] width 151 height 7
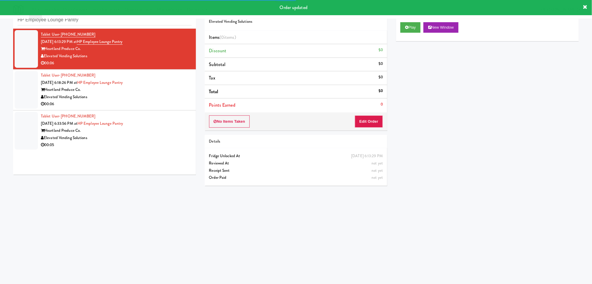
click at [408, 33] on div "Play New Window" at bounding box center [487, 29] width 183 height 23
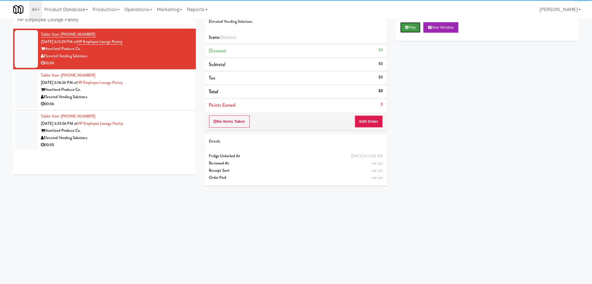
click at [408, 29] on icon at bounding box center [406, 27] width 3 height 4
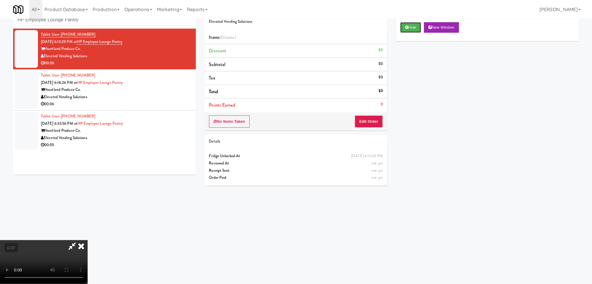
scroll to position [25, 0]
click at [365, 121] on button "Edit Order" at bounding box center [369, 121] width 28 height 12
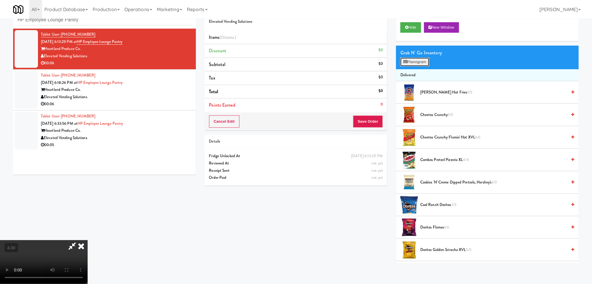
click at [418, 60] on button "Planogram" at bounding box center [414, 62] width 29 height 9
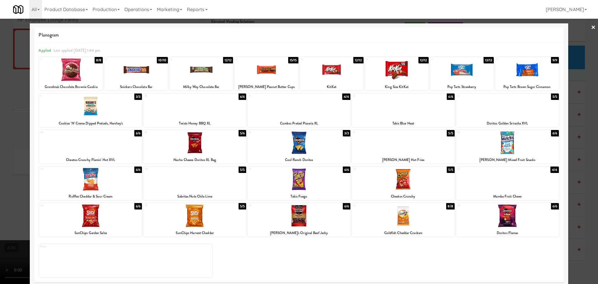
click at [197, 144] on div at bounding box center [194, 142] width 103 height 22
drag, startPoint x: 0, startPoint y: 107, endPoint x: 65, endPoint y: 98, distance: 65.3
click at [1, 105] on div at bounding box center [299, 142] width 598 height 284
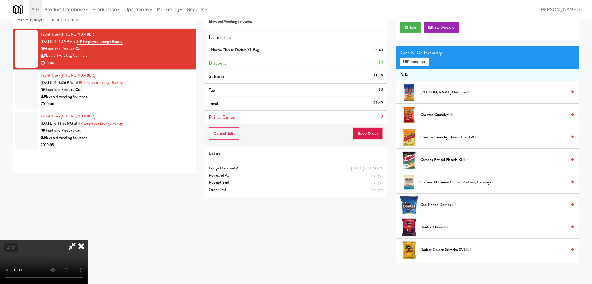
drag, startPoint x: 345, startPoint y: 23, endPoint x: 343, endPoint y: 43, distance: 20.2
click at [88, 240] on icon at bounding box center [81, 246] width 13 height 12
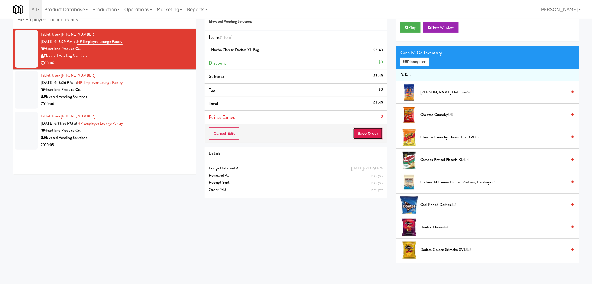
click at [367, 133] on button "Save Order" at bounding box center [368, 133] width 30 height 12
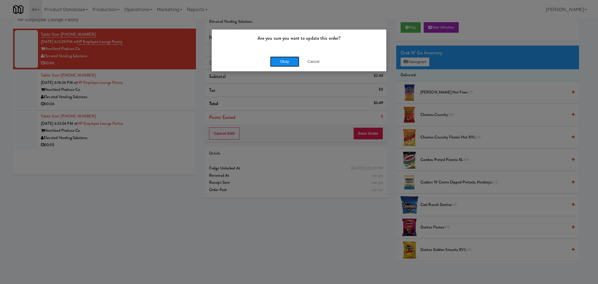
click at [281, 61] on button "Okay" at bounding box center [284, 61] width 29 height 11
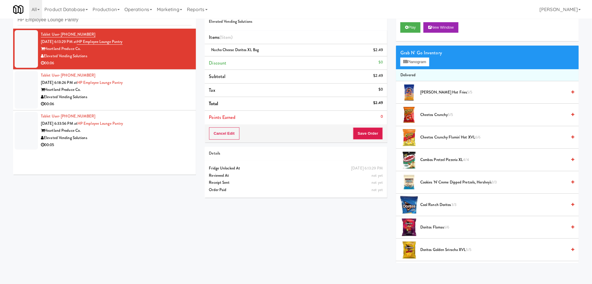
click at [157, 96] on div "Elevated Vending Solutions" at bounding box center [116, 96] width 151 height 7
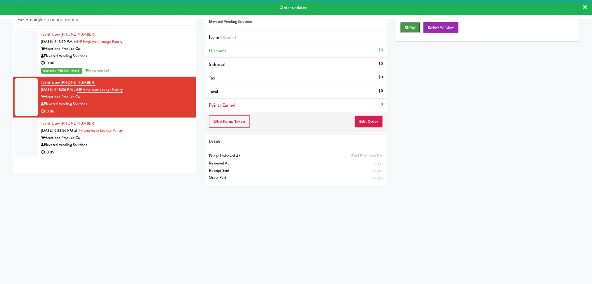
click at [409, 24] on button "Play" at bounding box center [410, 27] width 20 height 11
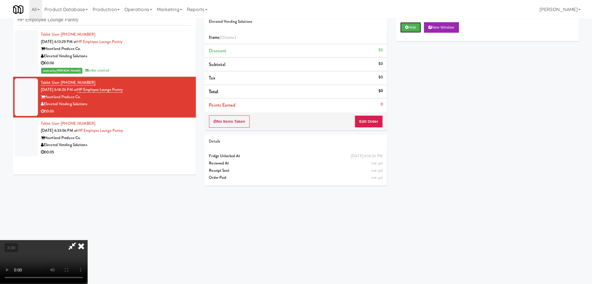
scroll to position [103, 0]
click at [88, 240] on video at bounding box center [44, 262] width 88 height 44
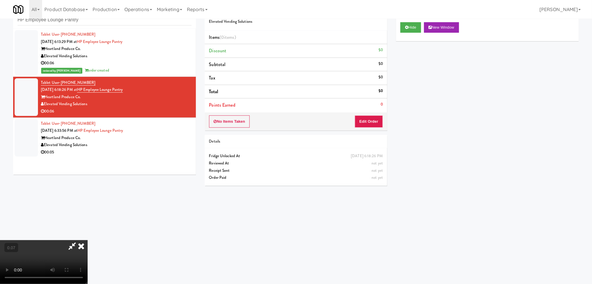
click at [88, 240] on video at bounding box center [44, 262] width 88 height 44
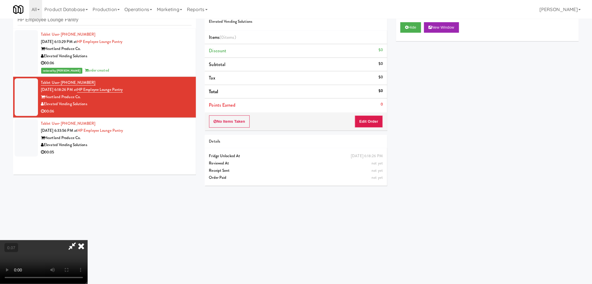
click at [88, 240] on video at bounding box center [44, 262] width 88 height 44
click at [374, 121] on button "Edit Order" at bounding box center [369, 121] width 28 height 12
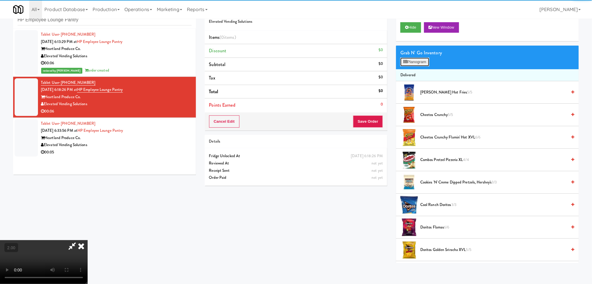
click at [411, 61] on button "Planogram" at bounding box center [414, 62] width 29 height 9
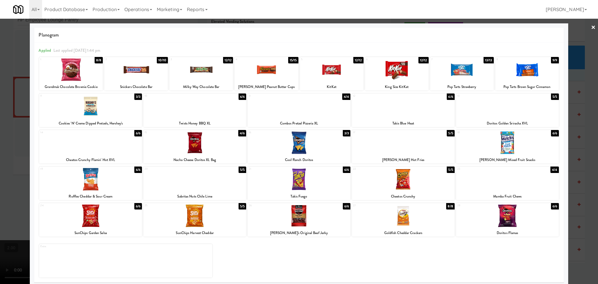
click at [305, 215] on div at bounding box center [299, 215] width 103 height 22
click at [441, 217] on div at bounding box center [403, 215] width 103 height 22
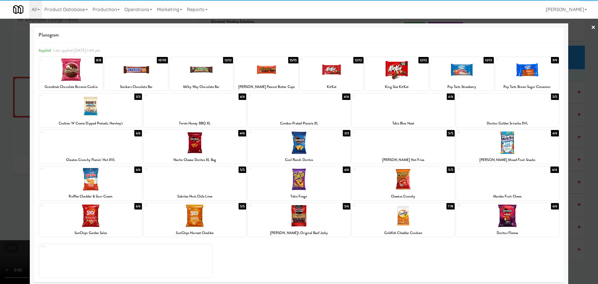
drag, startPoint x: 0, startPoint y: 189, endPoint x: 124, endPoint y: 211, distance: 126.1
click at [3, 189] on div at bounding box center [299, 142] width 598 height 284
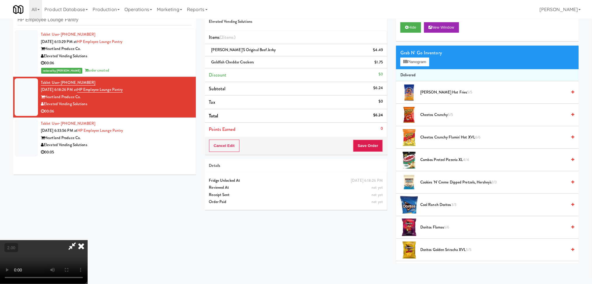
click at [88, 240] on video at bounding box center [44, 262] width 88 height 44
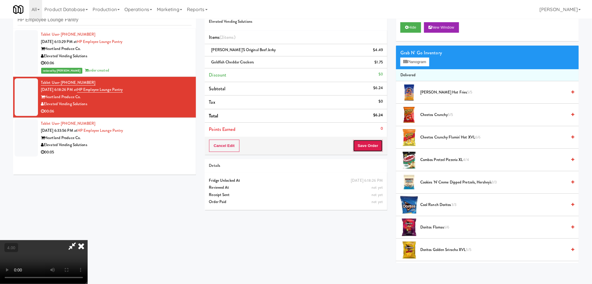
click at [365, 143] on button "Save Order" at bounding box center [368, 146] width 30 height 12
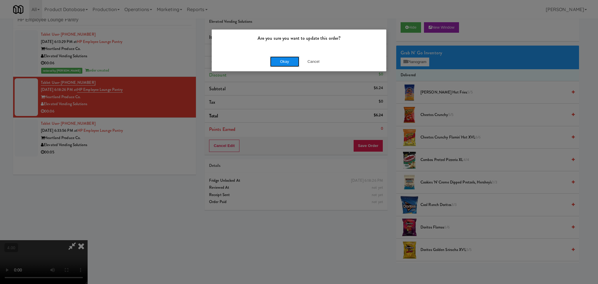
click at [286, 58] on button "Okay" at bounding box center [284, 61] width 29 height 11
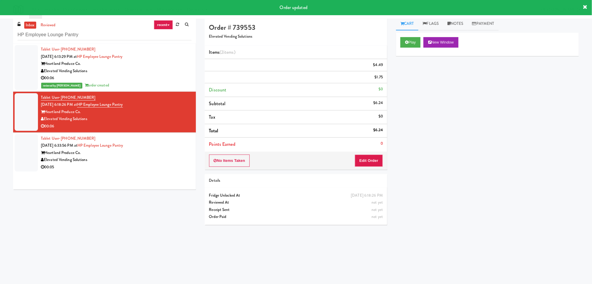
scroll to position [0, 0]
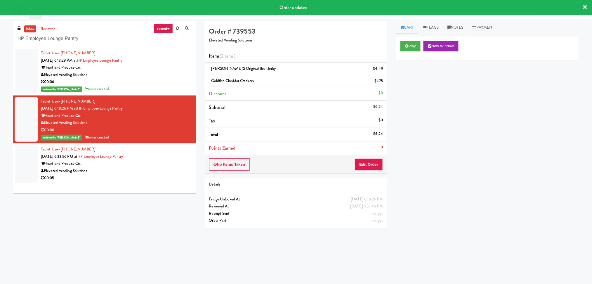
click at [181, 158] on div "Tablet User · (262) 693-3068 [DATE] 6:33:56 PM at HP Employee Lounge Pantry Hea…" at bounding box center [116, 164] width 151 height 36
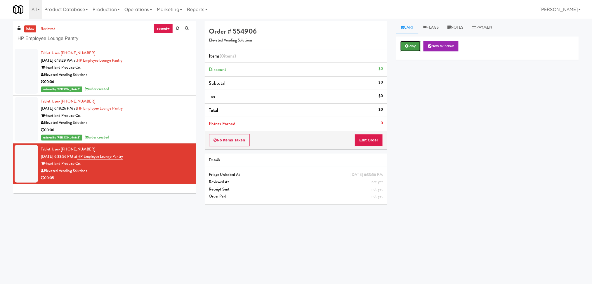
click at [410, 42] on button "Play" at bounding box center [410, 46] width 20 height 11
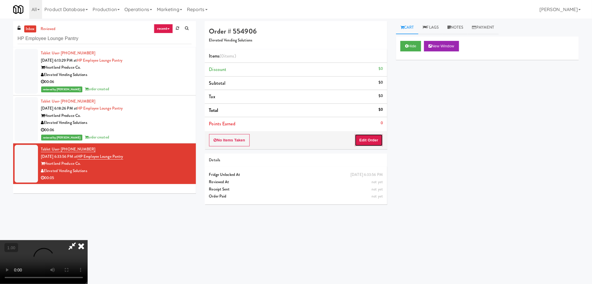
click at [371, 142] on button "Edit Order" at bounding box center [369, 140] width 28 height 12
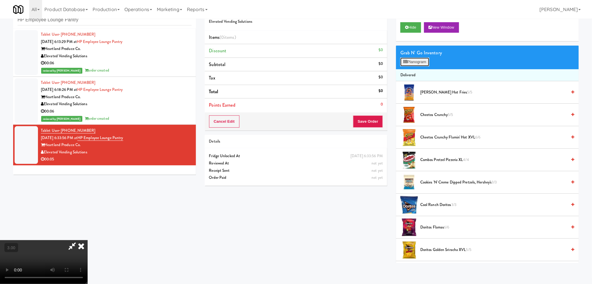
click at [411, 63] on button "Planogram" at bounding box center [414, 62] width 29 height 9
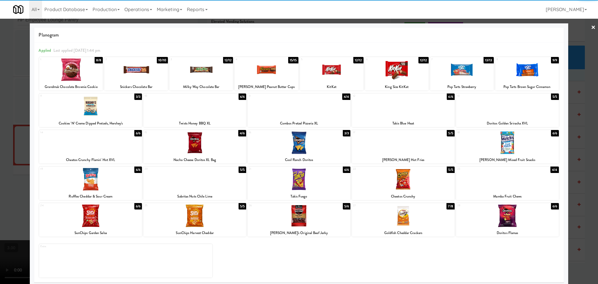
click at [70, 71] on div at bounding box center [71, 69] width 64 height 22
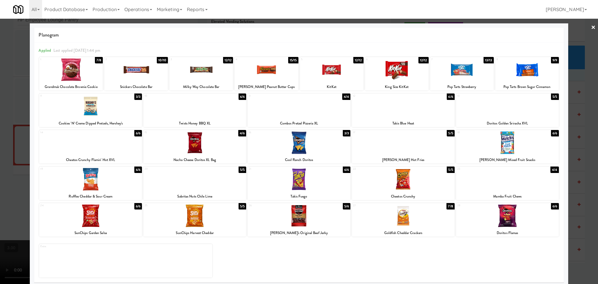
click at [10, 94] on div at bounding box center [299, 142] width 598 height 284
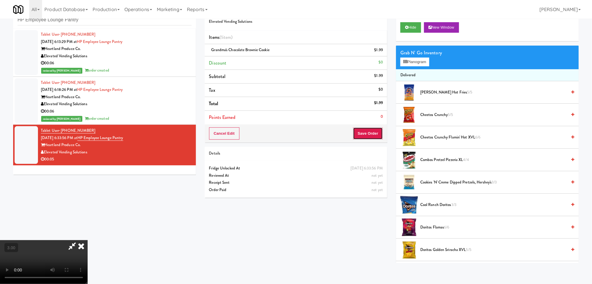
click at [372, 133] on button "Save Order" at bounding box center [368, 133] width 30 height 12
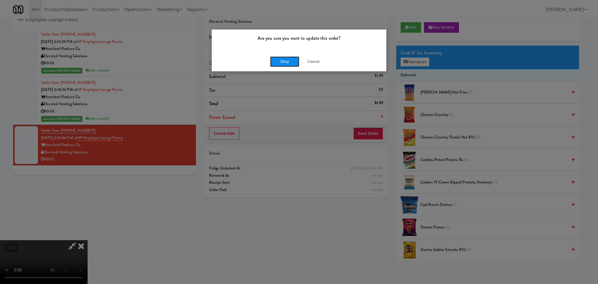
click at [279, 56] on button "Okay" at bounding box center [284, 61] width 29 height 11
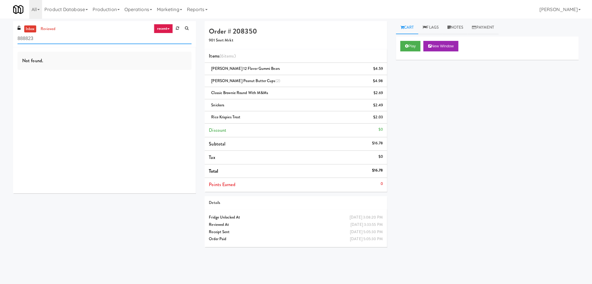
click at [88, 44] on input "888823" at bounding box center [105, 38] width 174 height 11
